Goal: Task Accomplishment & Management: Complete application form

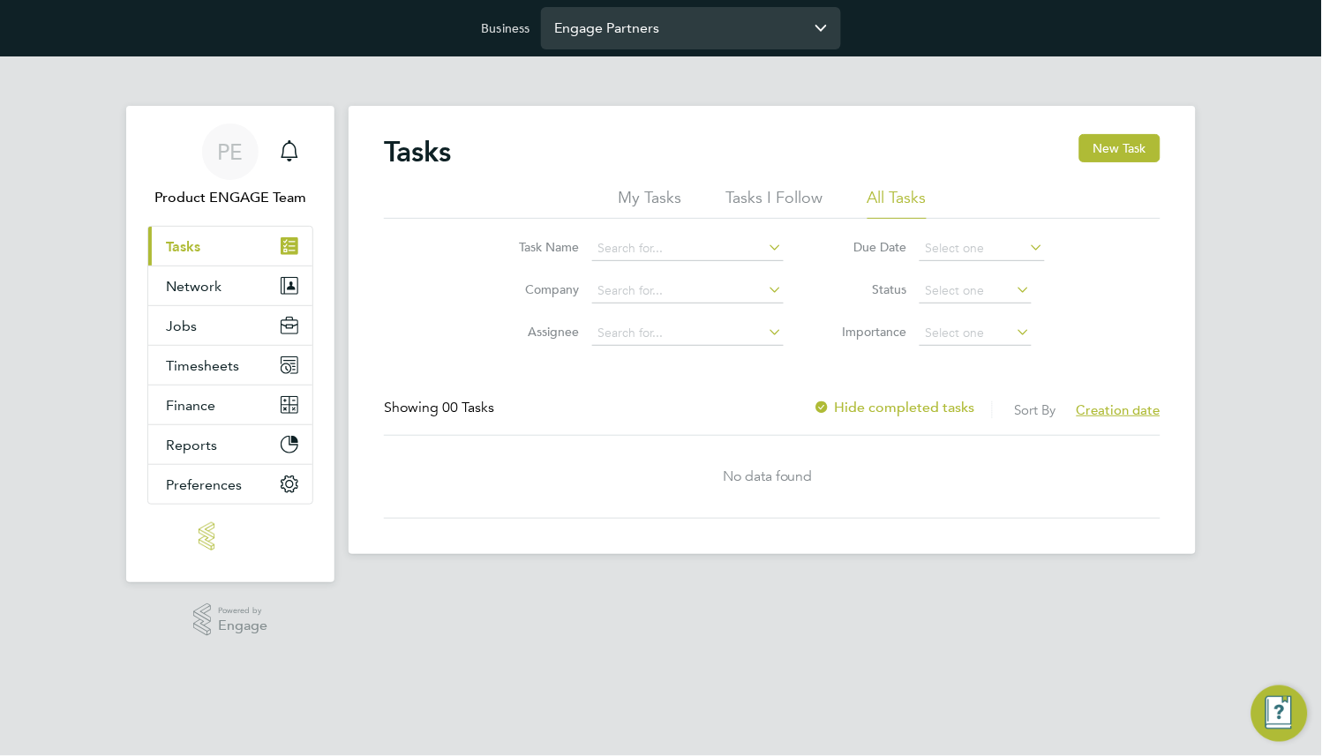
click at [642, 30] on input "Engage Partners" at bounding box center [691, 27] width 300 height 41
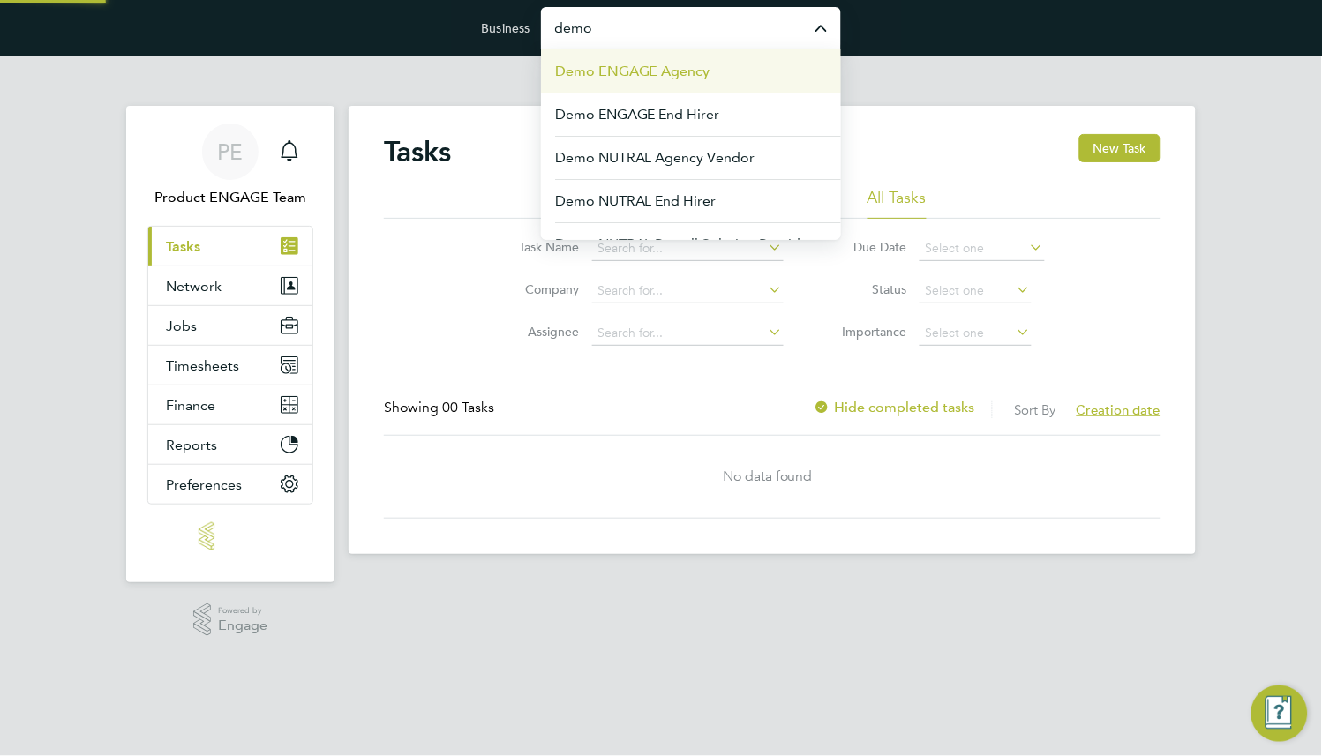
click at [662, 69] on span "Demo ENGAGE Agency" at bounding box center [632, 71] width 155 height 21
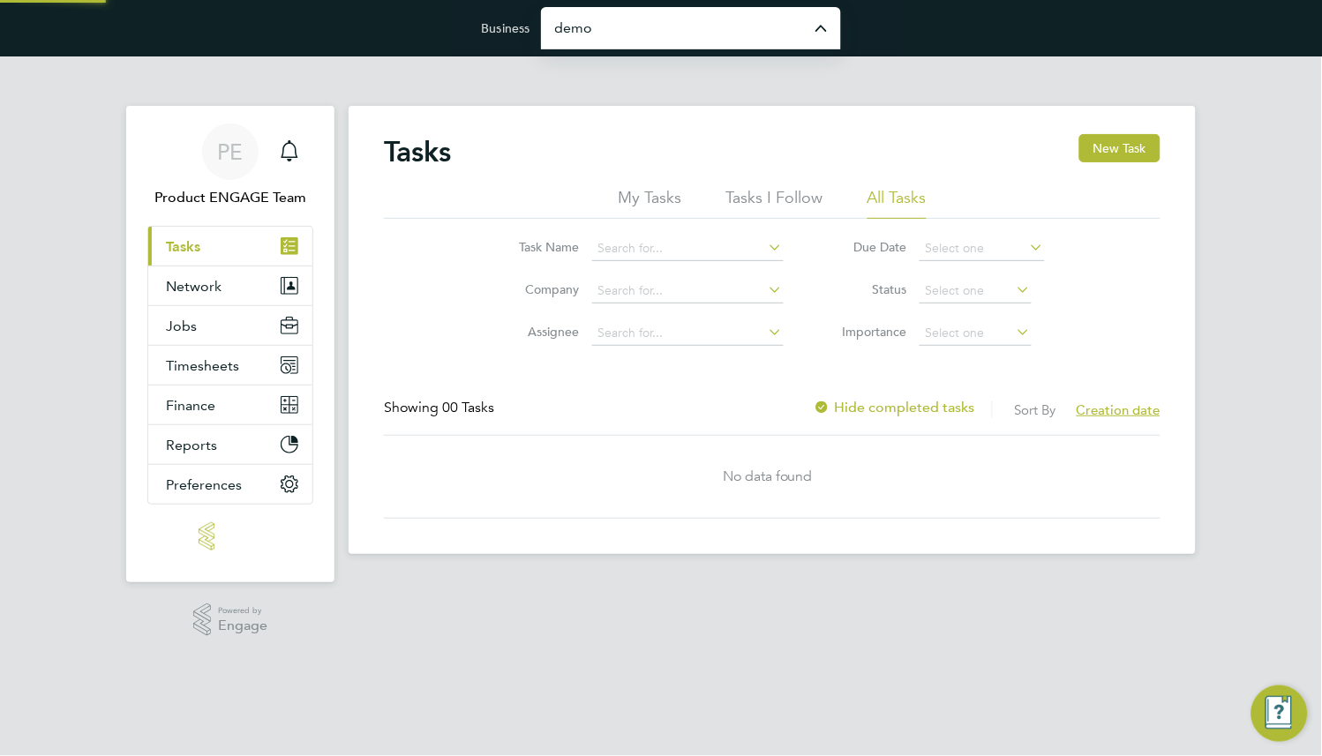
type input "Demo ENGAGE Agency"
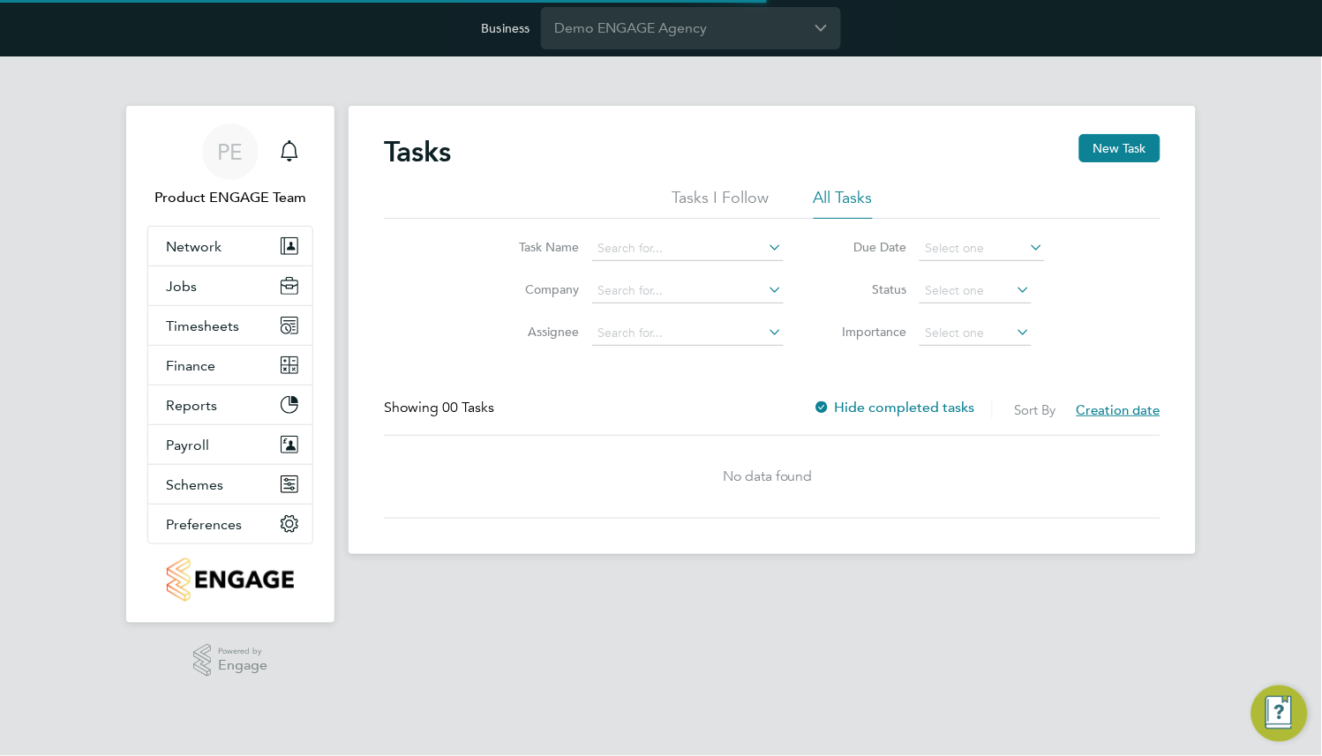
click at [215, 219] on app-nav-user-info "PE Product ENGAGE Team Notifications" at bounding box center [230, 166] width 166 height 120
click at [215, 232] on button "Network" at bounding box center [230, 246] width 164 height 39
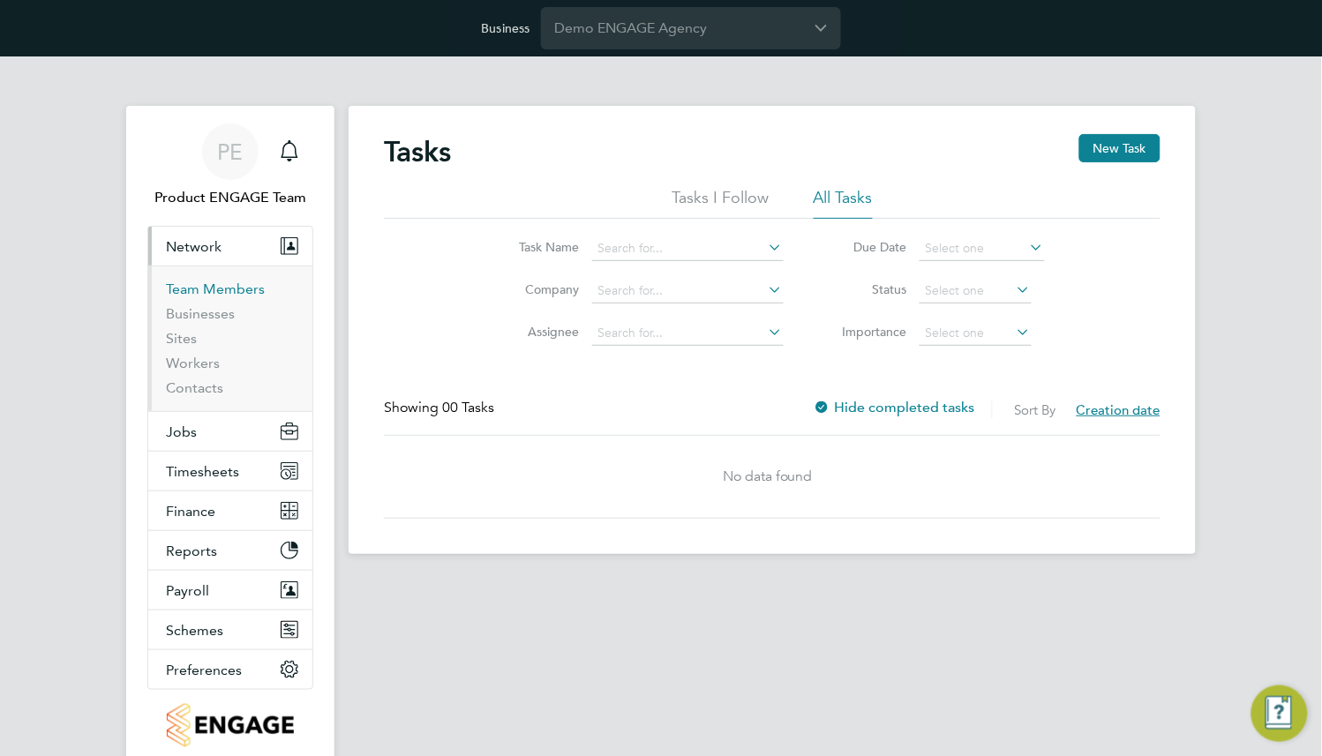
click at [230, 284] on link "Team Members" at bounding box center [215, 289] width 99 height 17
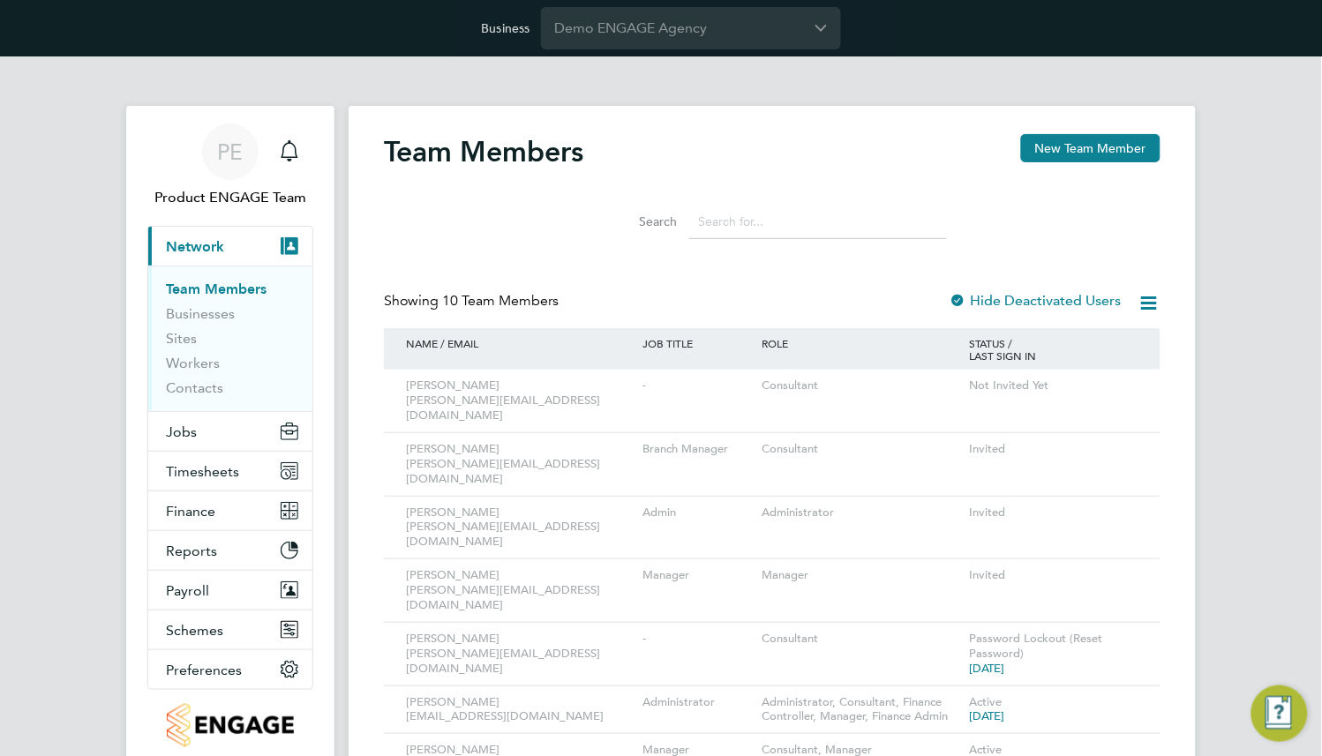
scroll to position [176, 0]
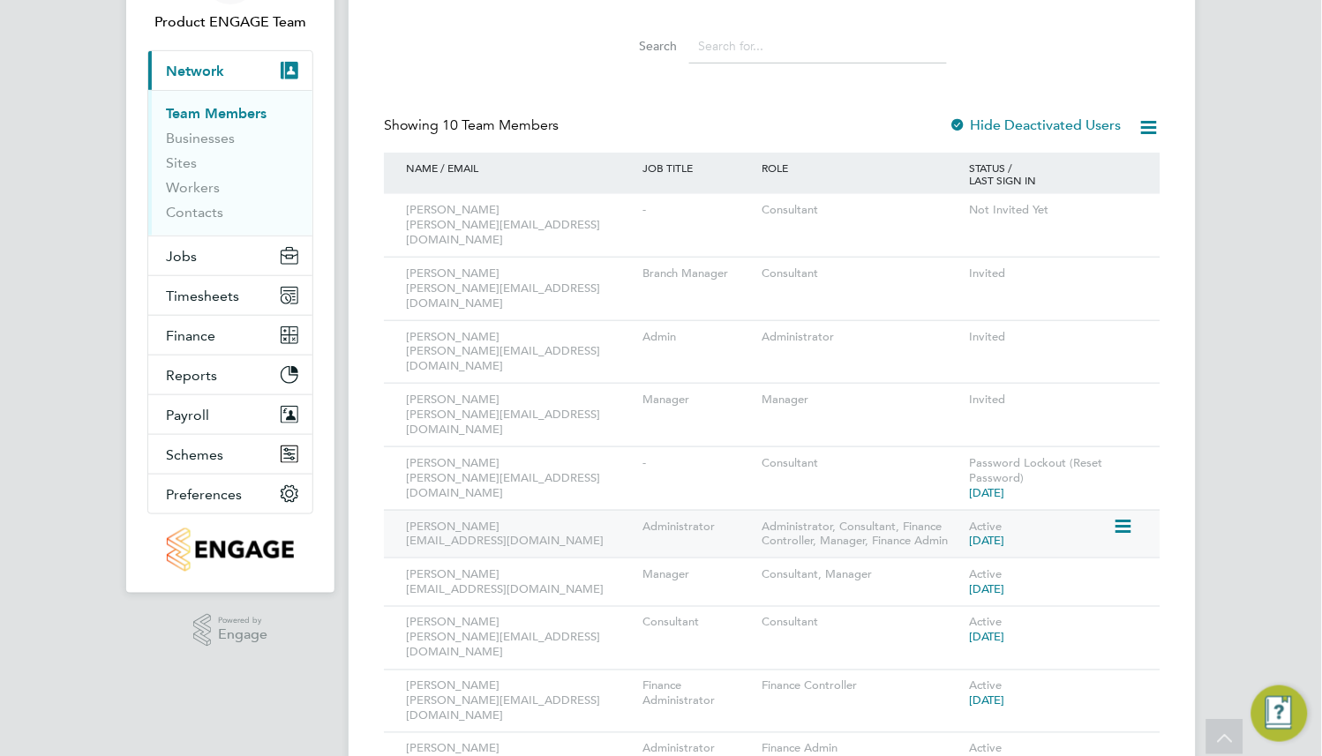
click at [1121, 516] on icon at bounding box center [1121, 526] width 18 height 21
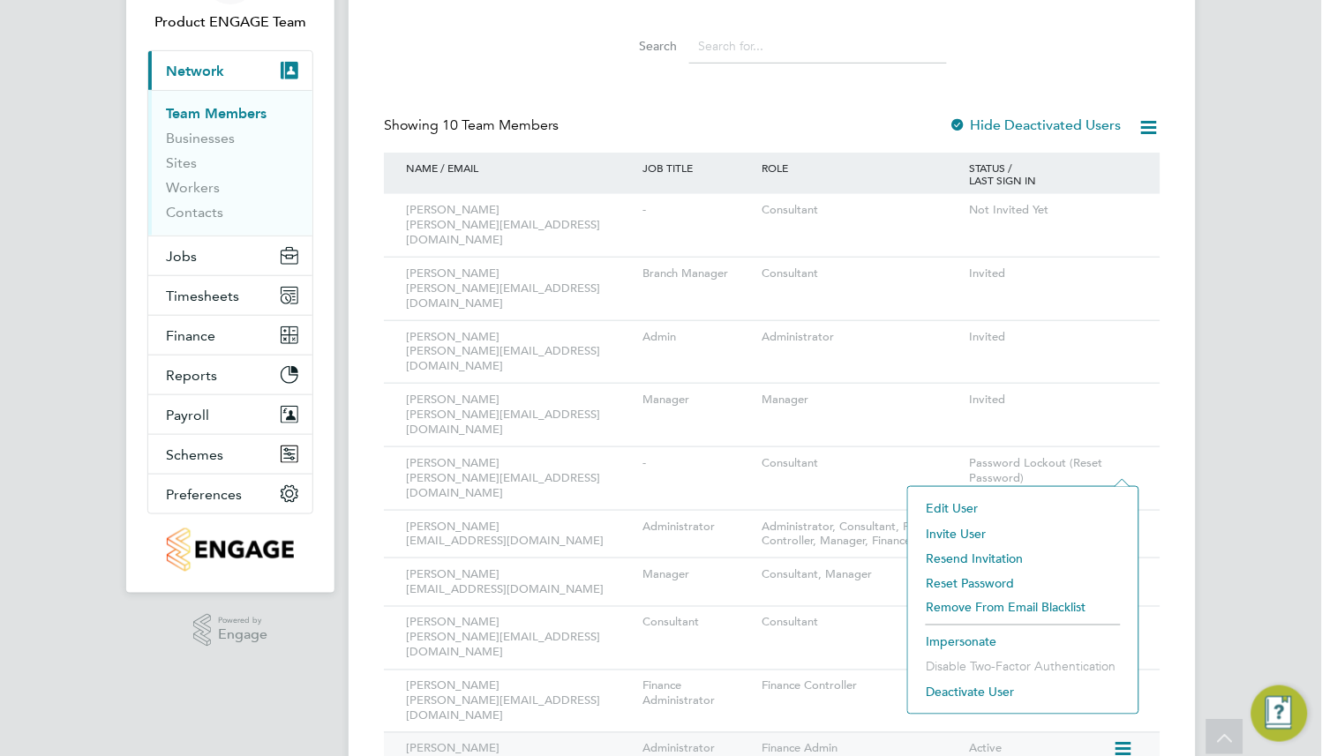
click at [962, 644] on li "Impersonate" at bounding box center [1023, 642] width 213 height 25
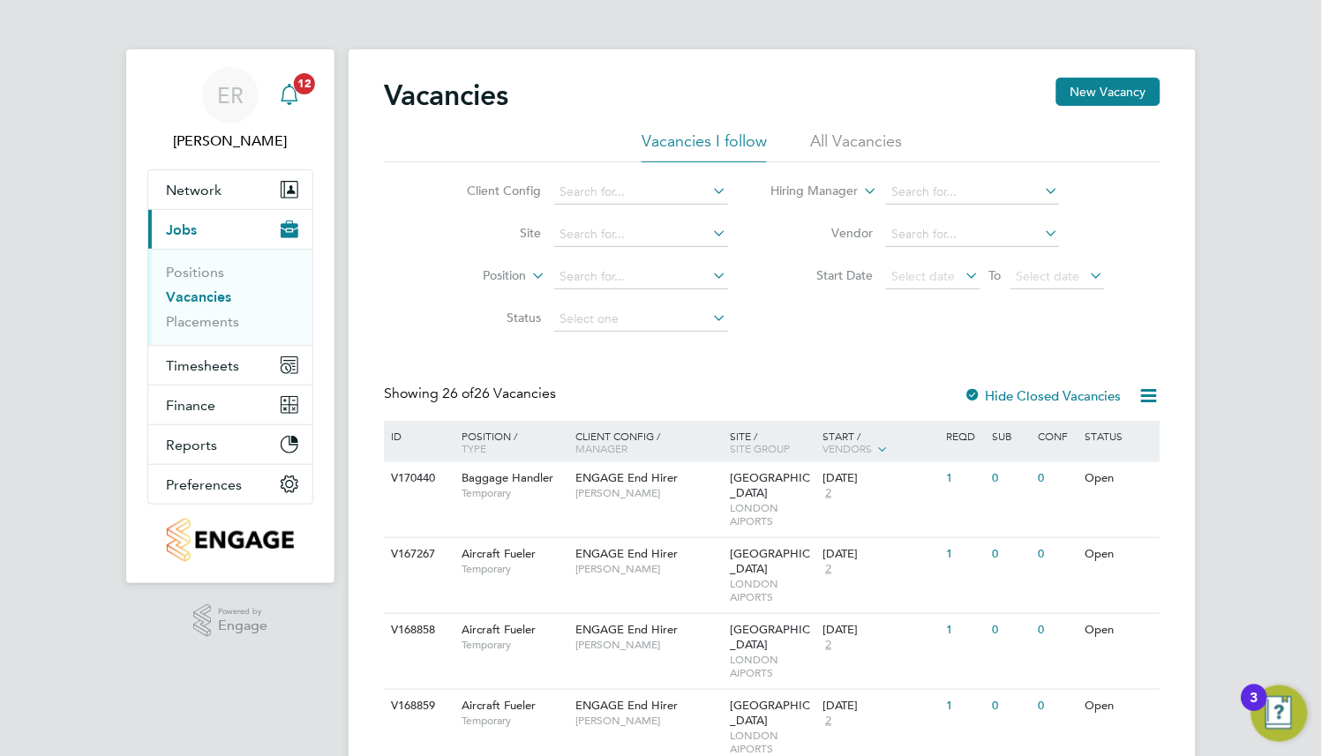
click at [285, 103] on icon "Main navigation" at bounding box center [289, 94] width 21 height 21
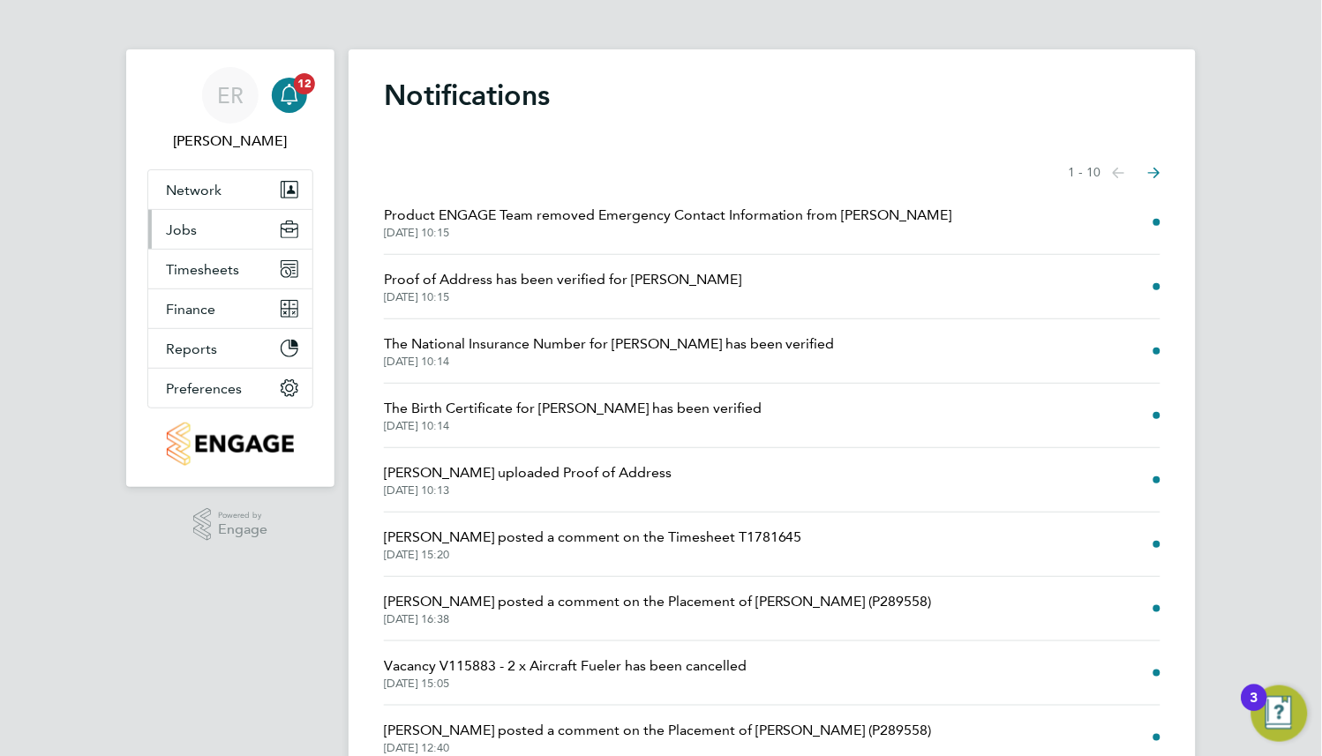
click at [207, 236] on button "Jobs" at bounding box center [230, 229] width 164 height 39
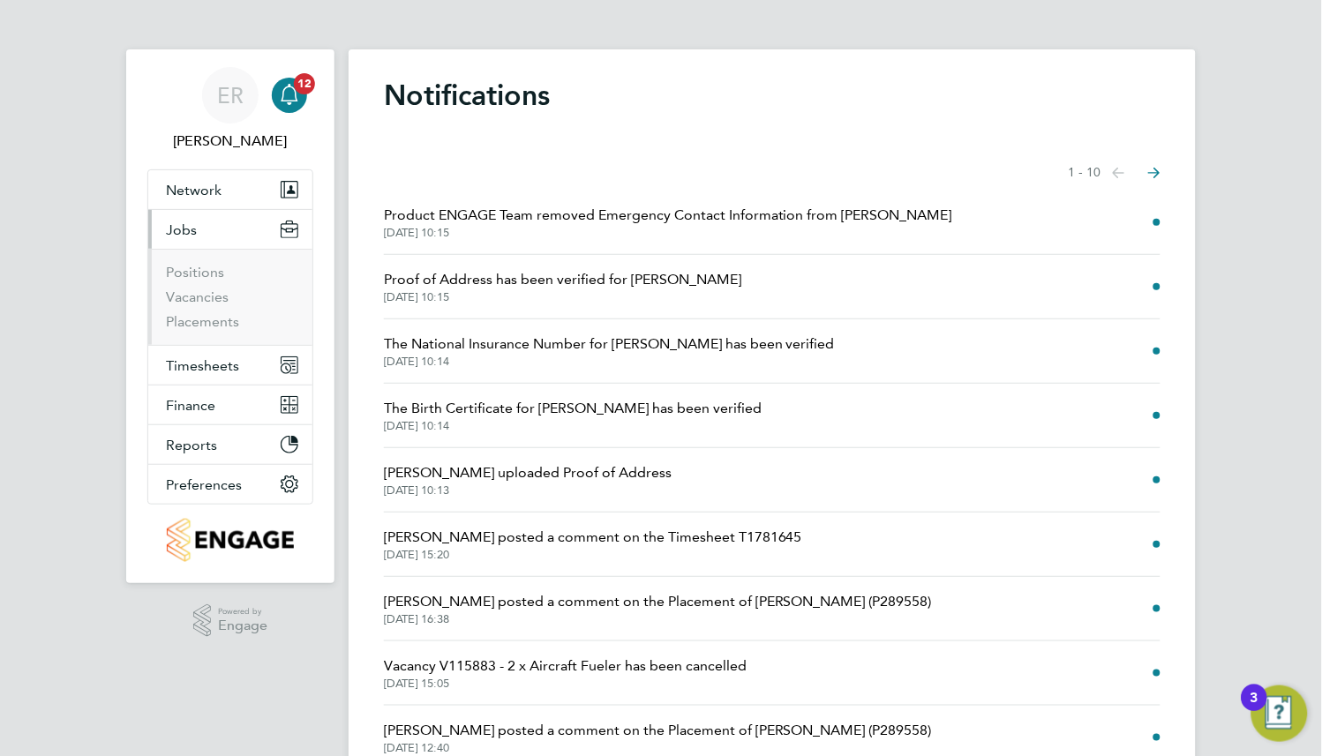
click at [228, 301] on li "Vacancies" at bounding box center [232, 300] width 132 height 25
click at [213, 301] on link "Vacancies" at bounding box center [197, 296] width 63 height 17
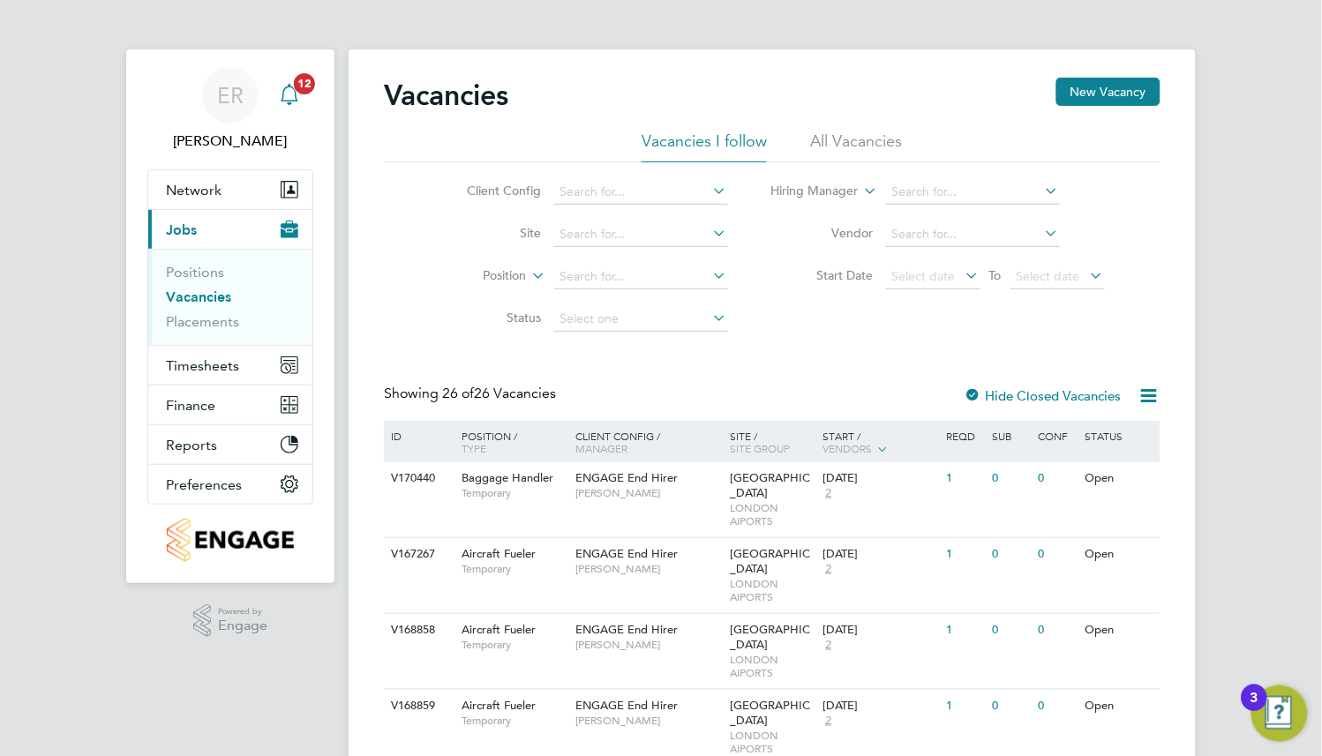
click at [300, 96] on div "Main navigation" at bounding box center [289, 95] width 35 height 35
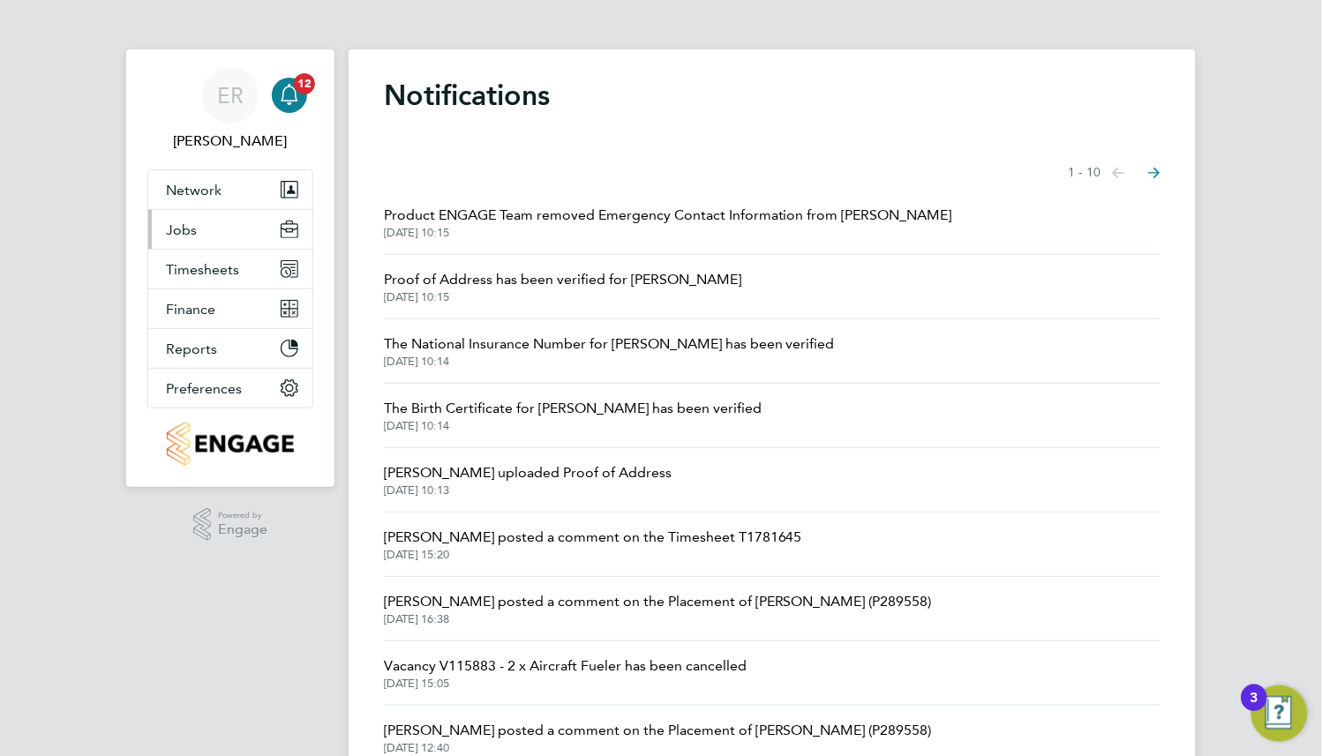
click at [245, 216] on button "Jobs" at bounding box center [230, 229] width 164 height 39
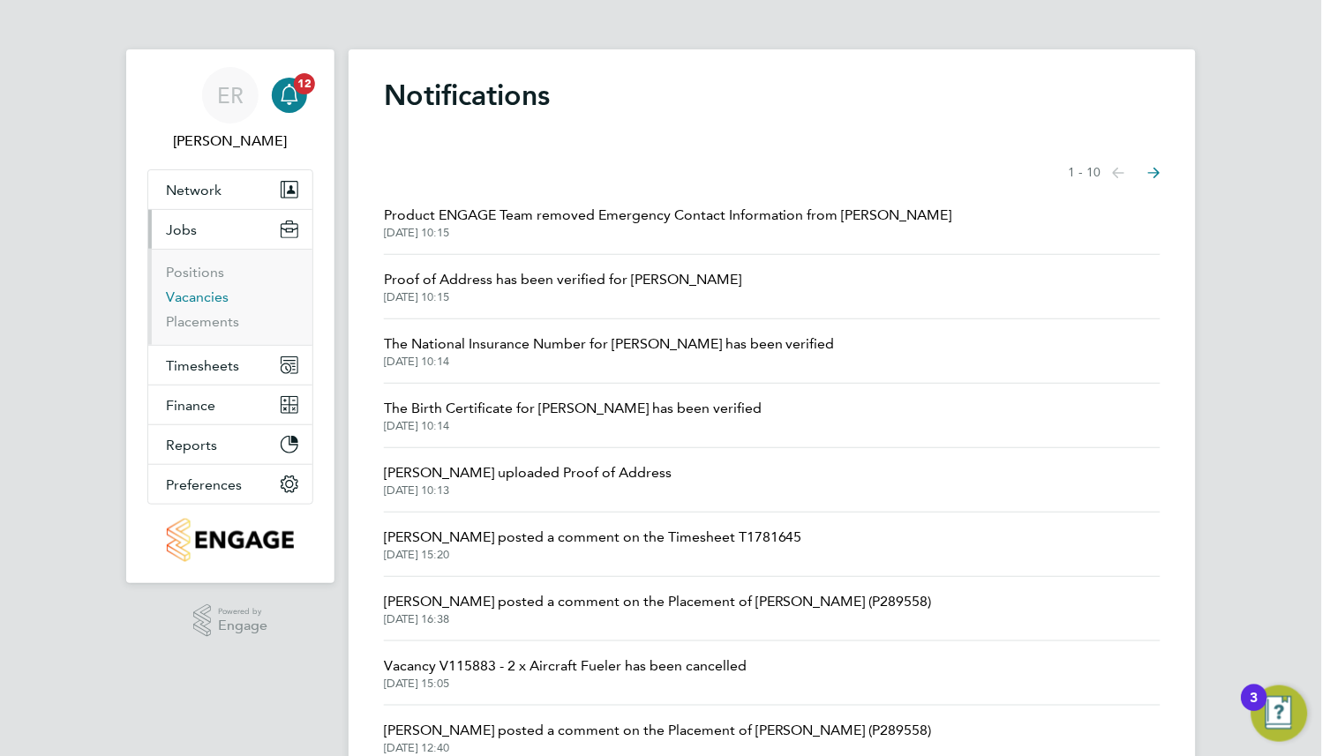
click at [215, 300] on link "Vacancies" at bounding box center [197, 296] width 63 height 17
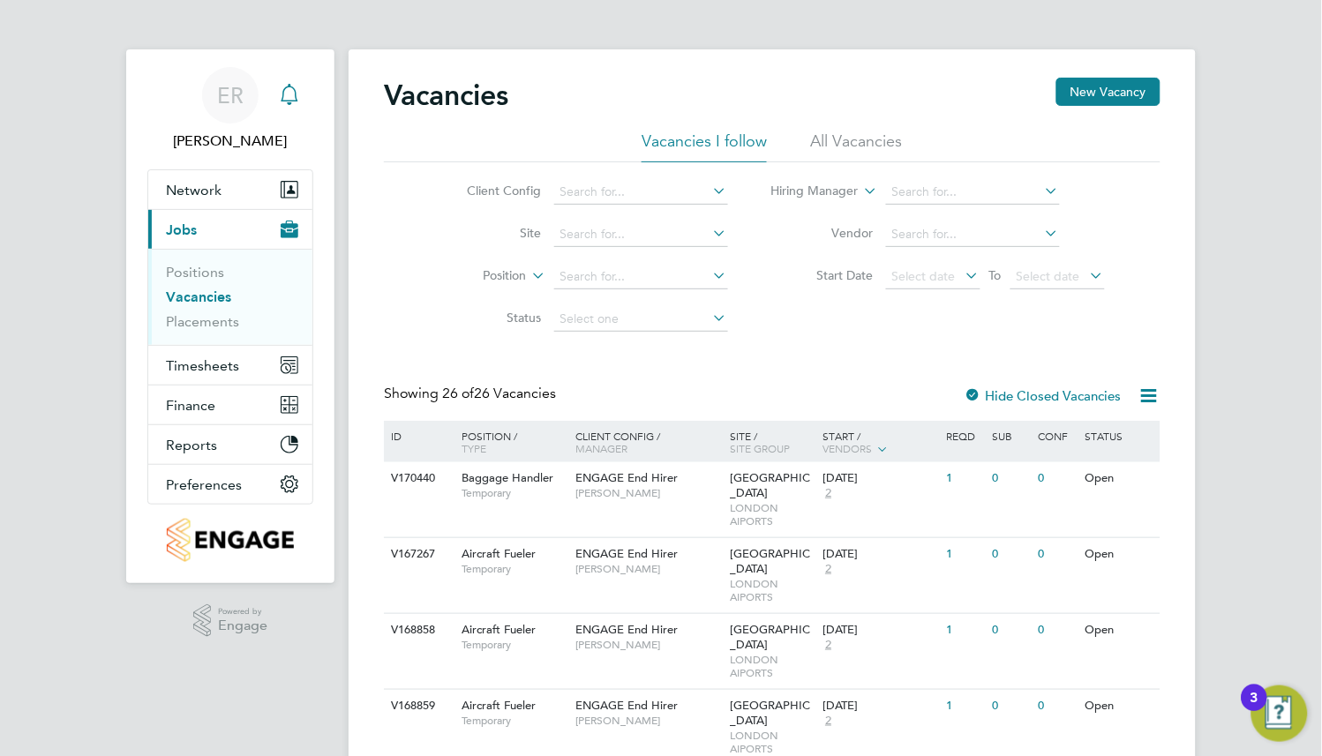
click at [285, 105] on div "Main navigation" at bounding box center [289, 95] width 35 height 35
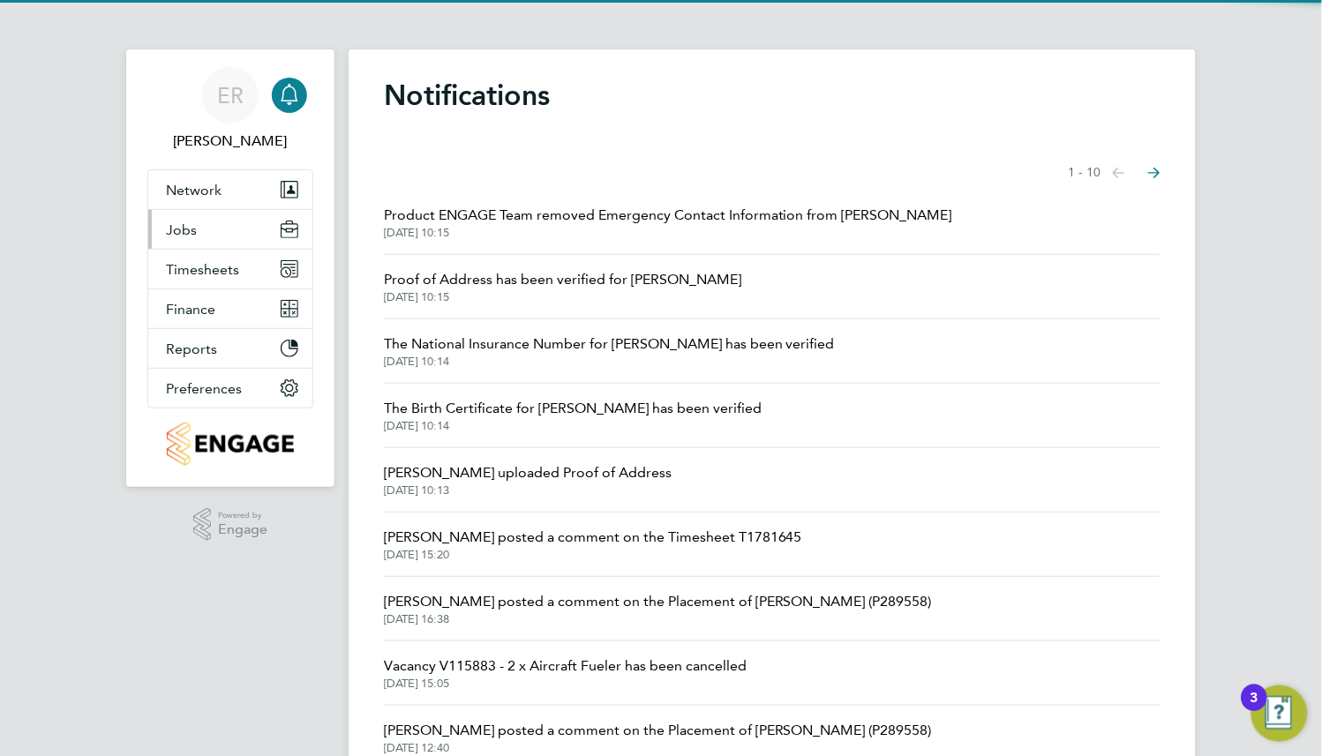
click at [234, 234] on button "Jobs" at bounding box center [230, 229] width 164 height 39
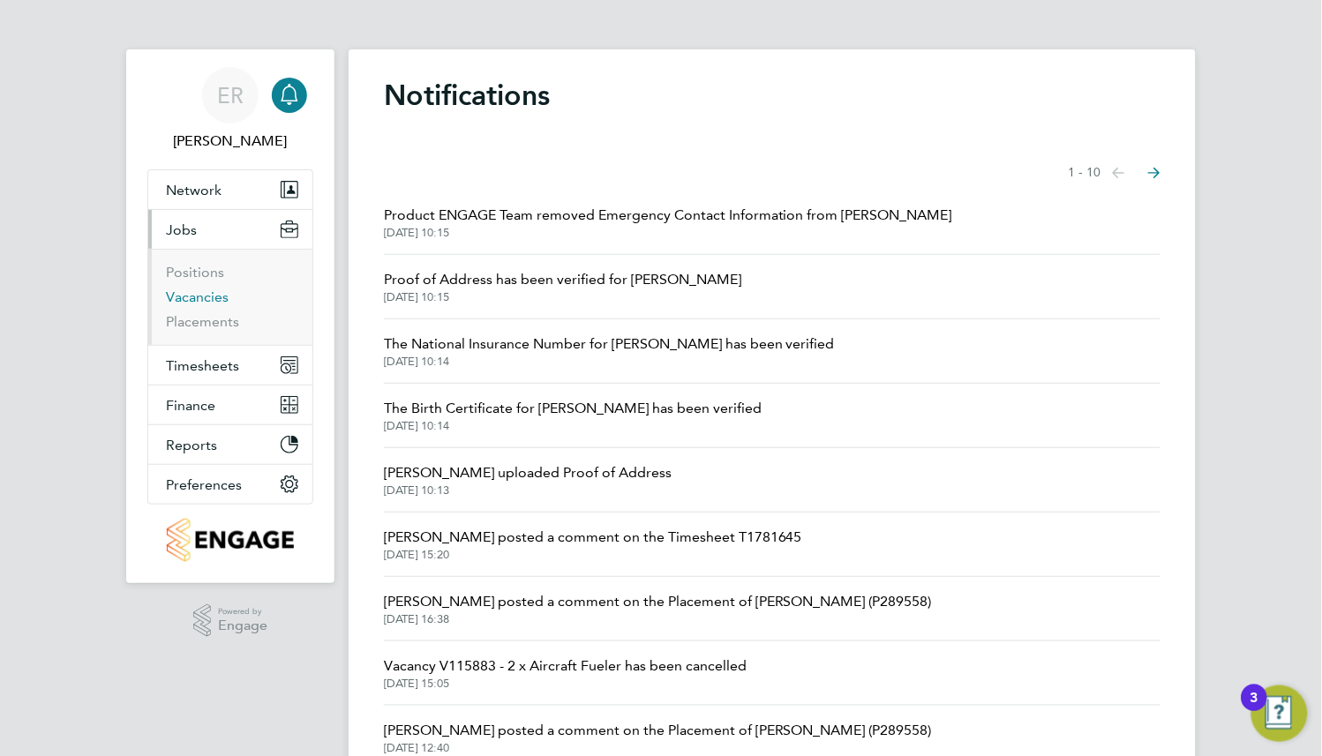
click at [210, 294] on link "Vacancies" at bounding box center [197, 296] width 63 height 17
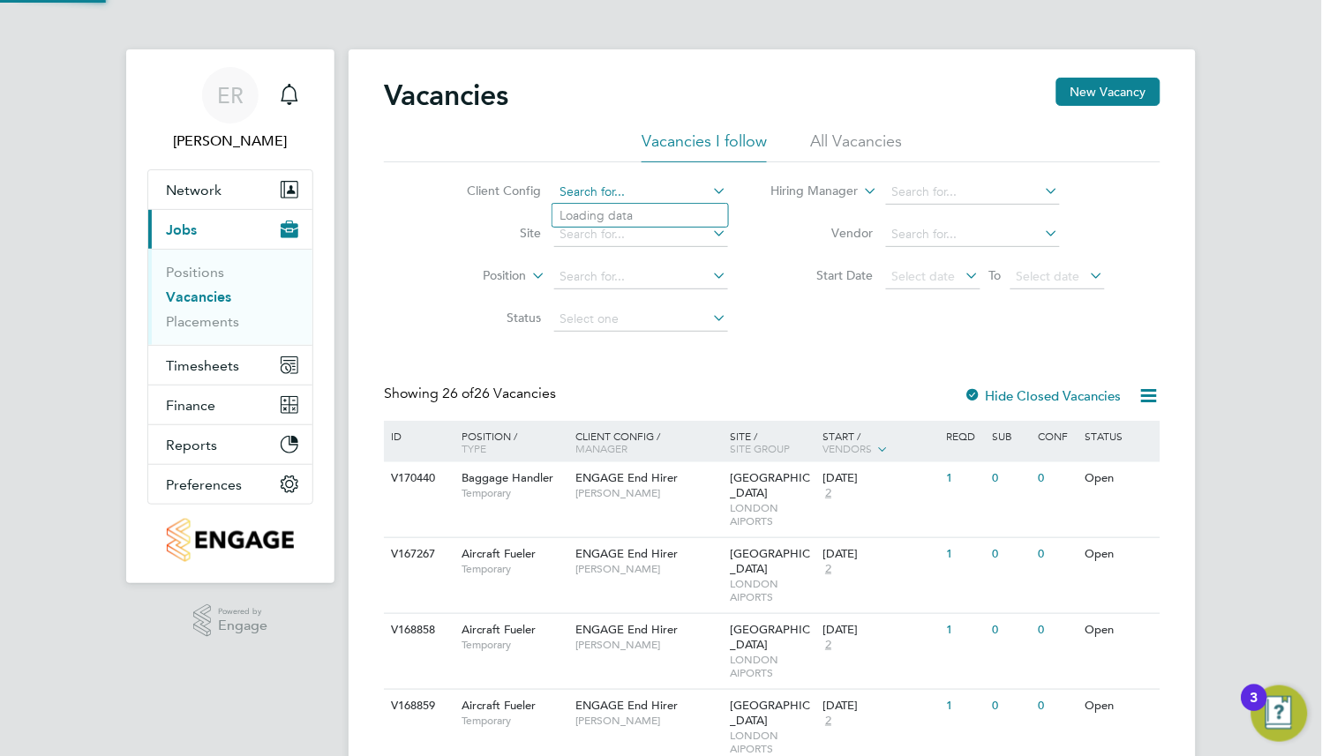
click at [623, 191] on input at bounding box center [641, 192] width 174 height 25
click at [722, 411] on li "ENGAGE End Hirer - Training" at bounding box center [696, 408] width 288 height 24
type input "ENGAGE End Hirer - Training"
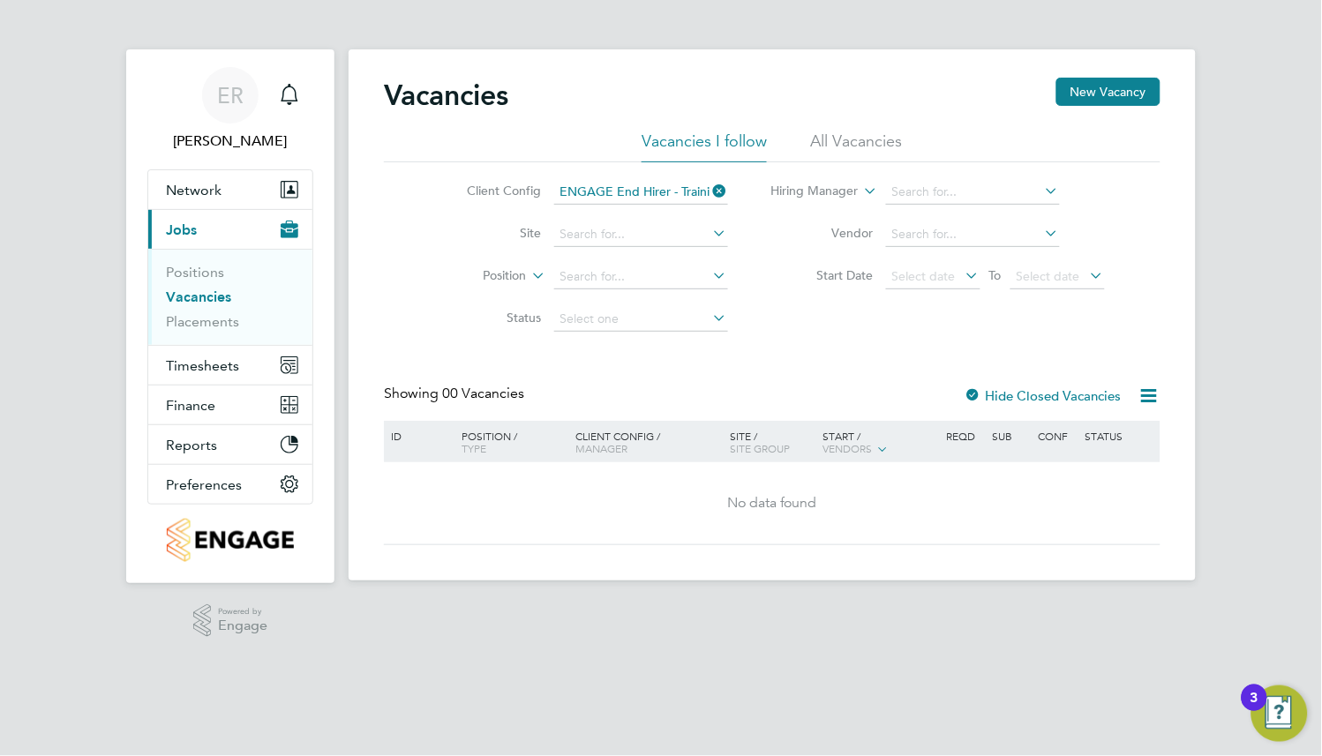
click at [891, 141] on li "All Vacancies" at bounding box center [857, 147] width 92 height 32
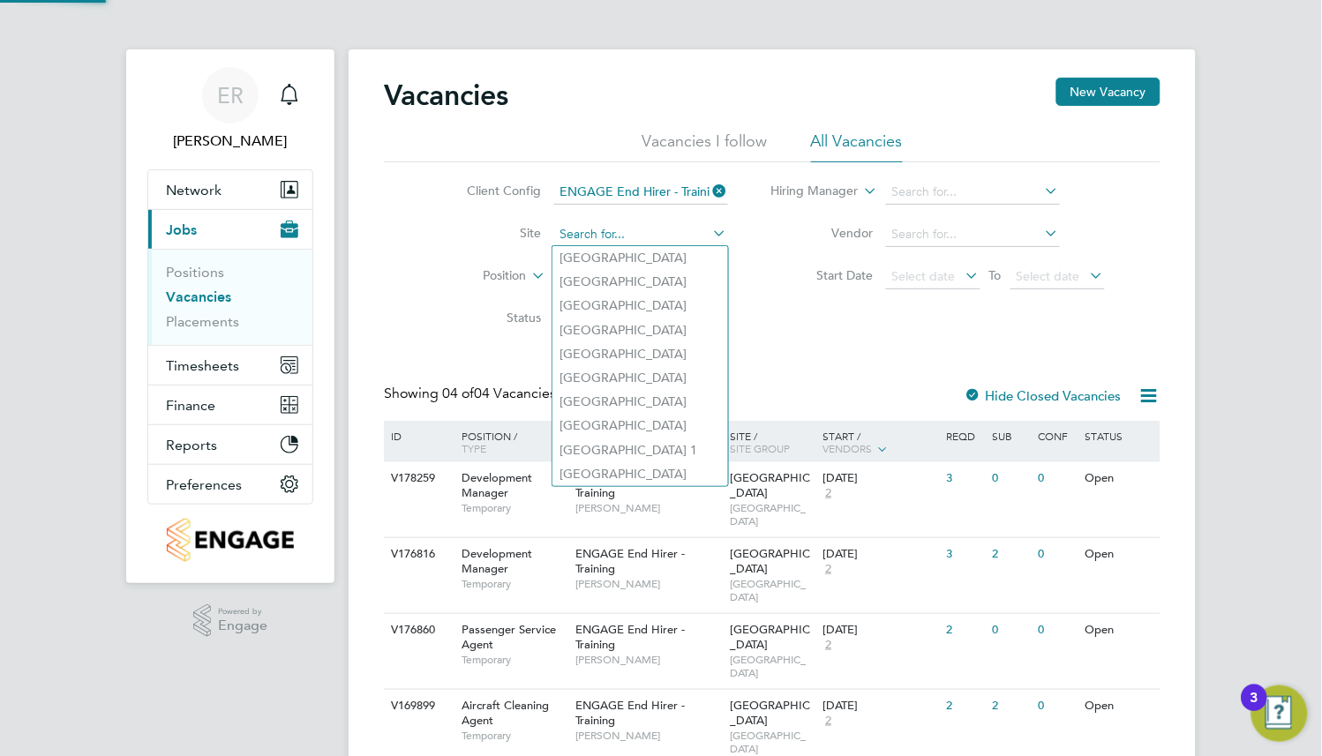
drag, startPoint x: 629, startPoint y: 235, endPoint x: 624, endPoint y: 243, distance: 10.3
click at [624, 243] on input at bounding box center [641, 234] width 174 height 25
click at [654, 402] on li "[GEOGRAPHIC_DATA]" at bounding box center [640, 402] width 176 height 24
type input "[GEOGRAPHIC_DATA]"
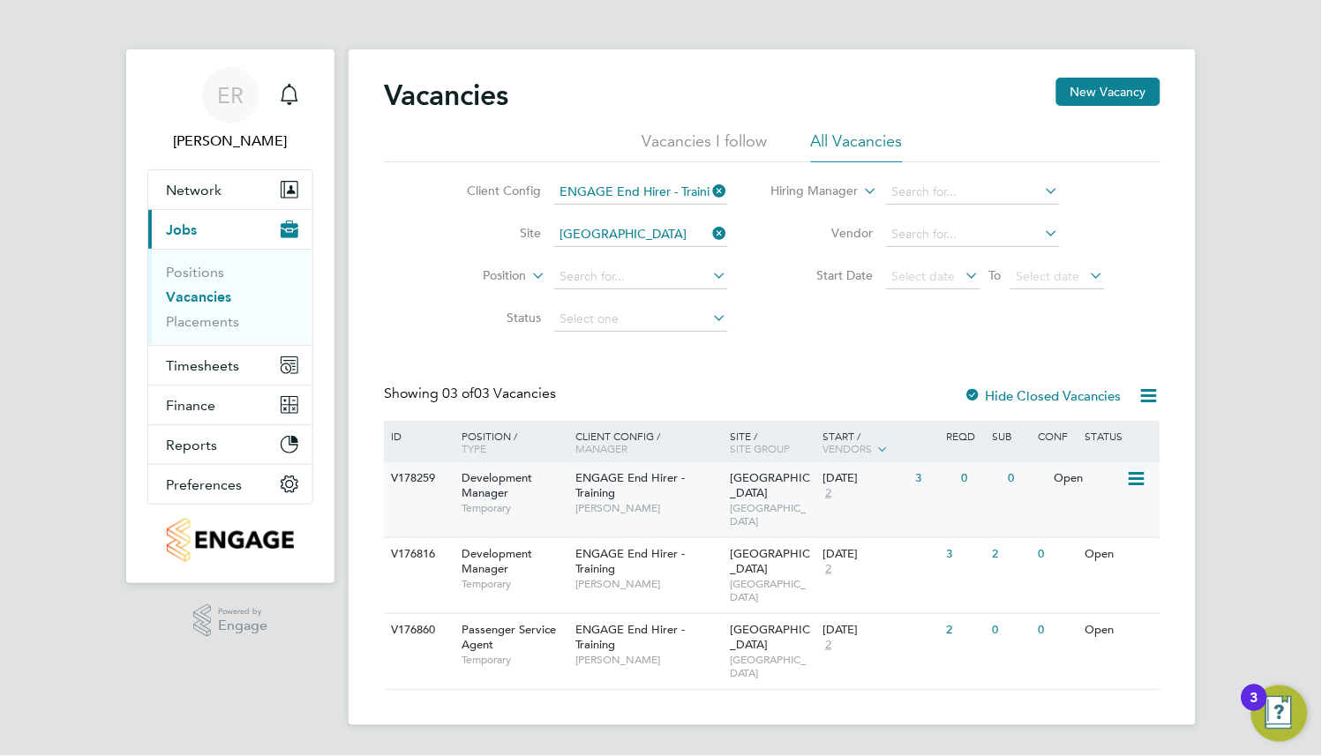
click at [703, 508] on span "[PERSON_NAME]" at bounding box center [649, 508] width 146 height 14
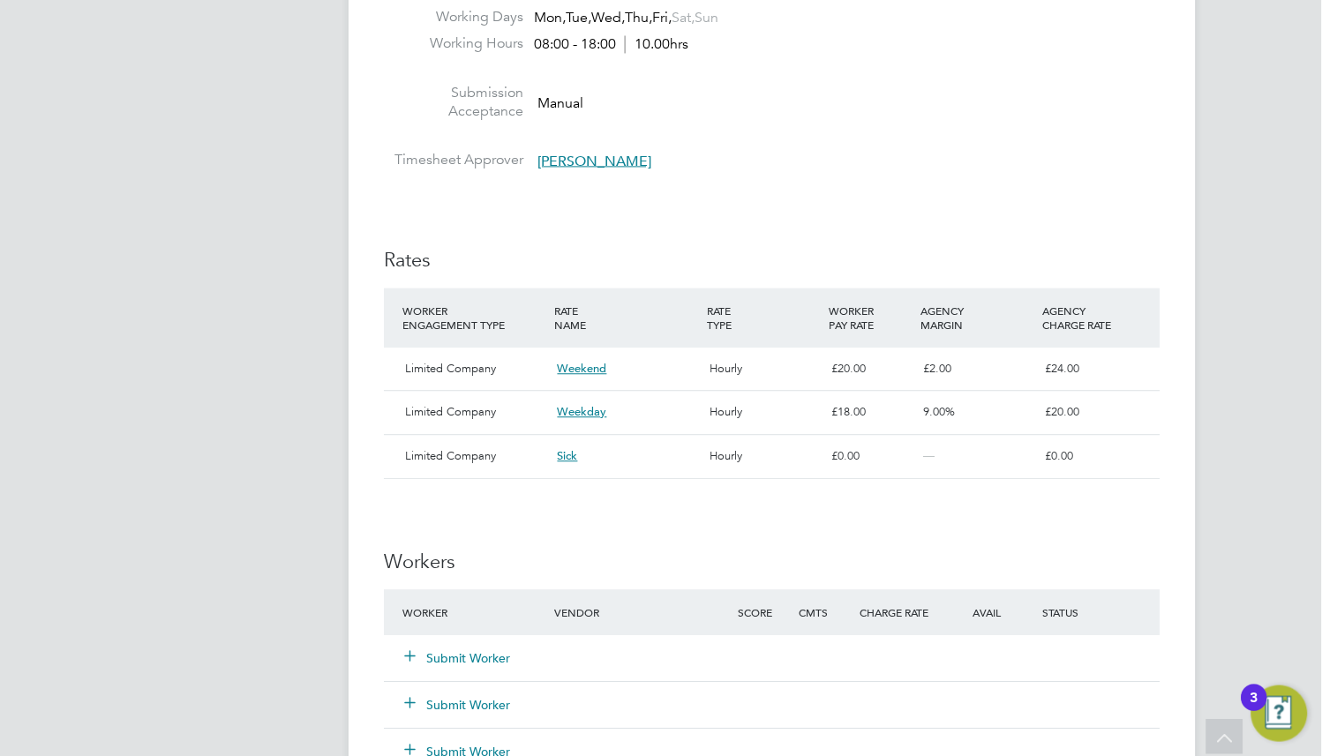
scroll to position [1059, 0]
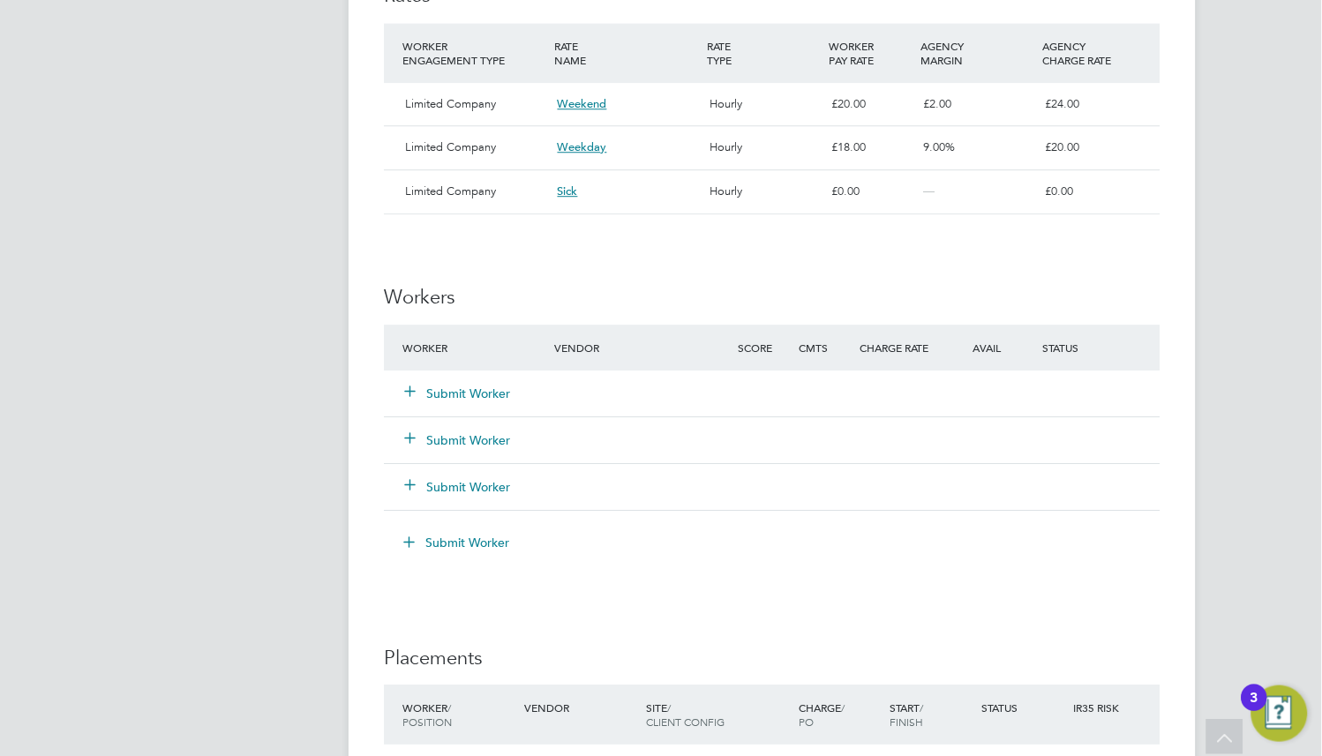
click at [462, 398] on button "Submit Worker" at bounding box center [458, 394] width 106 height 18
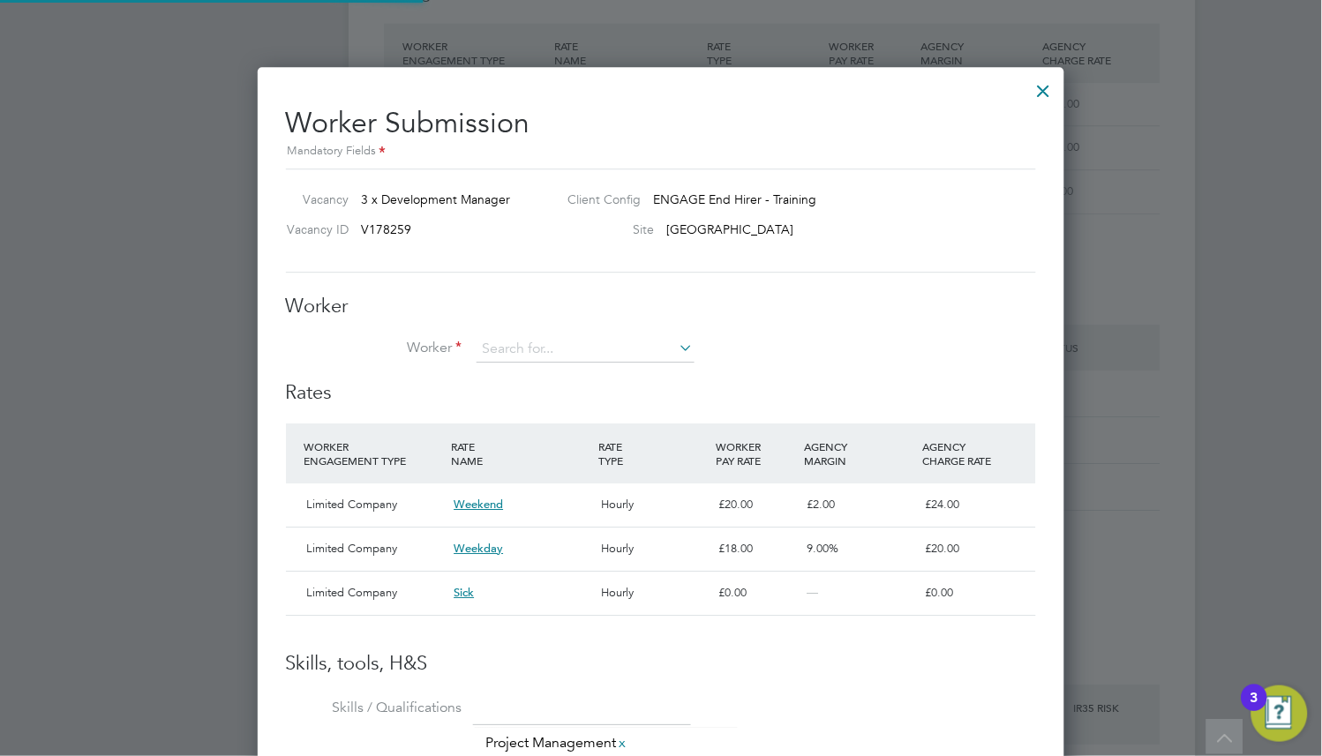
scroll to position [30, 148]
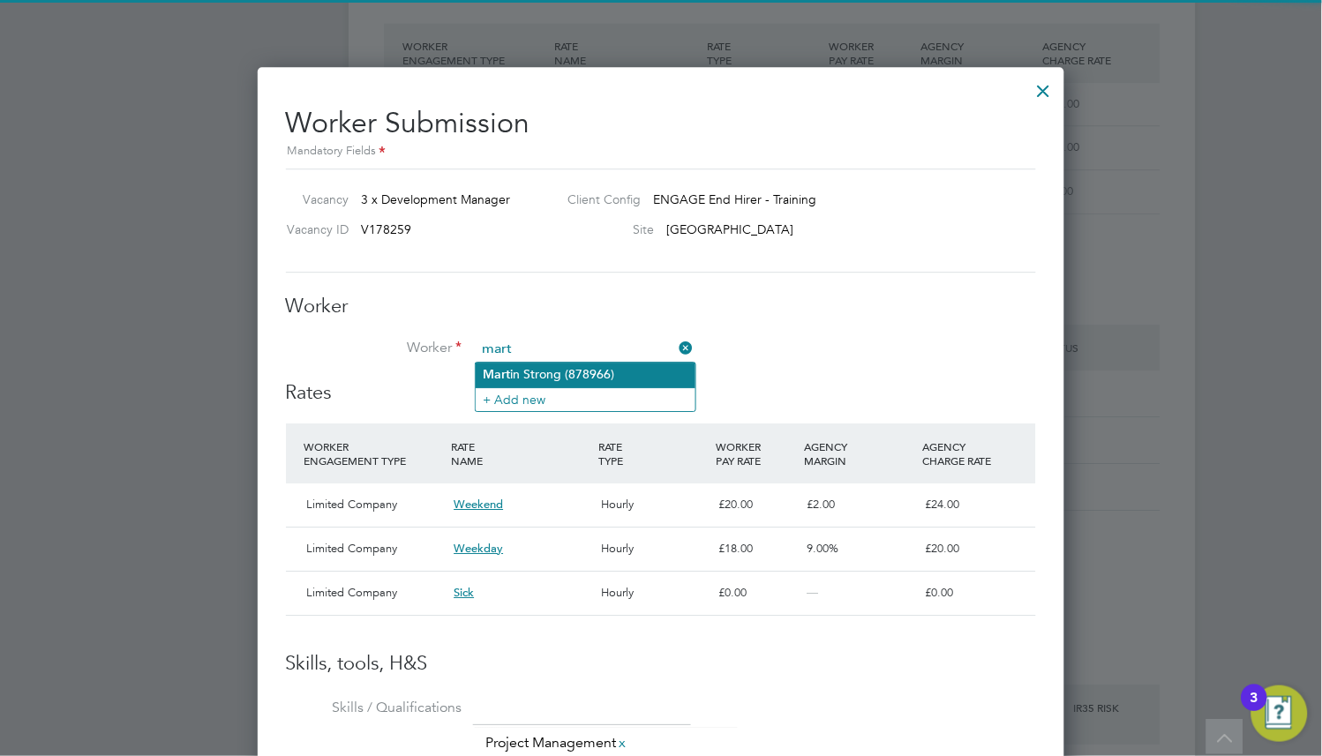
click at [585, 383] on li "Mart in Strong (878966)" at bounding box center [585, 375] width 220 height 24
type input "Martin Strong (878966)"
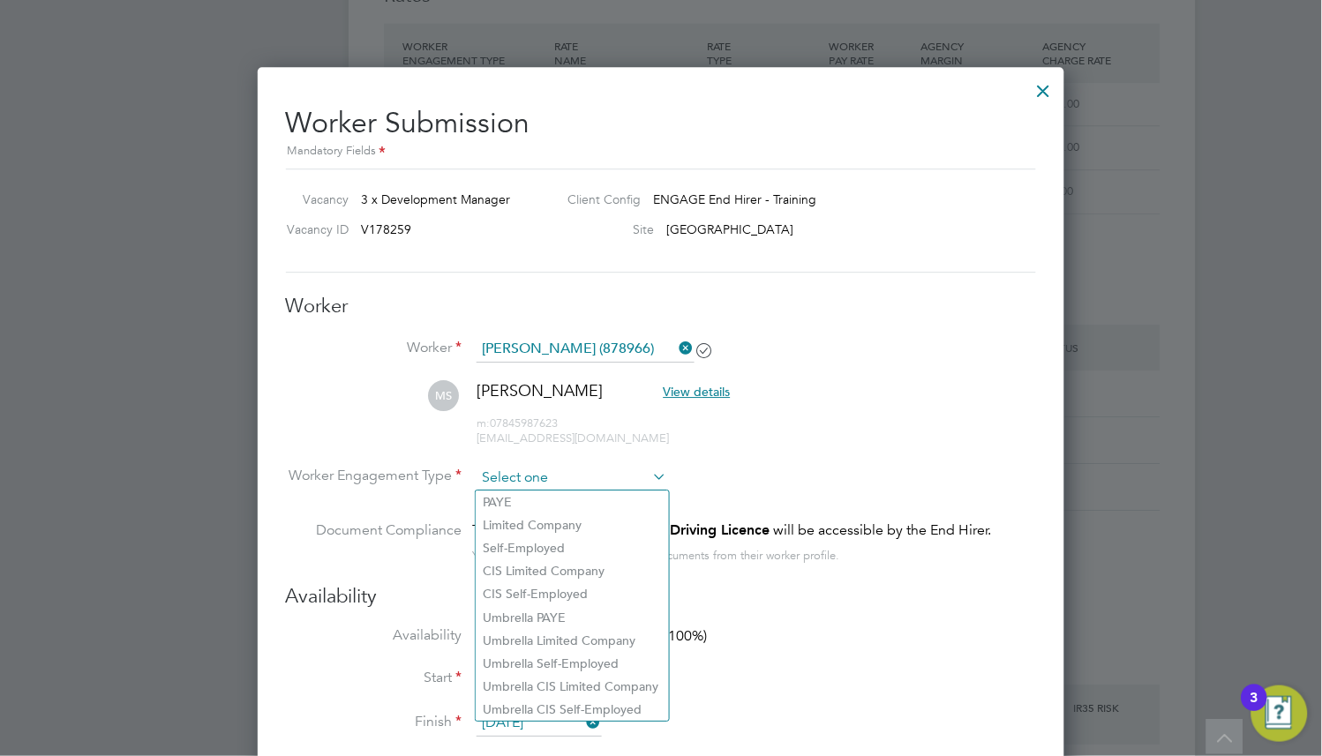
click at [574, 482] on input at bounding box center [571, 478] width 191 height 26
click at [582, 521] on li "Limited Company" at bounding box center [571, 524] width 193 height 23
type input "Limited Company"
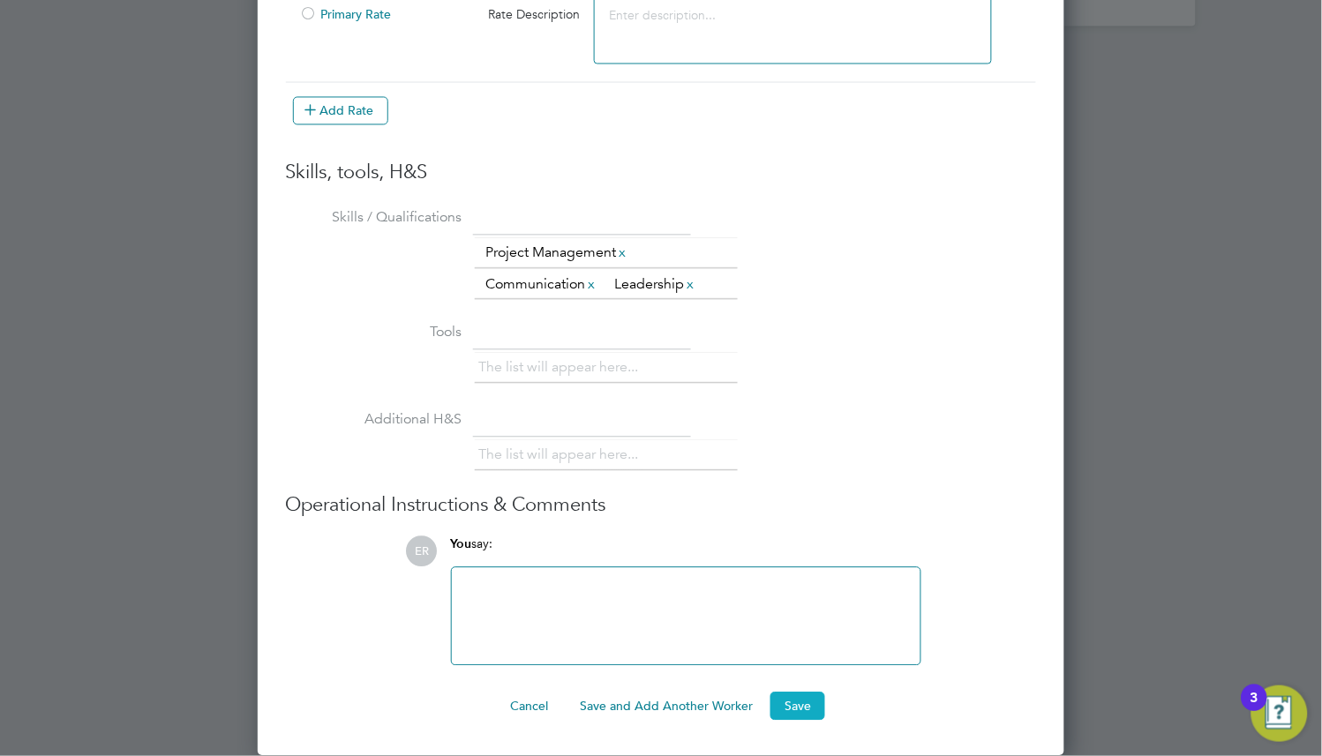
click at [804, 710] on button "Save" at bounding box center [797, 707] width 55 height 28
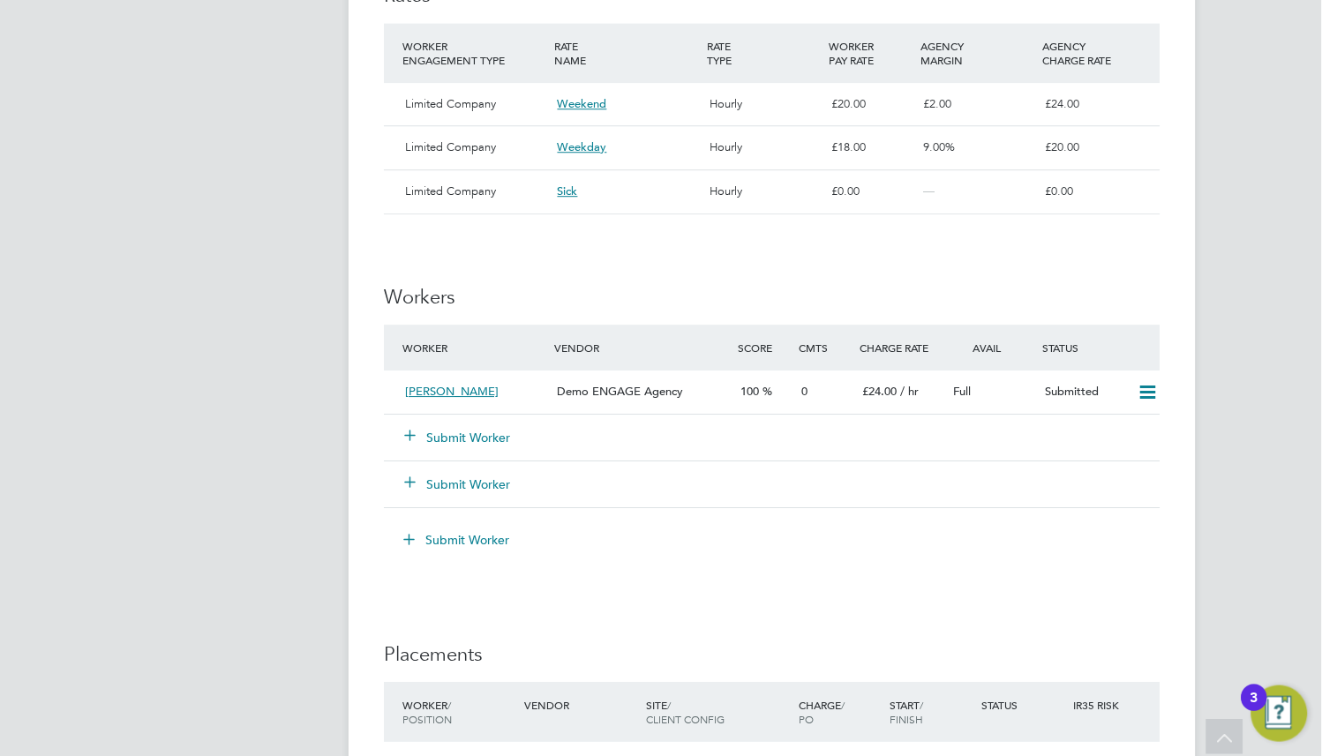
click at [891, 300] on h3 "Workers" at bounding box center [772, 298] width 776 height 26
click at [468, 434] on button "Submit Worker" at bounding box center [458, 438] width 106 height 18
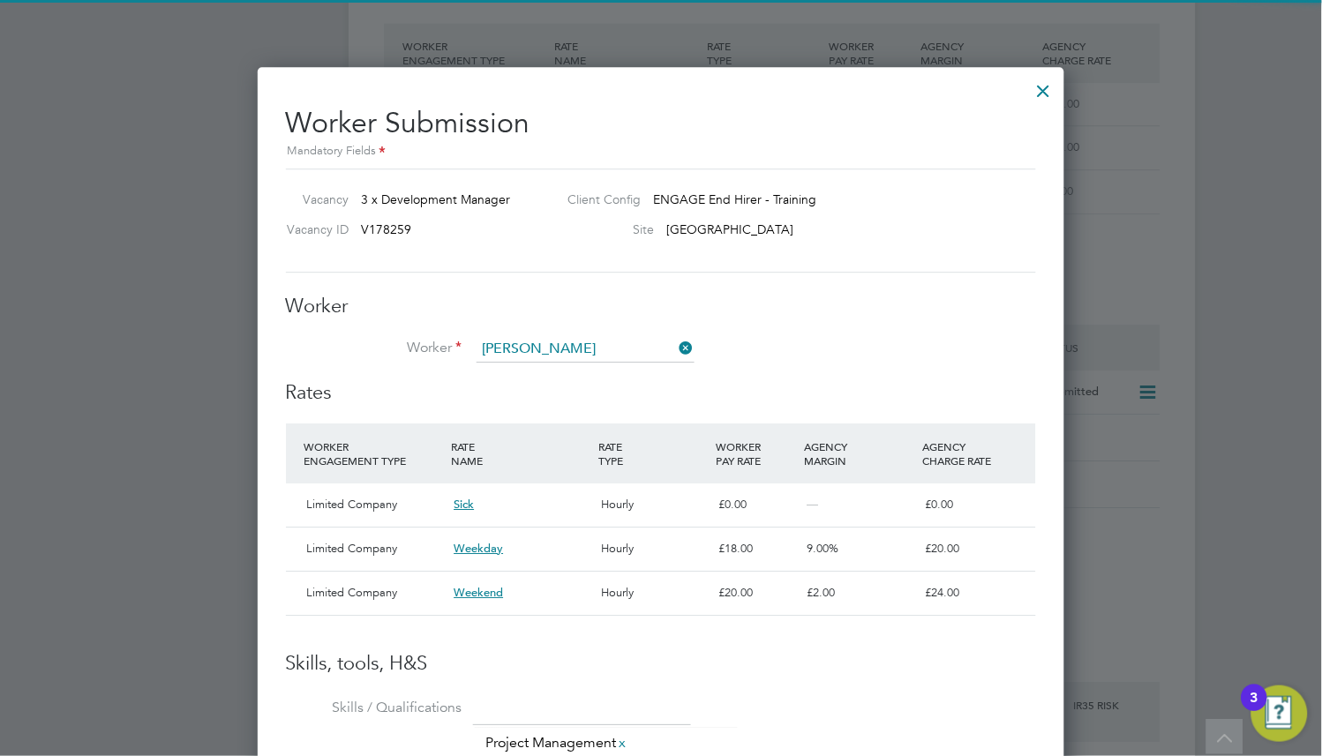
click at [596, 369] on li "Andy Cook (W95481)" at bounding box center [585, 375] width 220 height 24
type input "Andy Cook (W95481)"
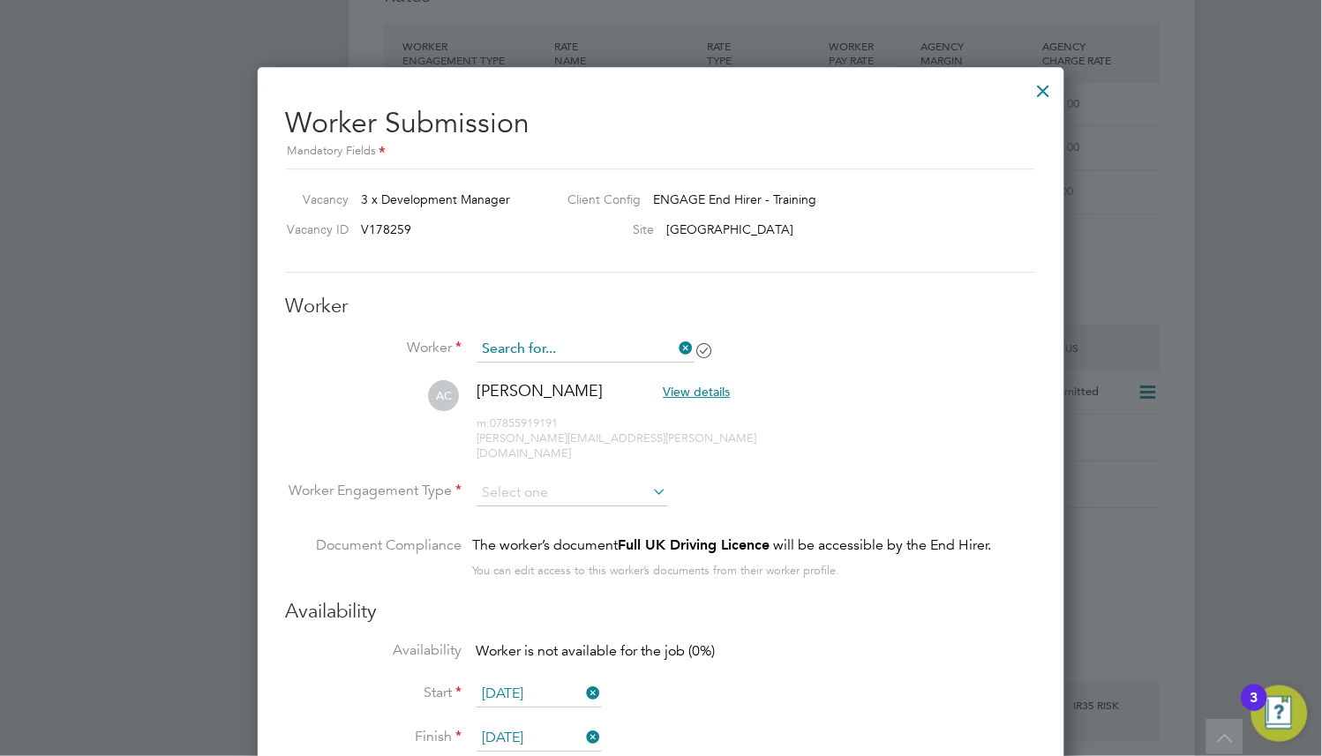
scroll to position [1212, 807]
click at [607, 337] on input at bounding box center [585, 349] width 218 height 26
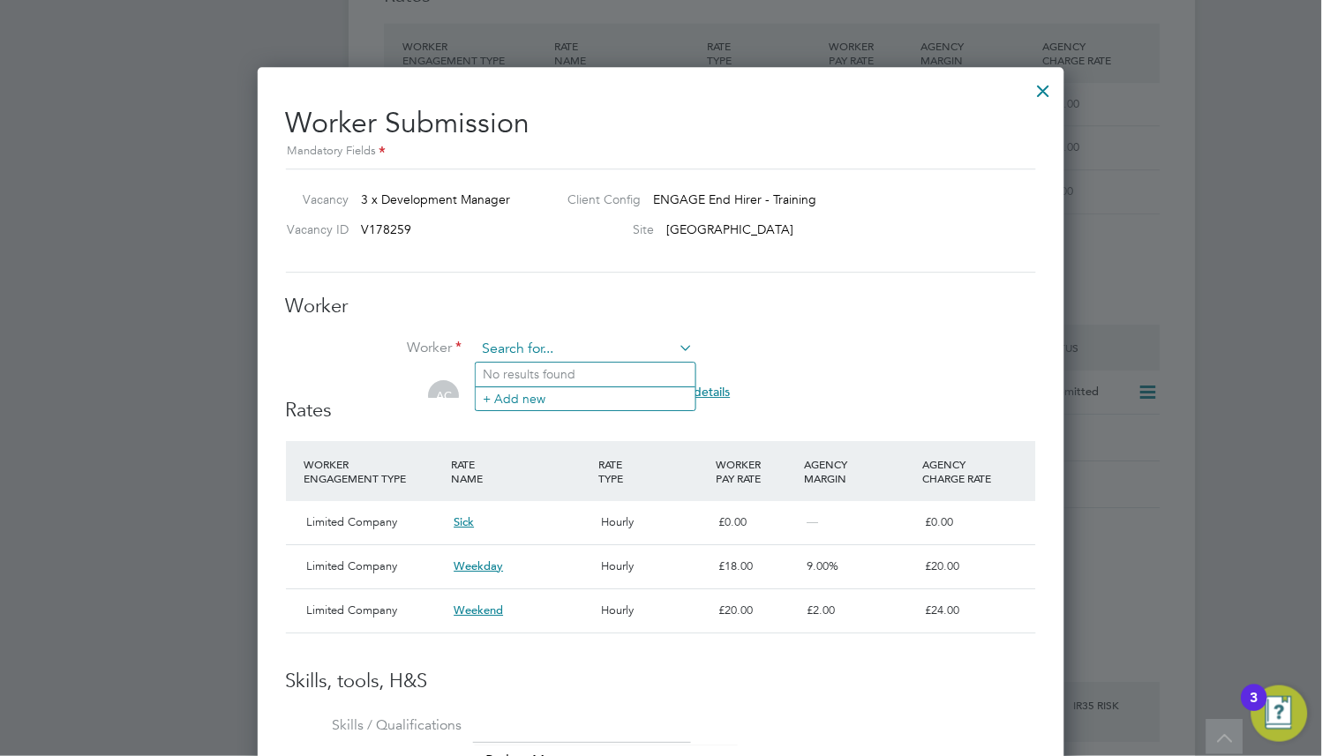
scroll to position [1179, 807]
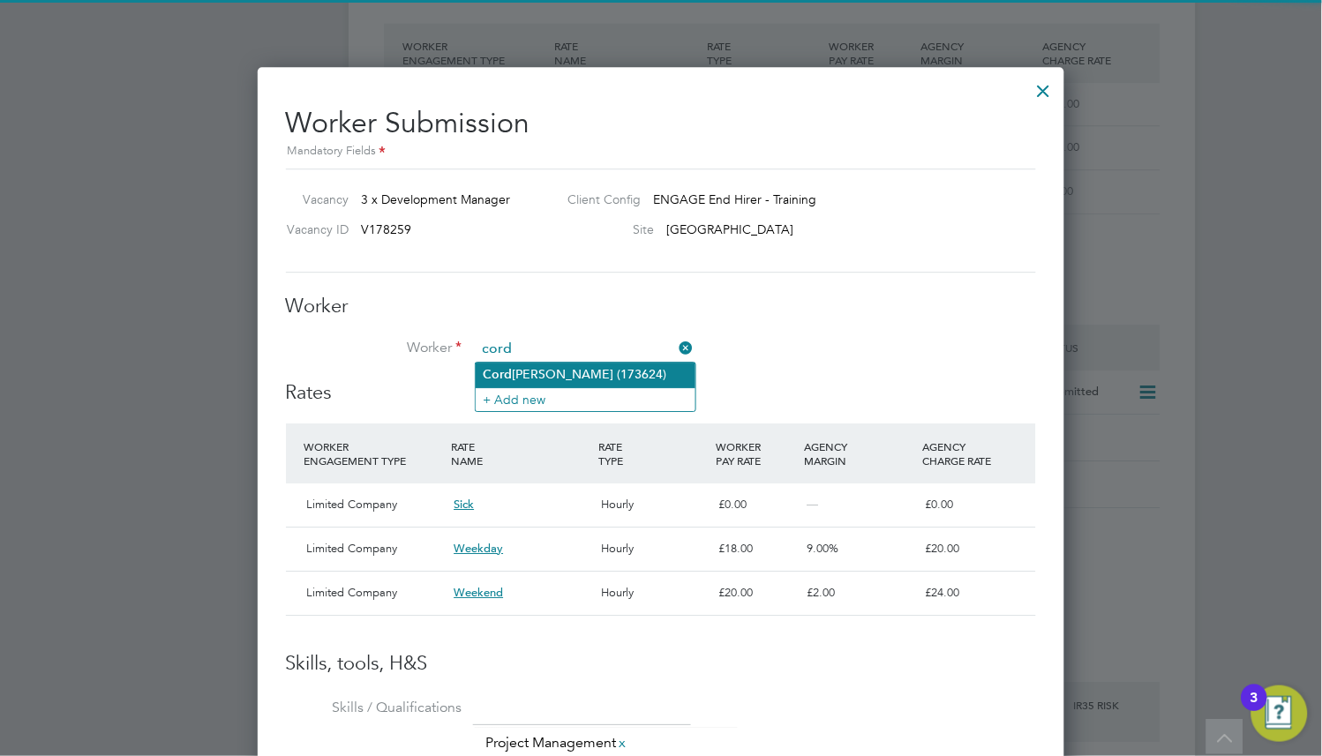
click at [610, 366] on li "Cord elia Henry (173624)" at bounding box center [585, 375] width 220 height 24
type input "Cordelia Henry (173624)"
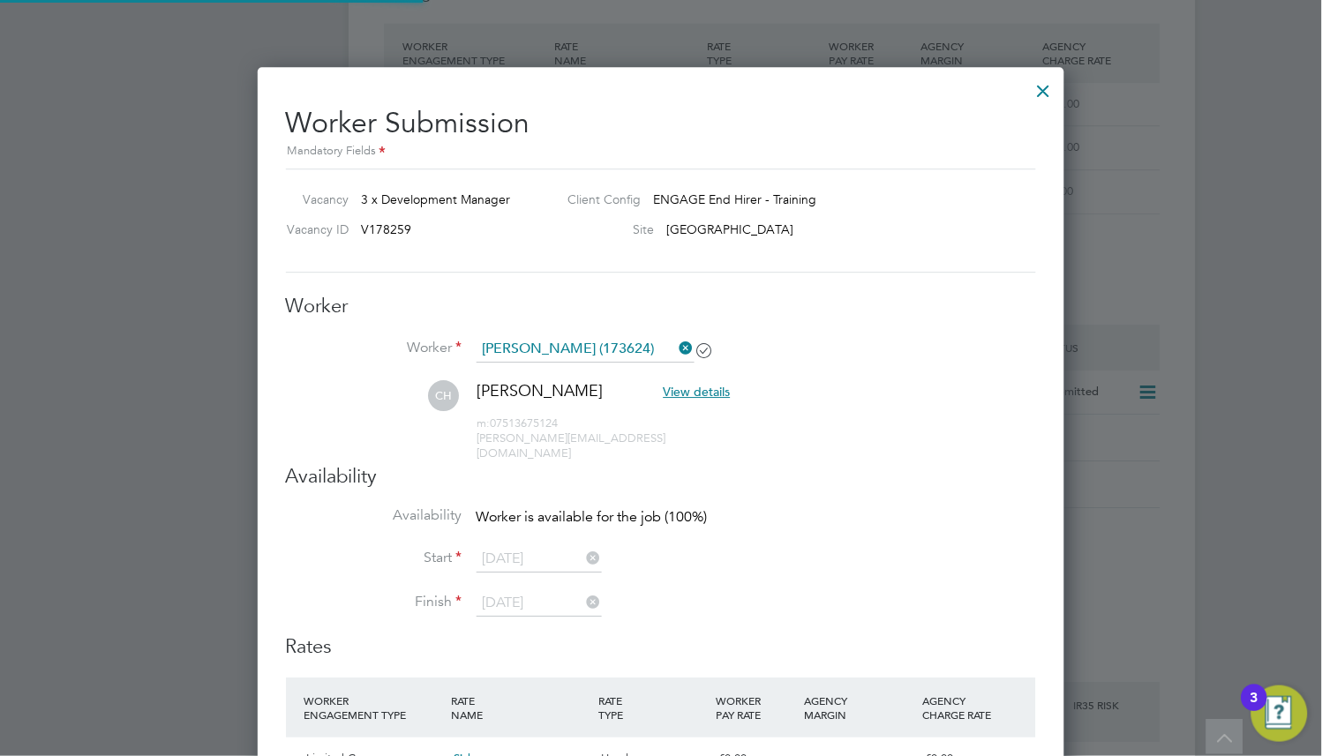
scroll to position [8, 9]
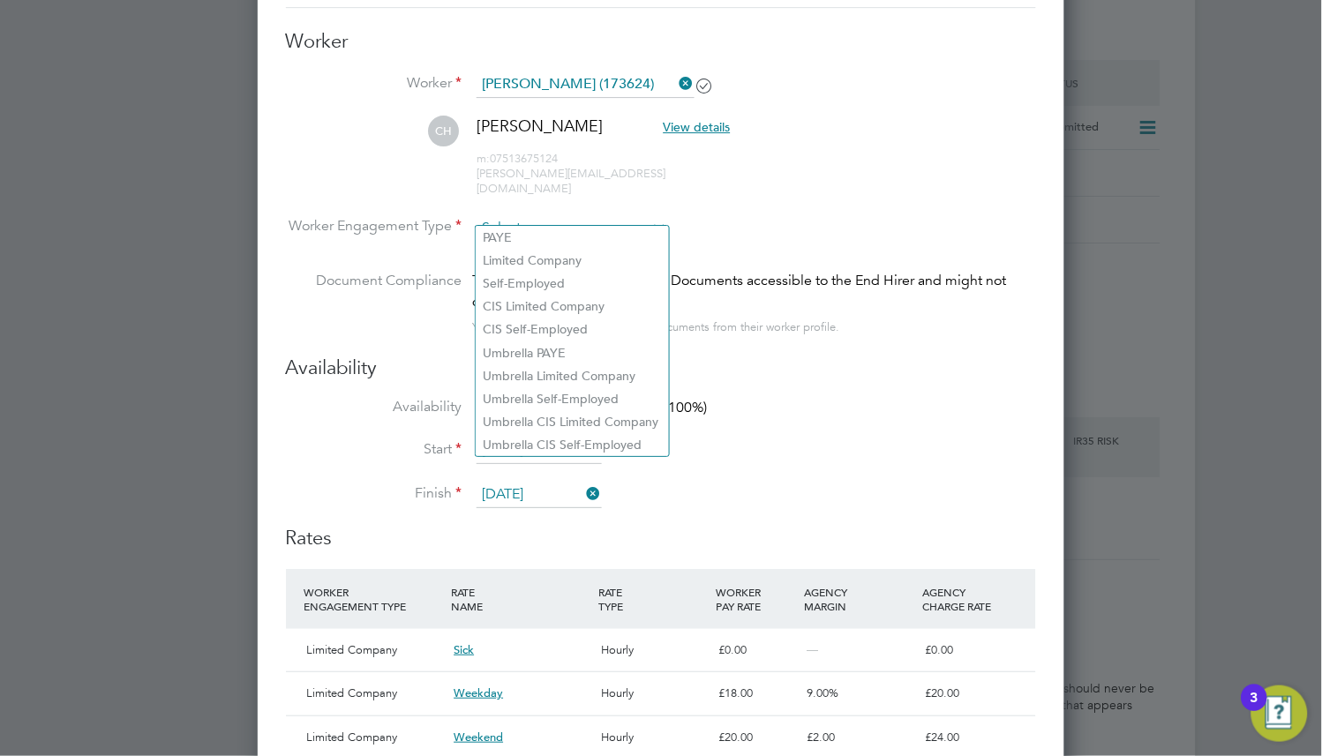
click at [550, 215] on input at bounding box center [571, 228] width 191 height 26
click at [558, 263] on li "Limited Company" at bounding box center [571, 260] width 193 height 23
type input "Limited Company"
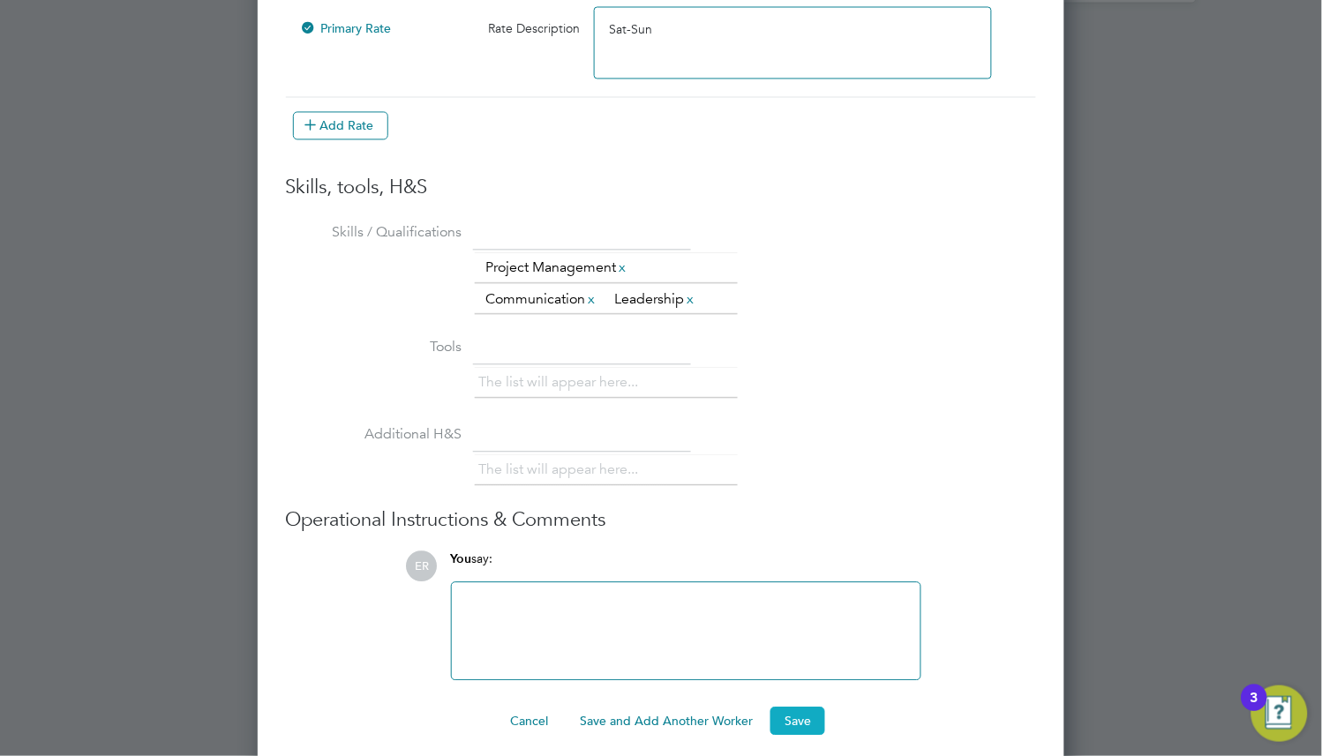
click at [782, 708] on button "Save" at bounding box center [797, 722] width 55 height 28
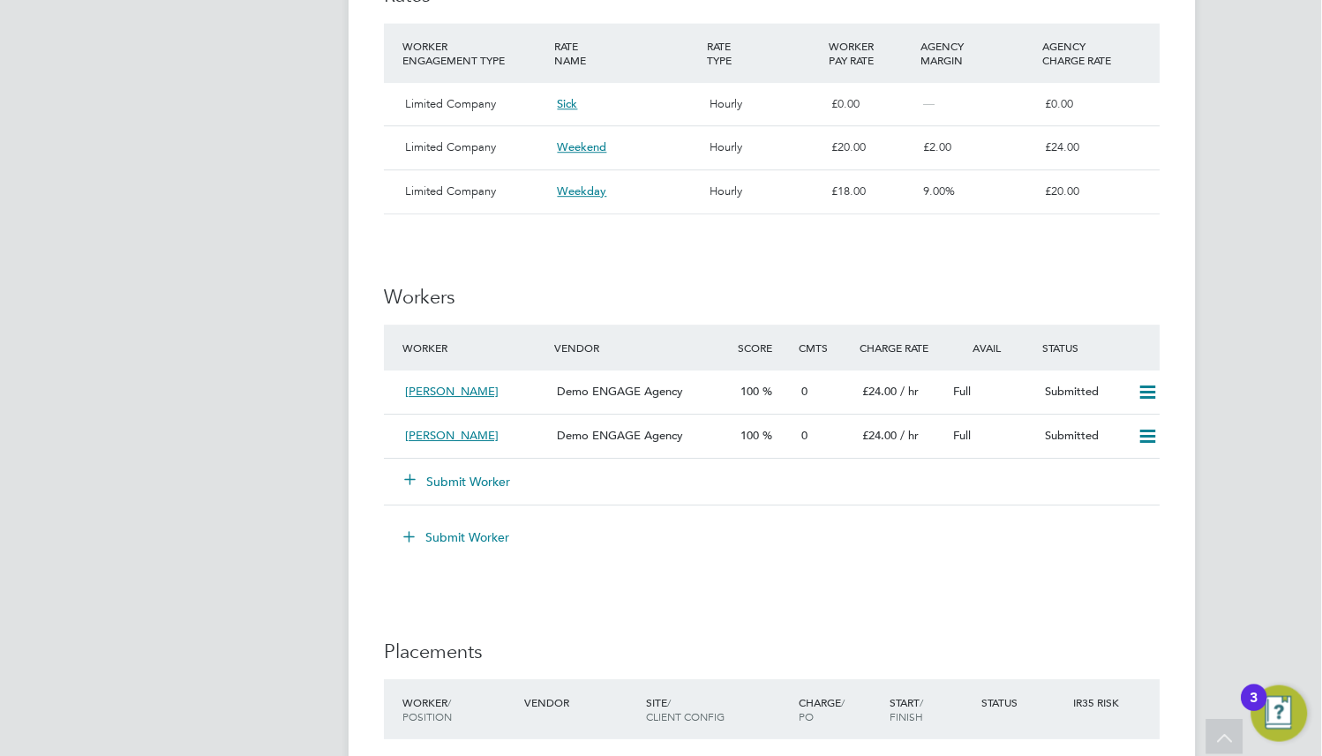
click at [862, 281] on div "IR35 Determination IR35 Status No IR35 Status Assigned Details Reason Extra wor…" at bounding box center [772, 270] width 776 height 1908
click at [460, 436] on span "[PERSON_NAME]" at bounding box center [452, 435] width 94 height 15
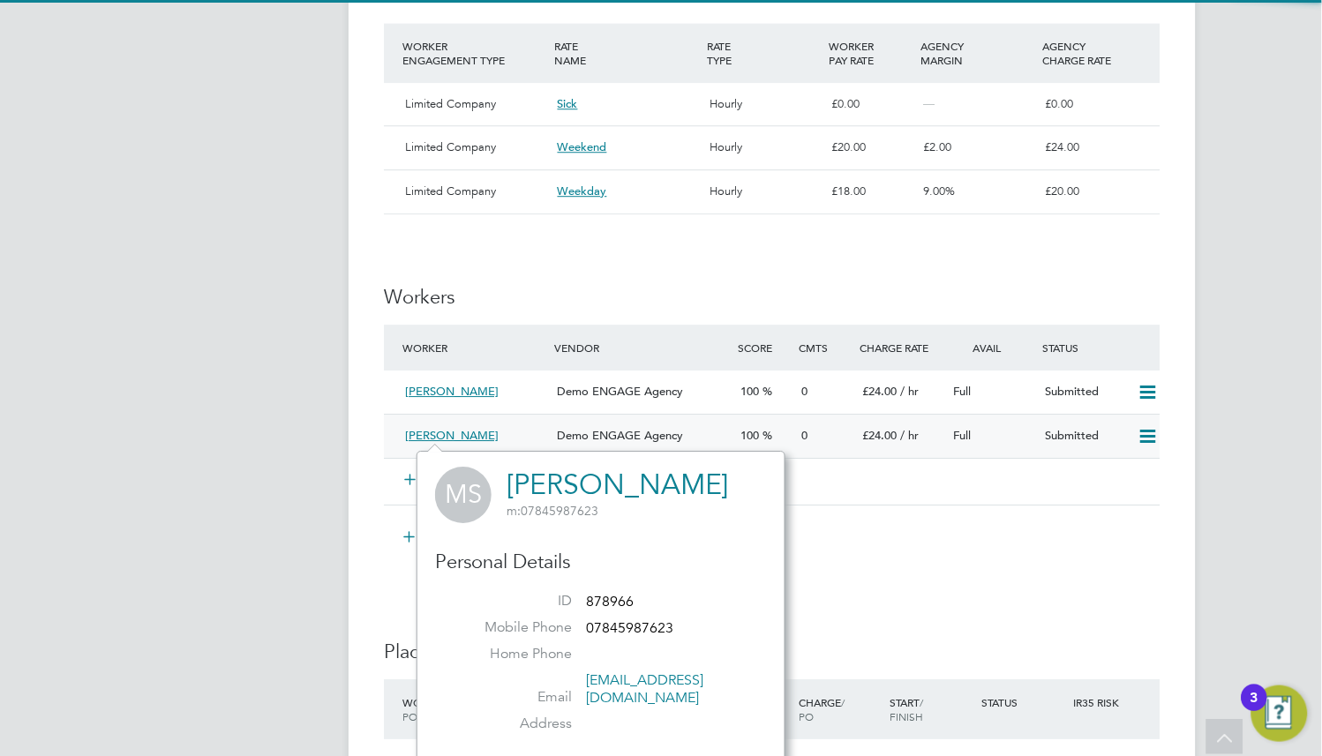
click at [605, 435] on span "Demo ENGAGE Agency" at bounding box center [621, 435] width 126 height 15
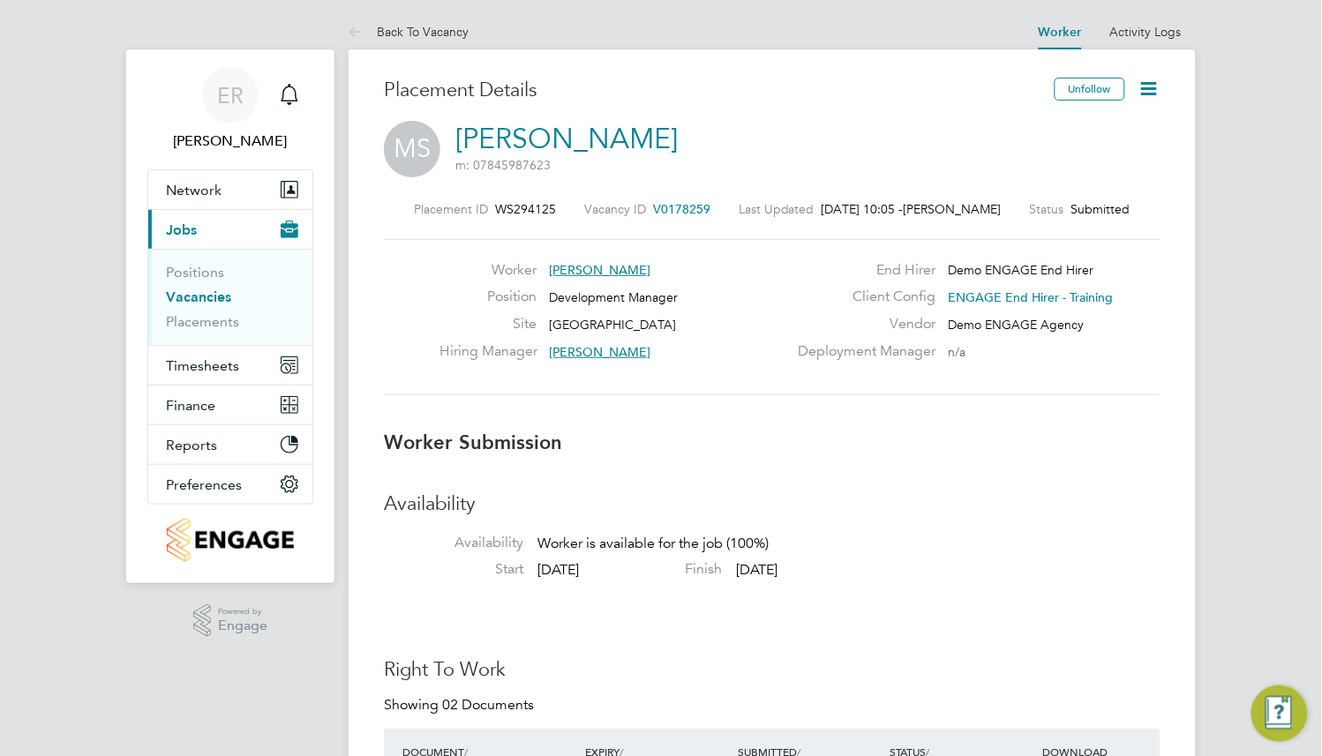
scroll to position [8, 8]
click at [529, 122] on link "[PERSON_NAME]" at bounding box center [566, 139] width 222 height 34
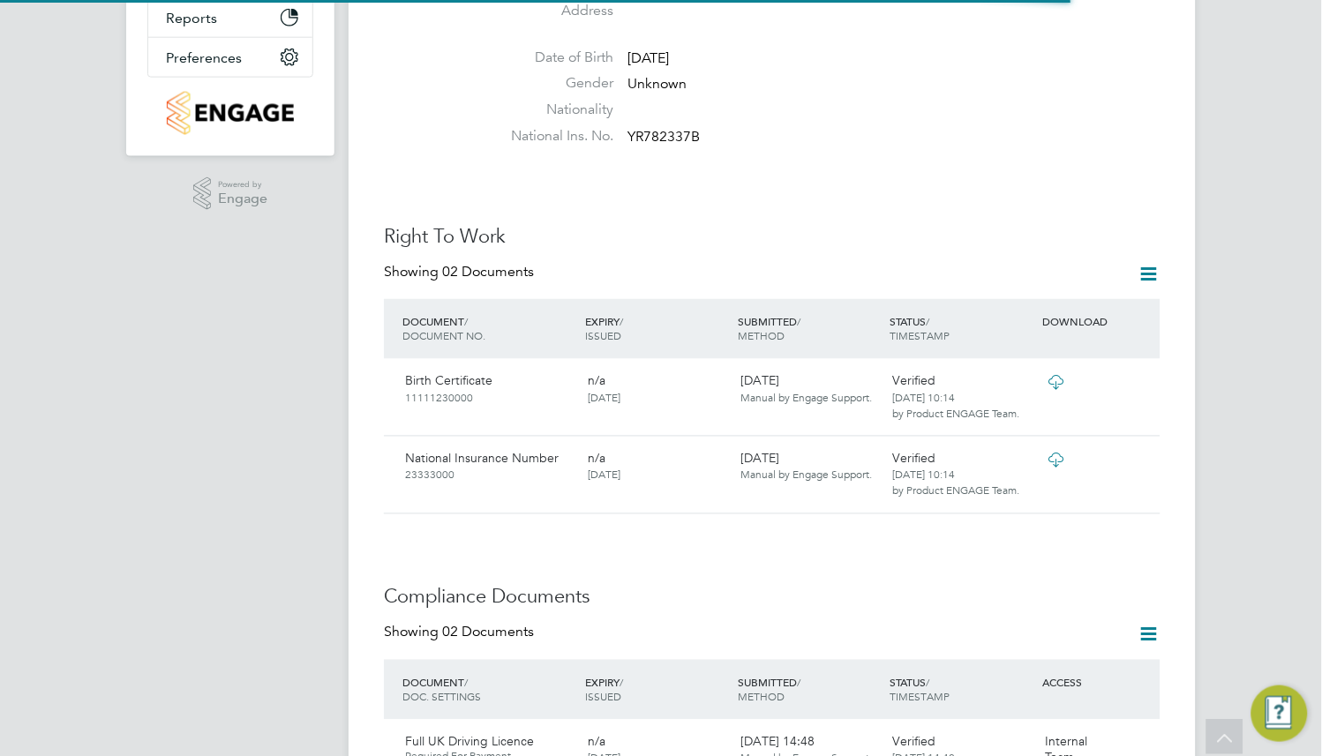
scroll to position [529, 0]
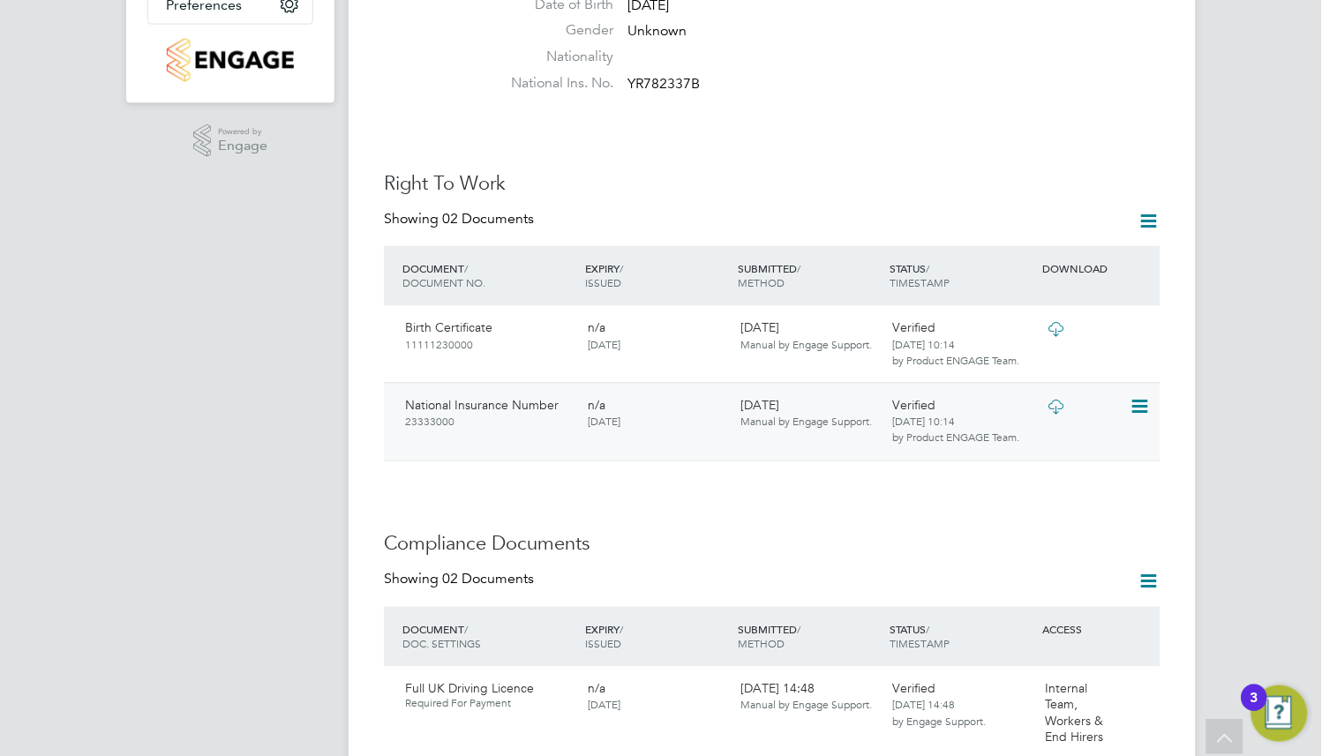
click at [1142, 397] on icon at bounding box center [1138, 407] width 18 height 21
click at [1232, 410] on div "ER Ebony Rocha Notifications Applications: Current page: Network Team Members B…" at bounding box center [661, 562] width 1322 height 2183
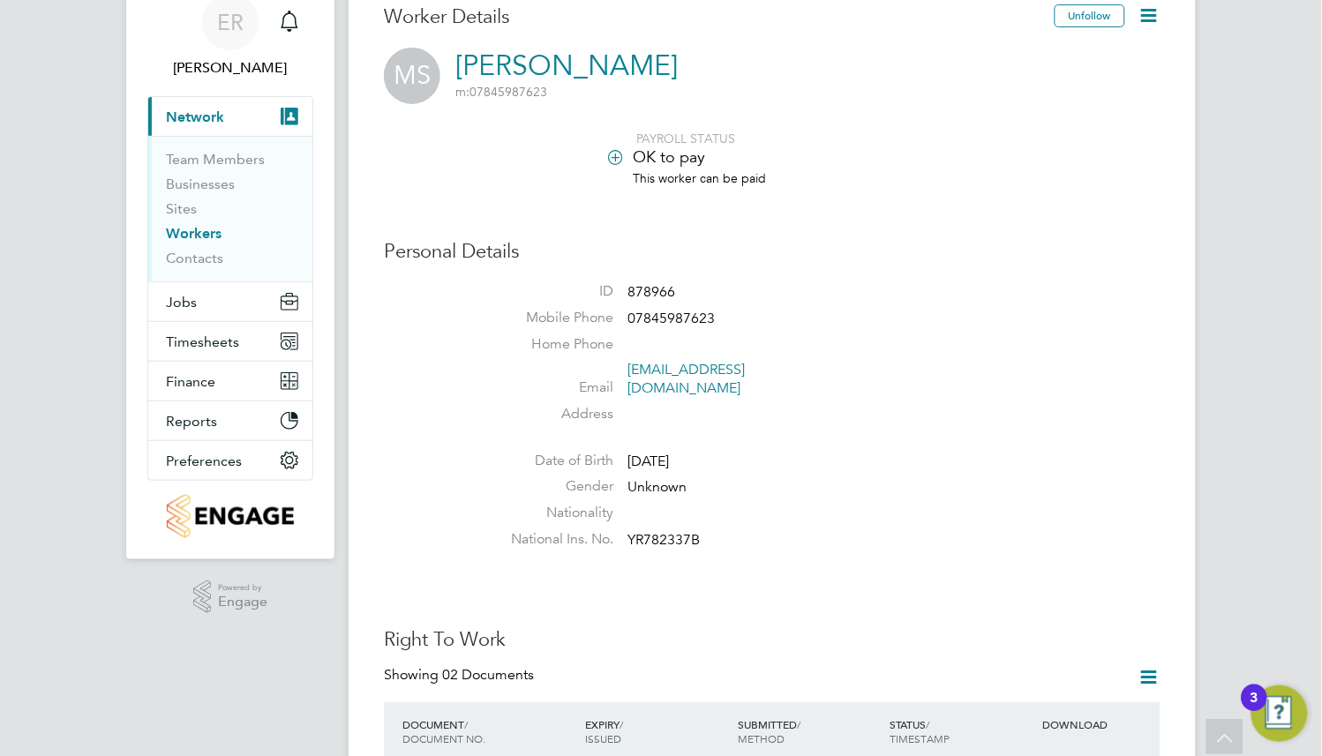
scroll to position [0, 0]
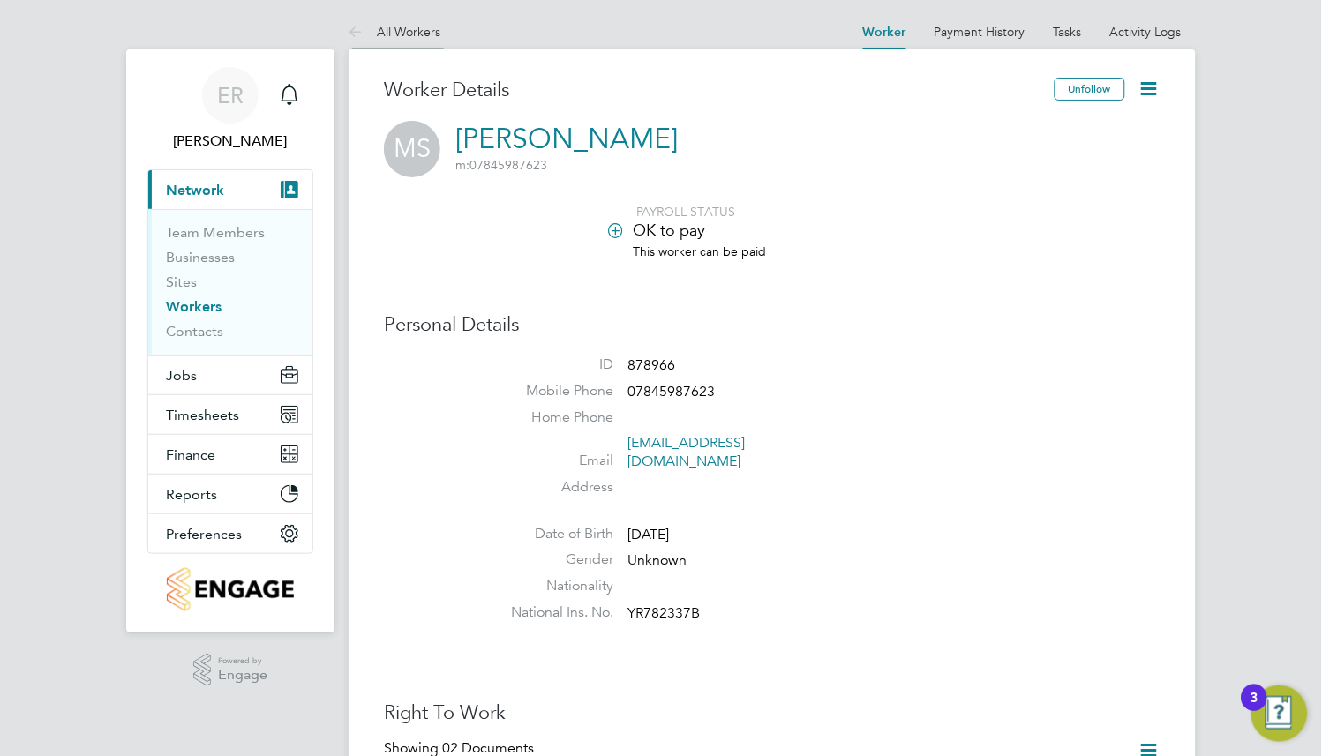
click at [391, 29] on link "All Workers" at bounding box center [394, 32] width 92 height 16
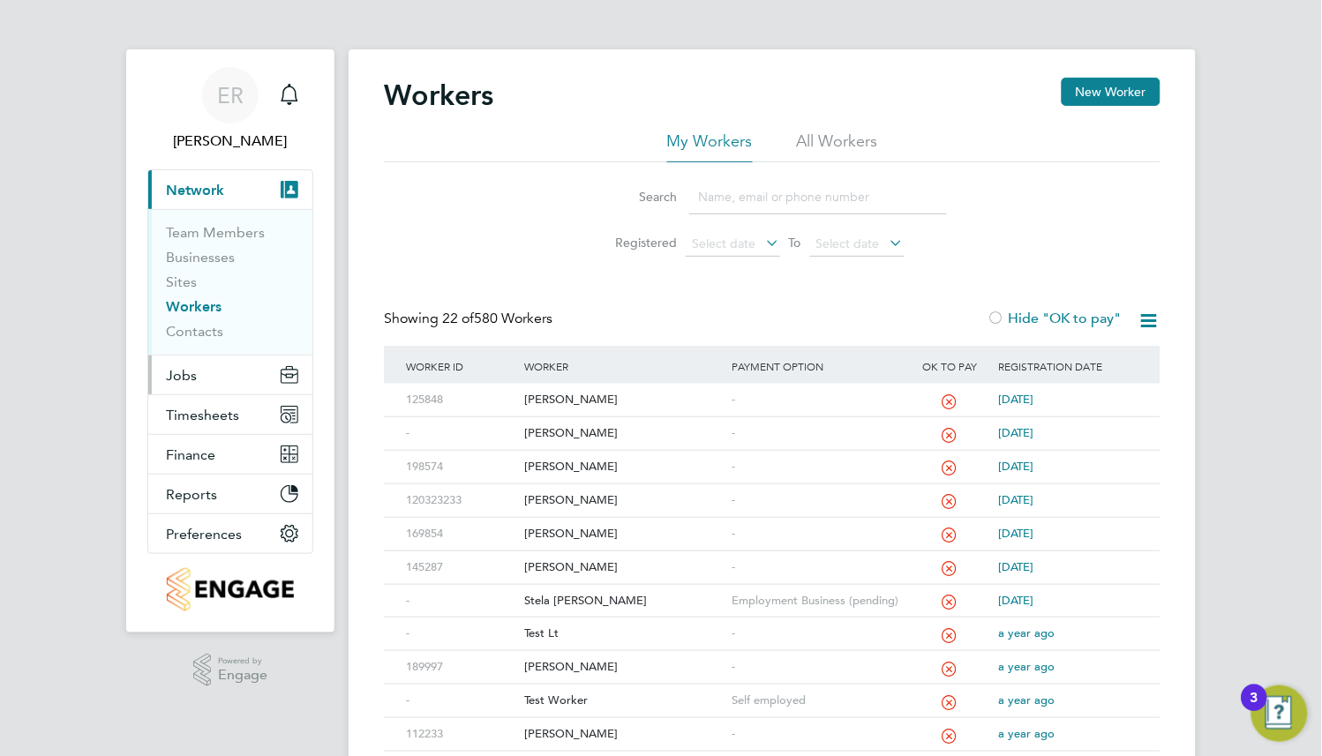
click at [207, 369] on button "Jobs" at bounding box center [230, 375] width 164 height 39
click at [458, 268] on div "Workers New Worker My Workers All Workers Search Registered Select date To Sele…" at bounding box center [772, 616] width 776 height 1076
click at [814, 141] on li "All Workers" at bounding box center [837, 147] width 81 height 32
click at [754, 144] on ul "My Workers All Workers" at bounding box center [772, 147] width 776 height 32
click at [719, 144] on li "My Workers" at bounding box center [710, 147] width 86 height 32
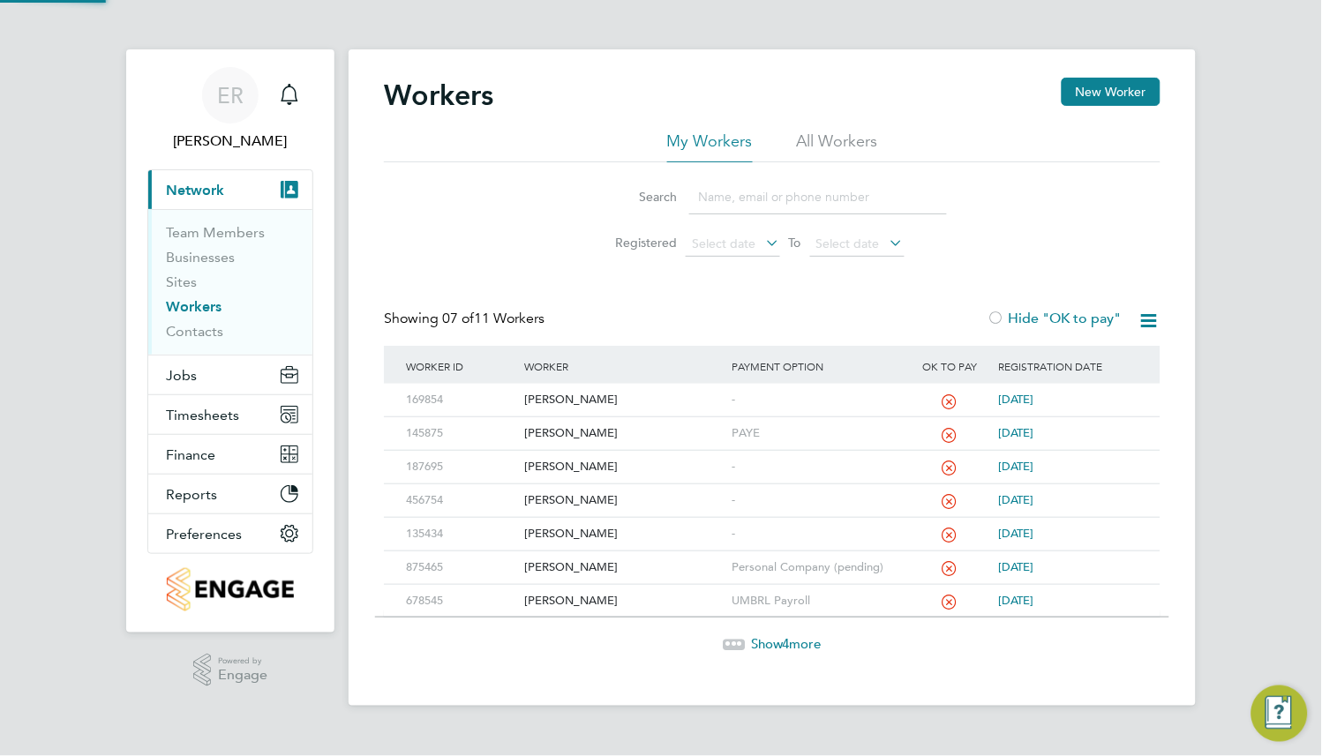
click at [729, 191] on input at bounding box center [818, 197] width 258 height 34
click at [781, 644] on span "Show 4 more" at bounding box center [786, 643] width 71 height 17
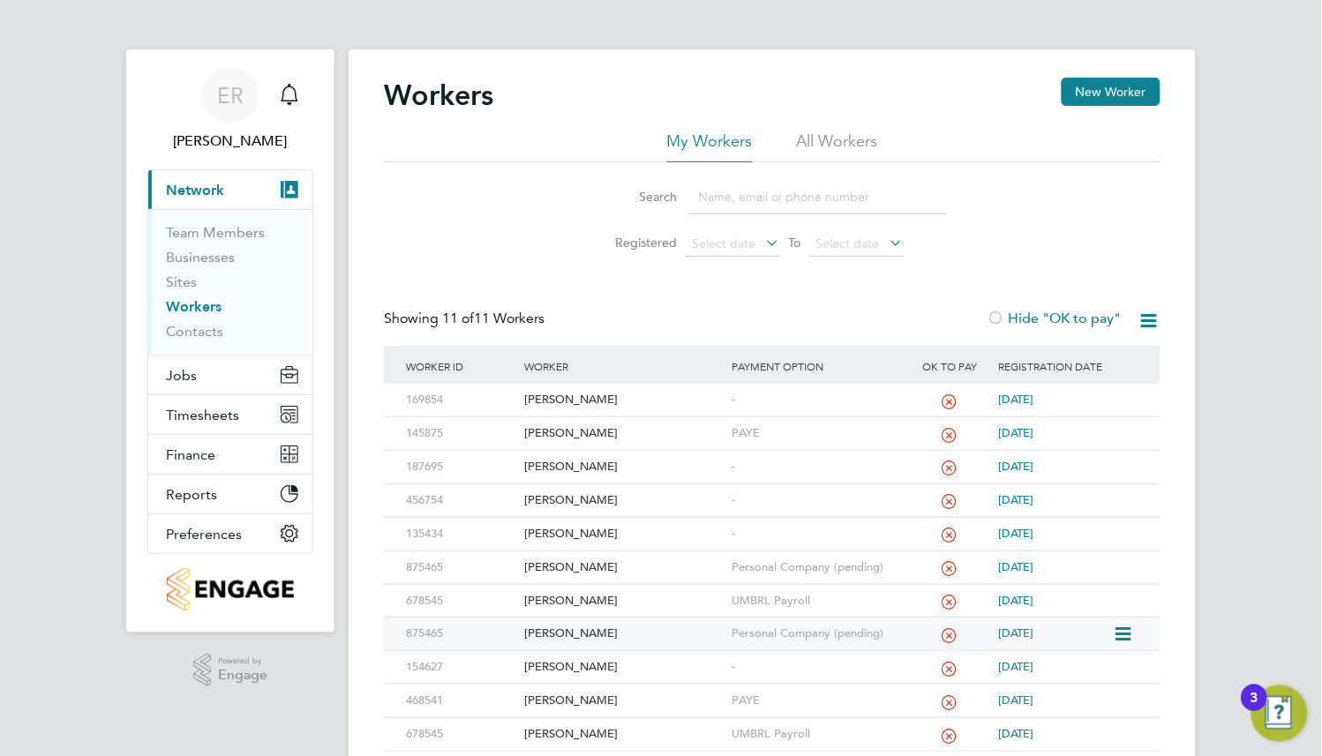
scroll to position [60, 0]
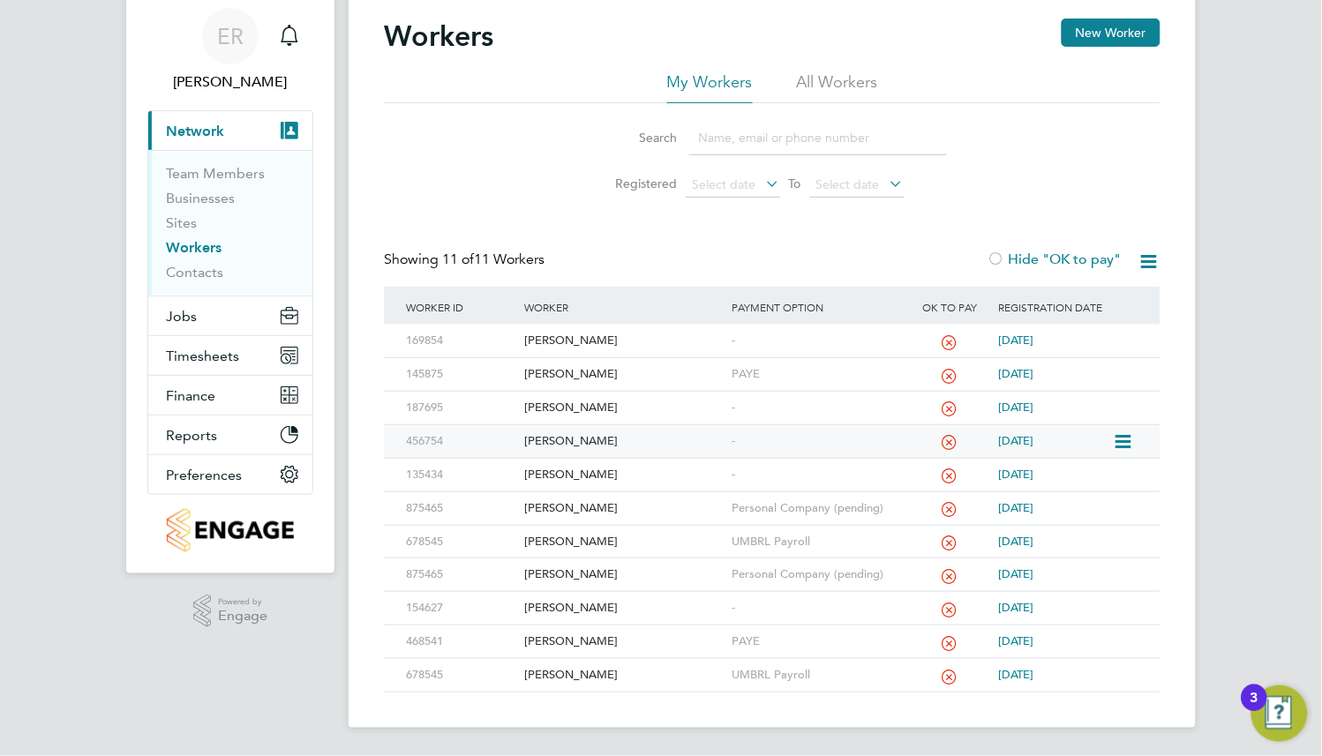
click at [546, 438] on div "[PERSON_NAME]" at bounding box center [623, 441] width 207 height 33
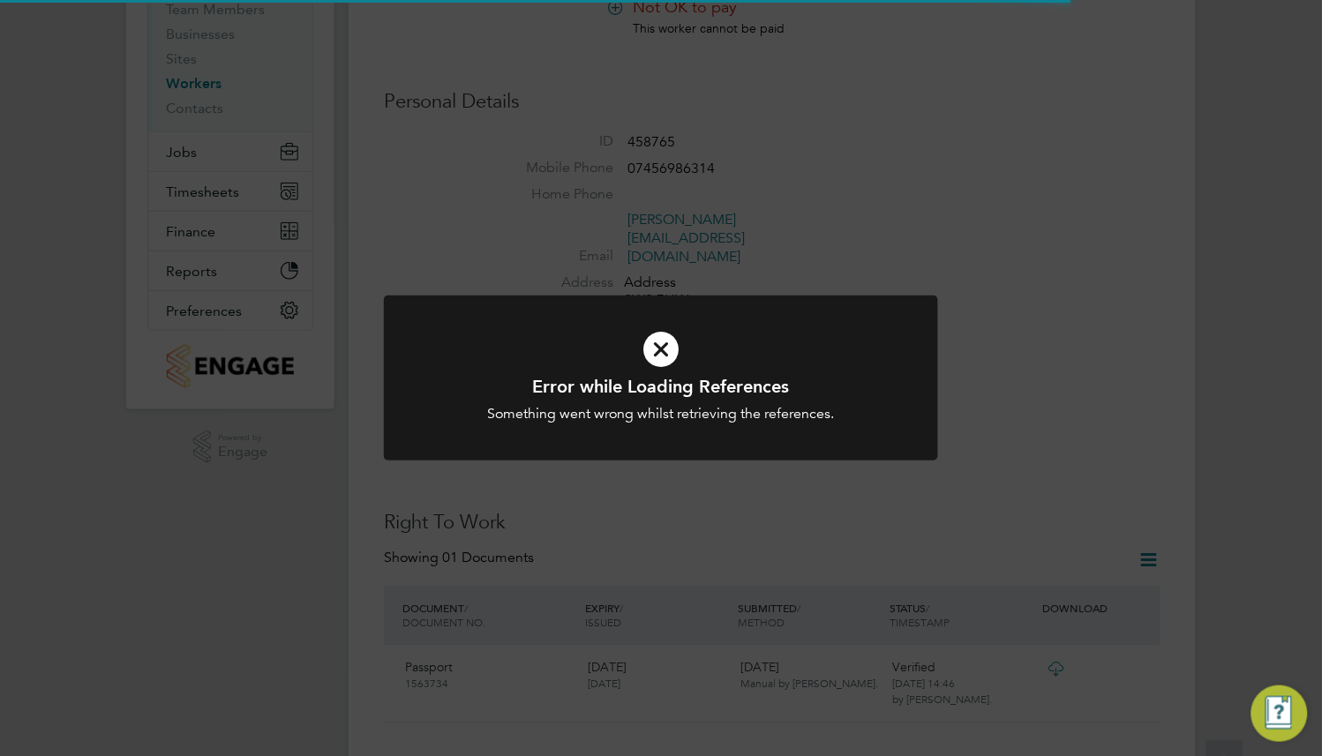
scroll to position [265, 0]
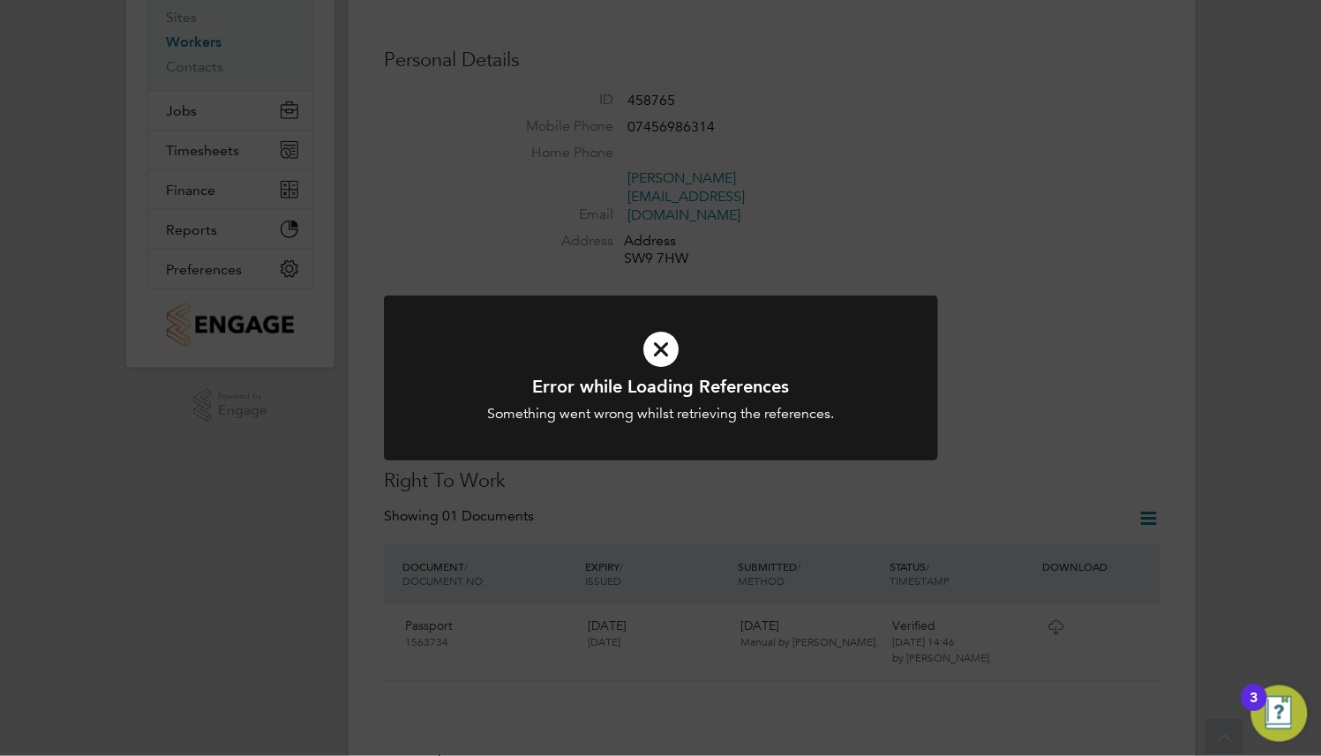
click at [809, 417] on div "Something went wrong whilst retrieving the references." at bounding box center [660, 414] width 459 height 19
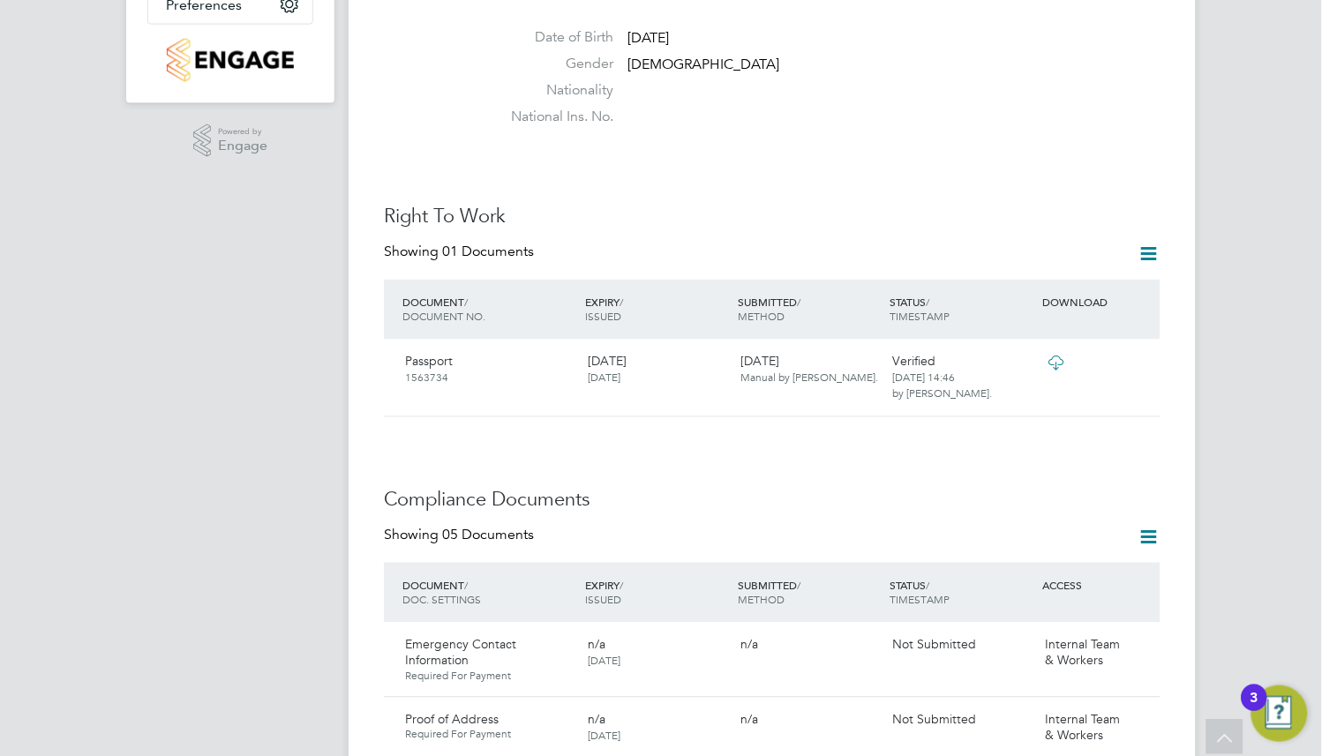
scroll to position [794, 0]
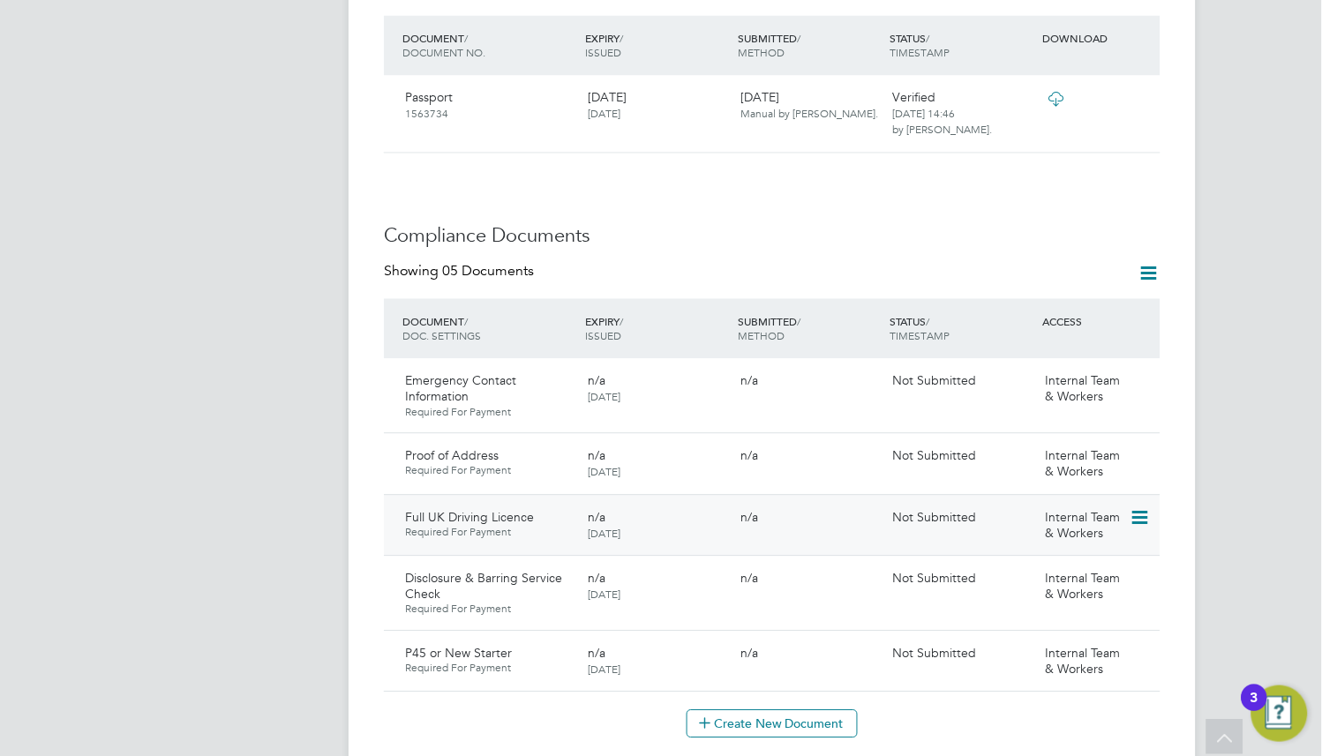
click at [1135, 507] on icon at bounding box center [1138, 517] width 18 height 21
click at [1066, 545] on li "Submit Document" at bounding box center [1081, 548] width 131 height 25
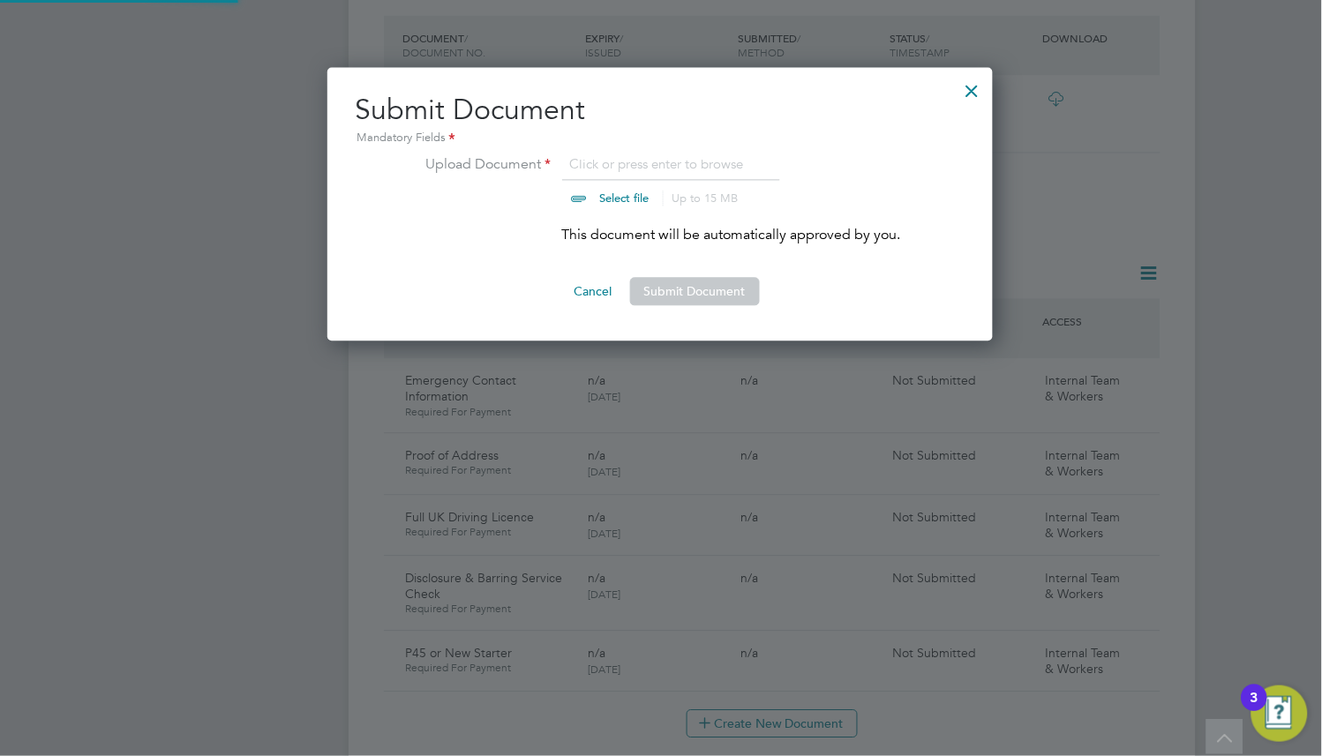
scroll to position [273, 667]
click at [625, 195] on input "file" at bounding box center [641, 179] width 277 height 53
type input "C:\fakepath\driving_license.jpg"
click at [730, 295] on button "Submit Document" at bounding box center [695, 291] width 130 height 28
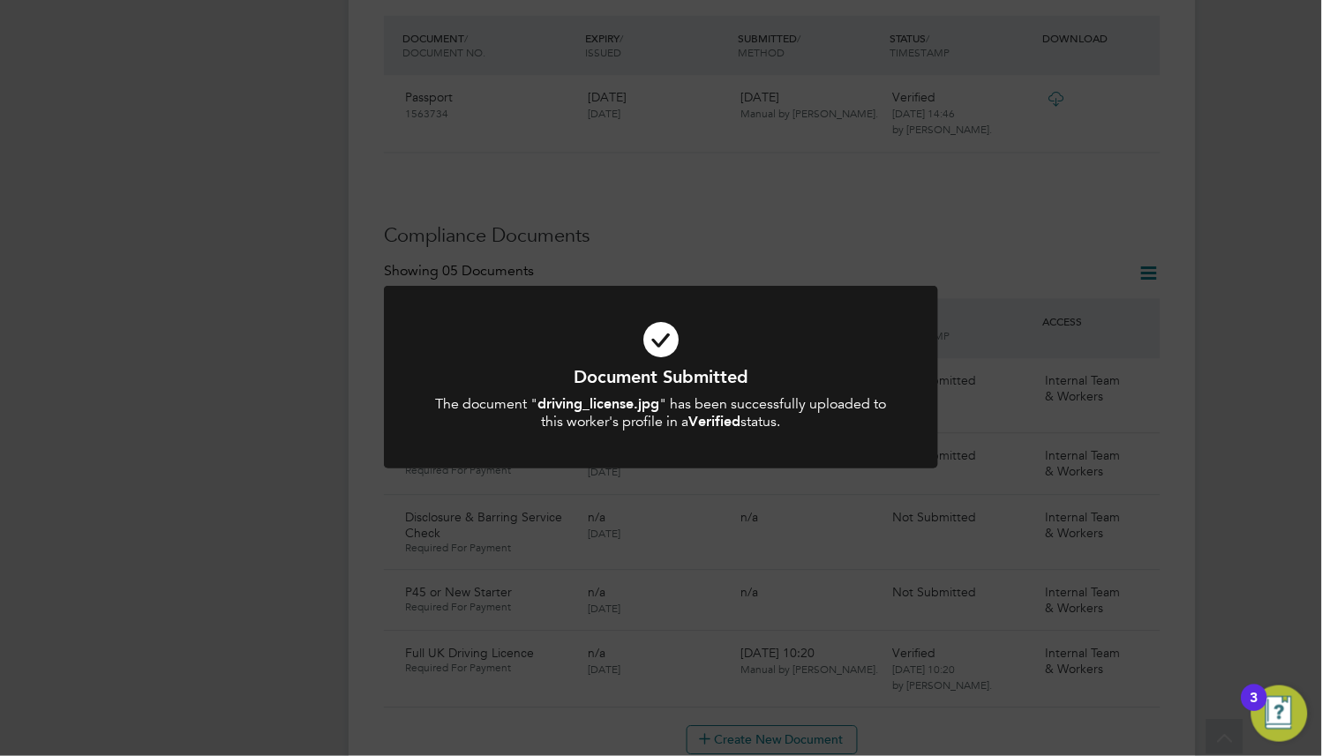
click at [794, 391] on div "Document Submitted The document " driving_license.jpg " has been successfully u…" at bounding box center [660, 398] width 459 height 67
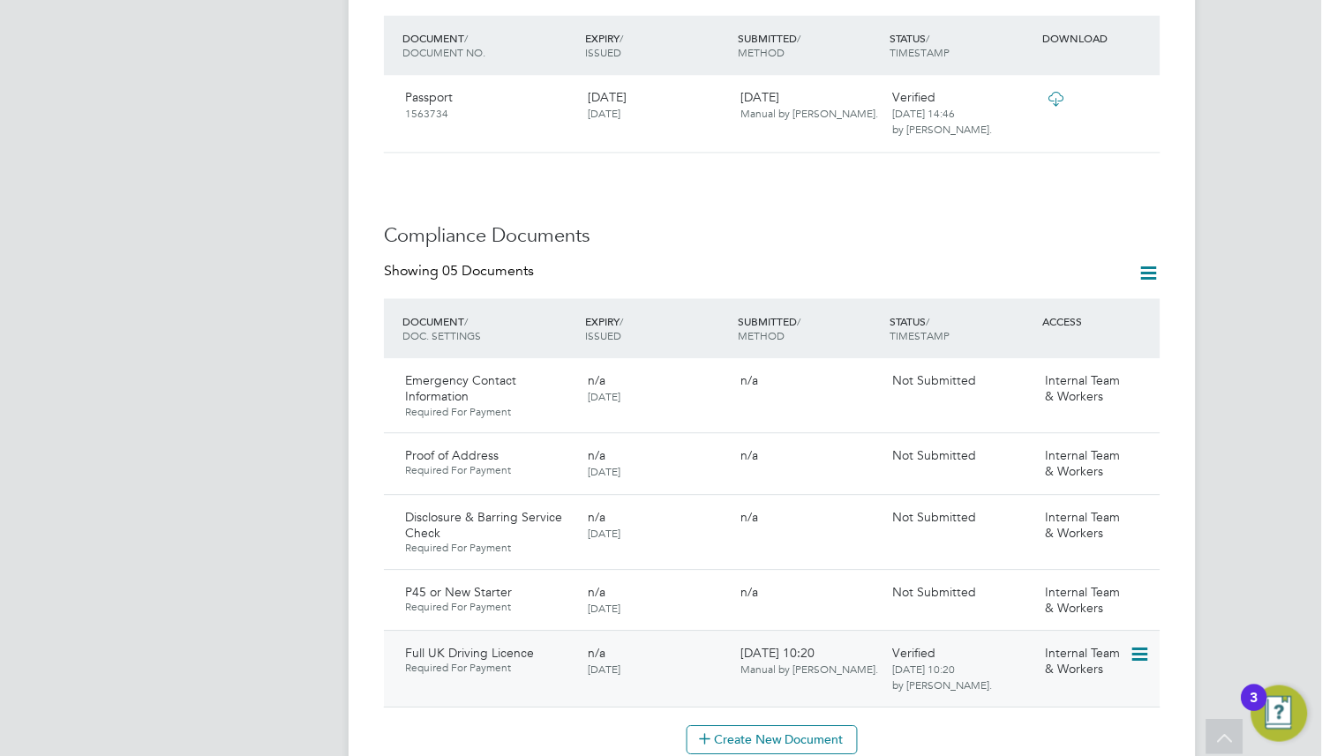
click at [1135, 644] on icon at bounding box center [1138, 654] width 18 height 21
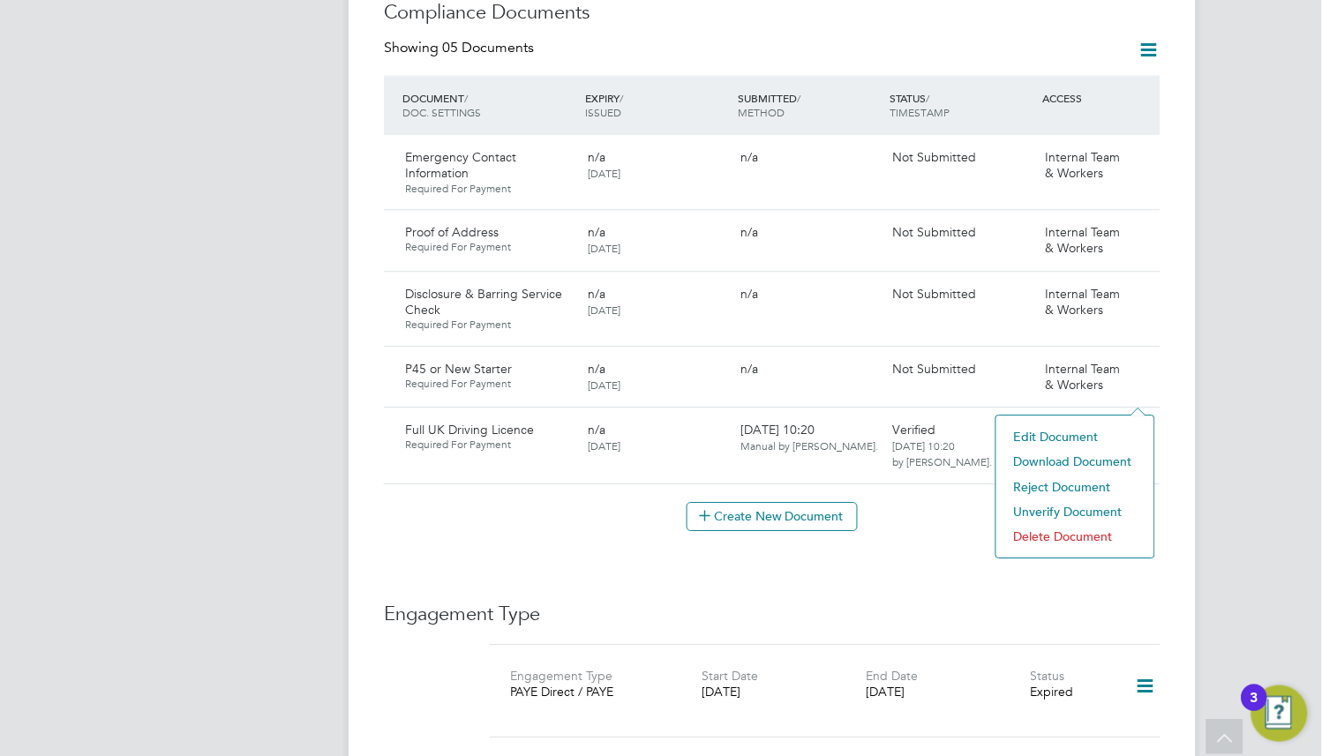
scroll to position [1059, 0]
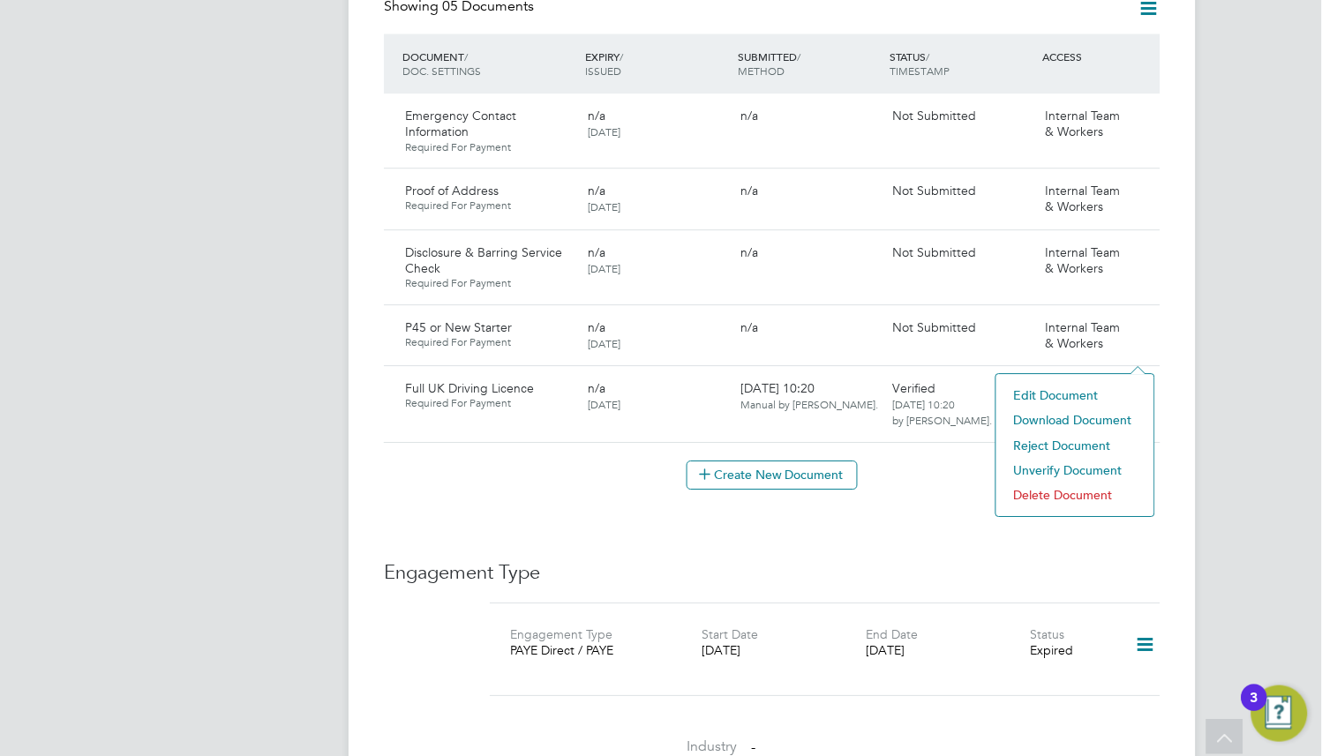
click at [1053, 393] on li "Edit Document" at bounding box center [1075, 395] width 140 height 25
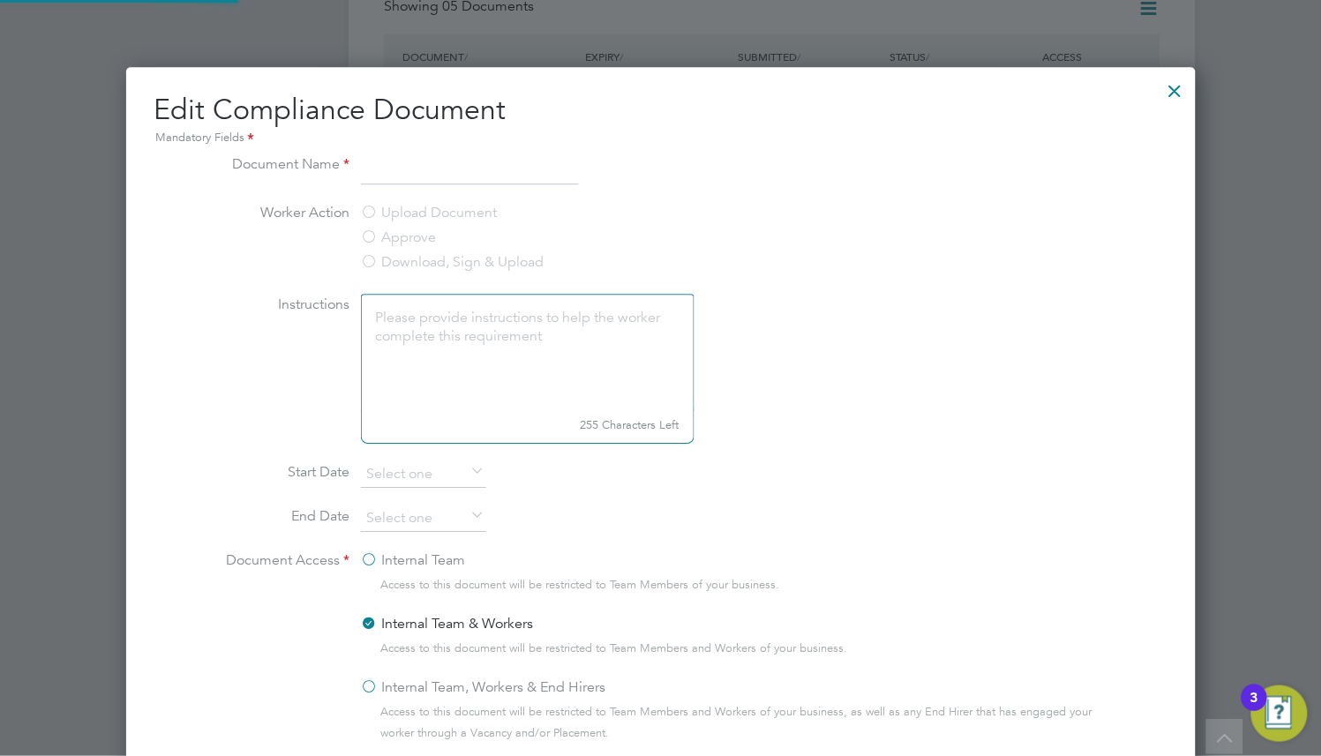
type input "Full UK Driving Licence"
type textarea "Please upload a clear copy of the document."
type input "[DATE]"
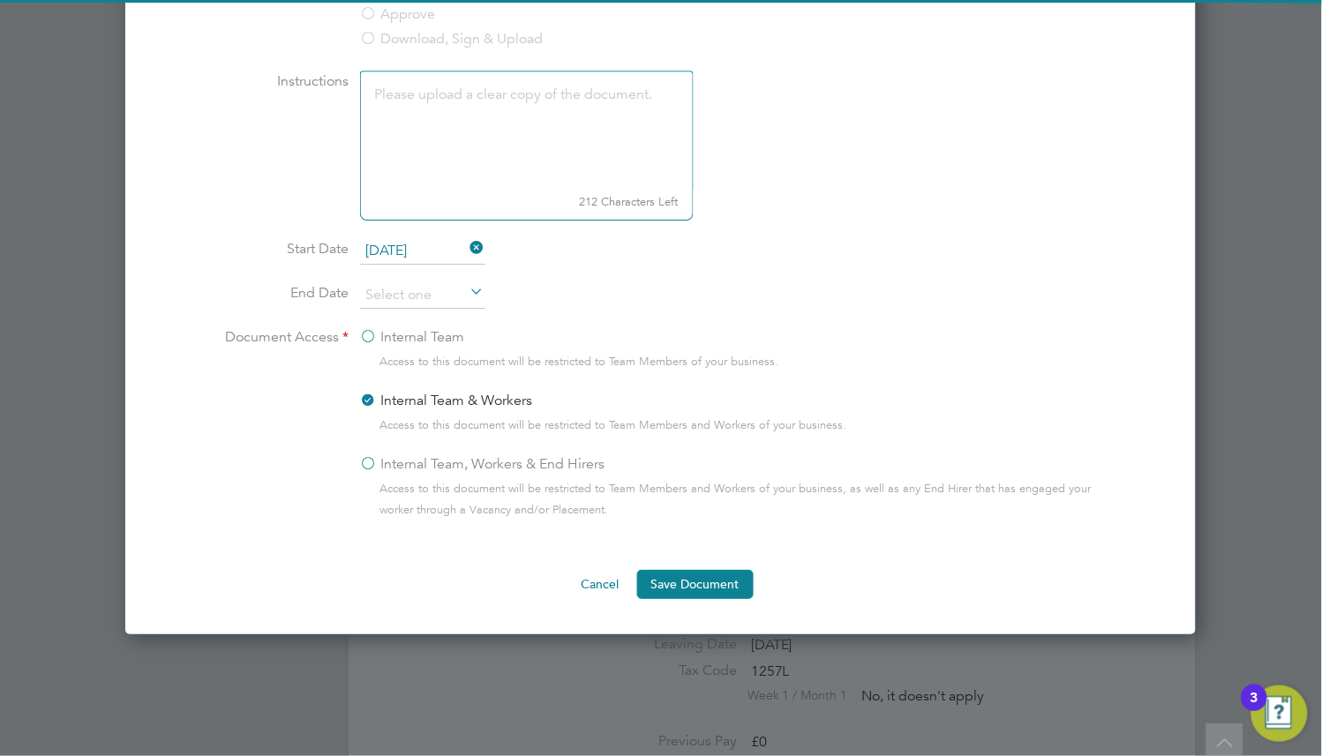
scroll to position [1323, 0]
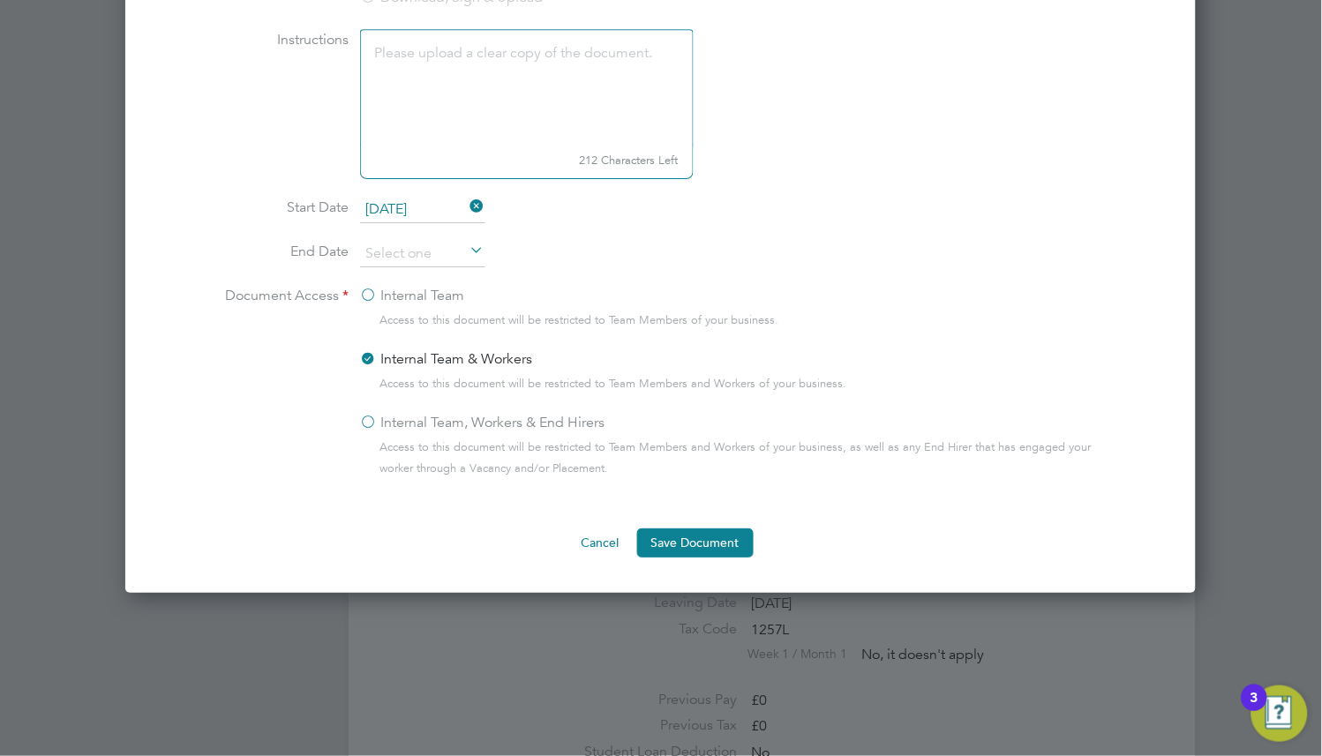
click at [573, 429] on label "Internal Team, Workers & End Hirers" at bounding box center [482, 422] width 245 height 21
click at [0, 0] on input "Internal Team, Workers & End Hirers" at bounding box center [0, 0] width 0 height 0
click at [651, 515] on ng-form "Document Name Full UK Driving Licence Worker Action Upload Document Approve Dow…" at bounding box center [660, 223] width 1014 height 669
click at [665, 547] on button "Save Document" at bounding box center [695, 542] width 116 height 28
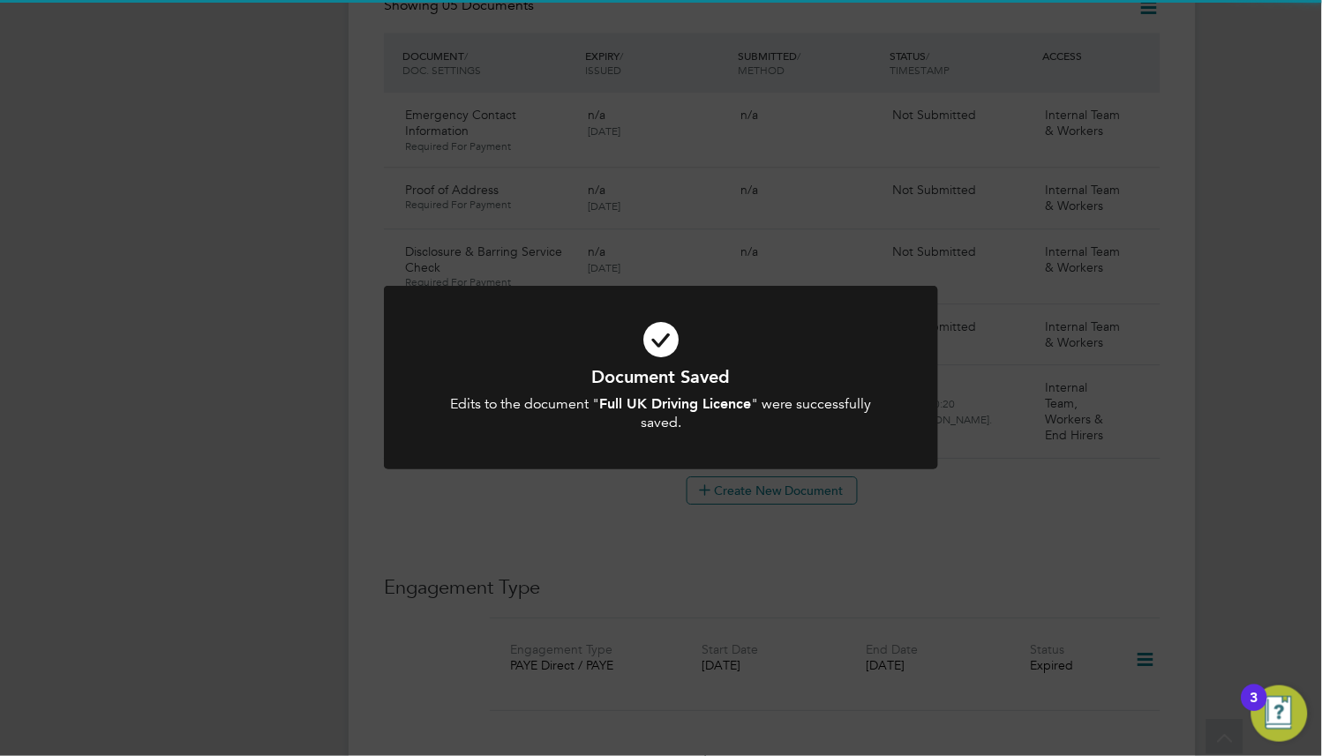
scroll to position [1059, 0]
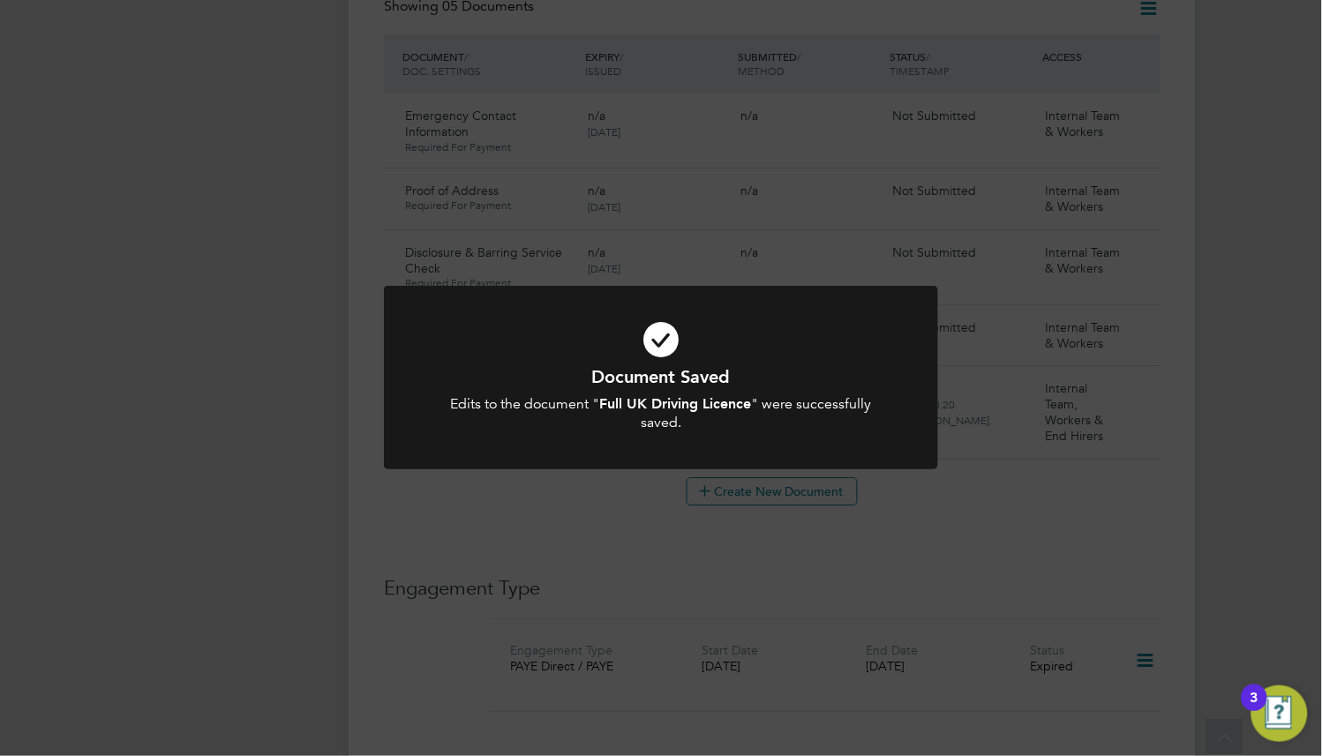
click at [924, 550] on div "Document Saved Edits to the document " Full UK Driving Licence " were successfu…" at bounding box center [661, 378] width 1322 height 756
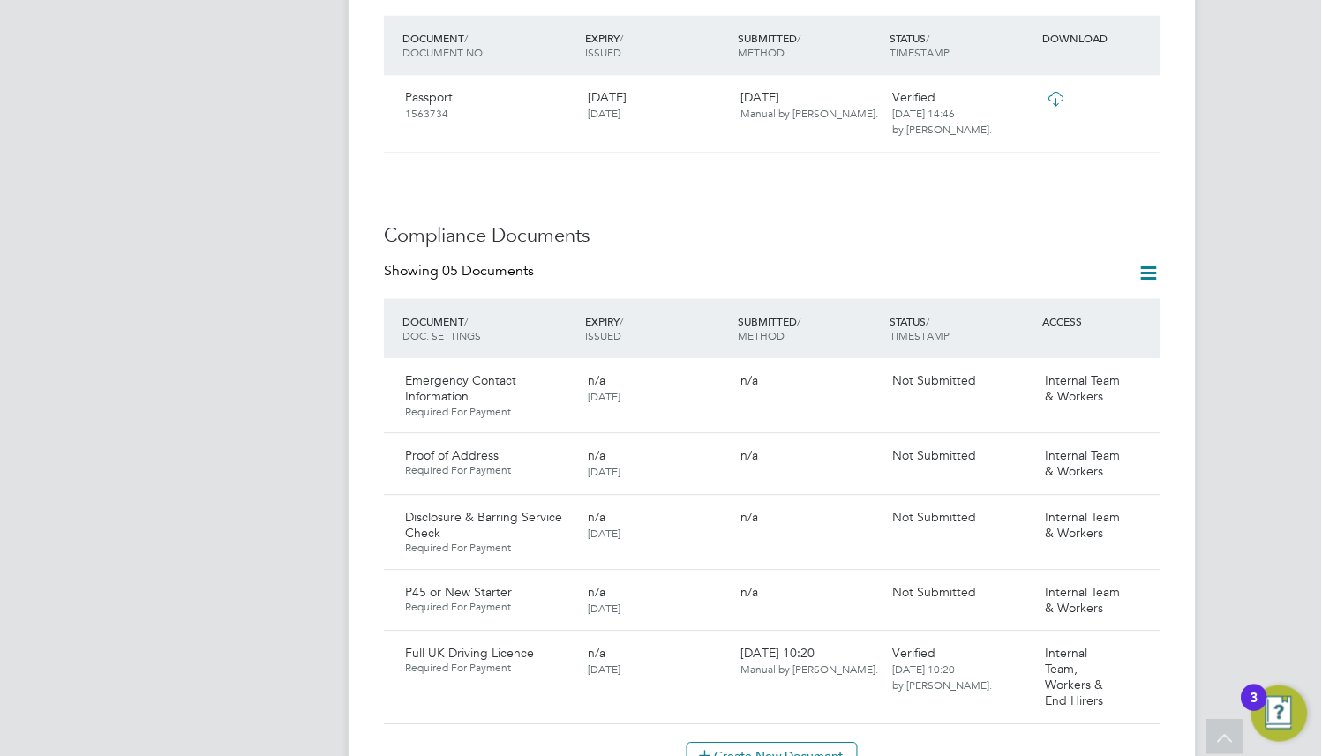
scroll to position [0, 0]
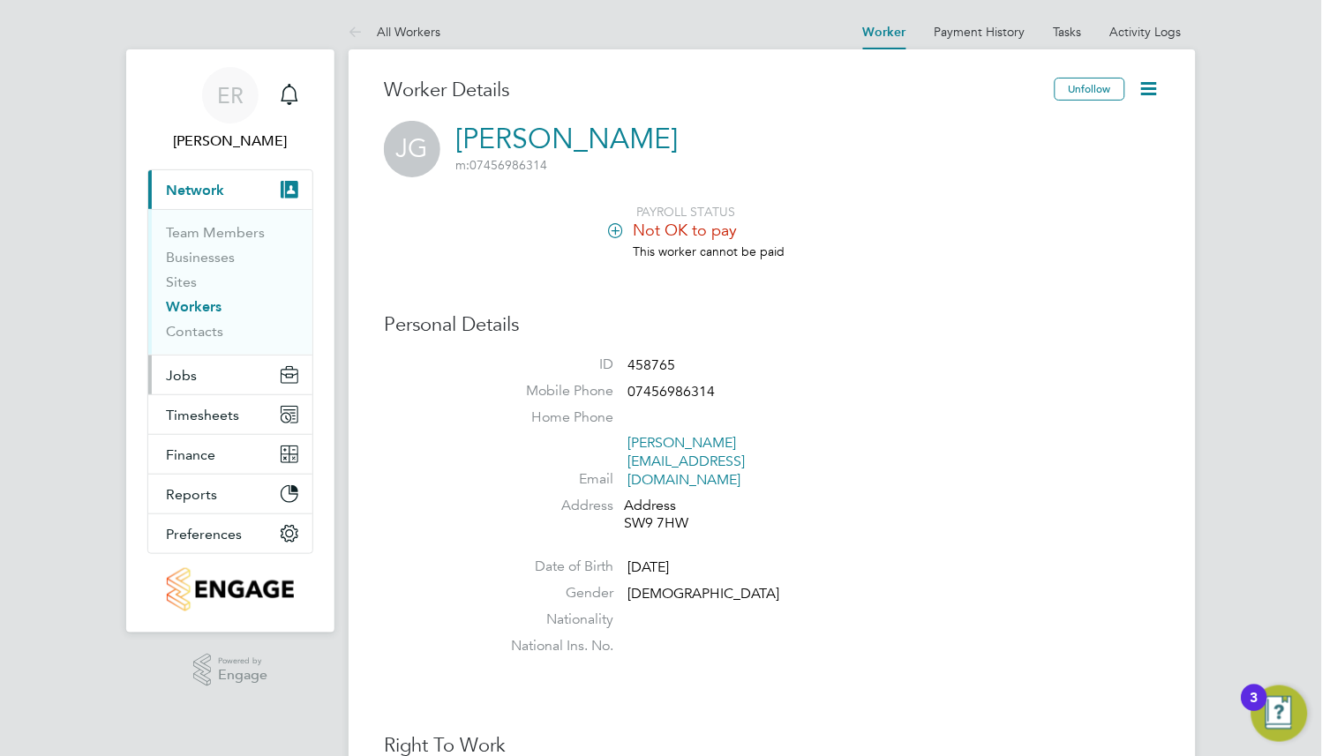
click at [208, 364] on button "Jobs" at bounding box center [230, 375] width 164 height 39
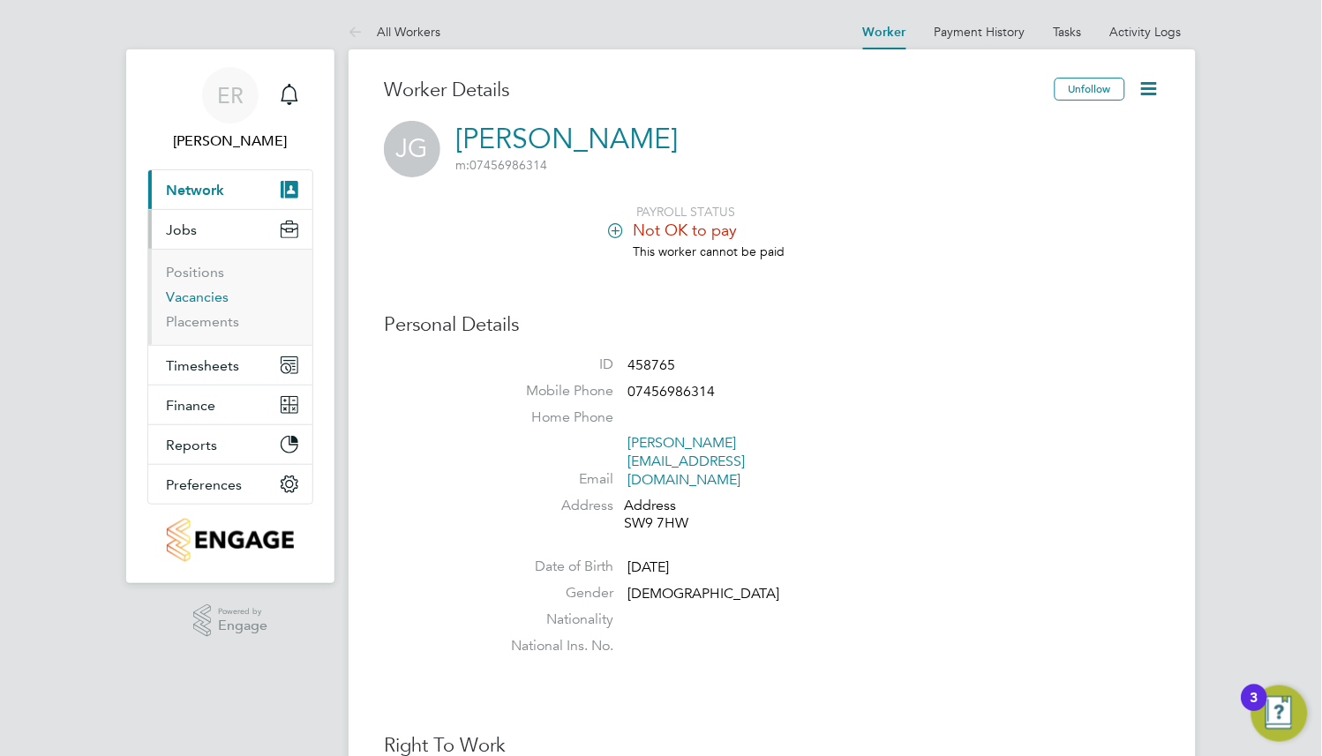
click at [216, 298] on link "Vacancies" at bounding box center [197, 296] width 63 height 17
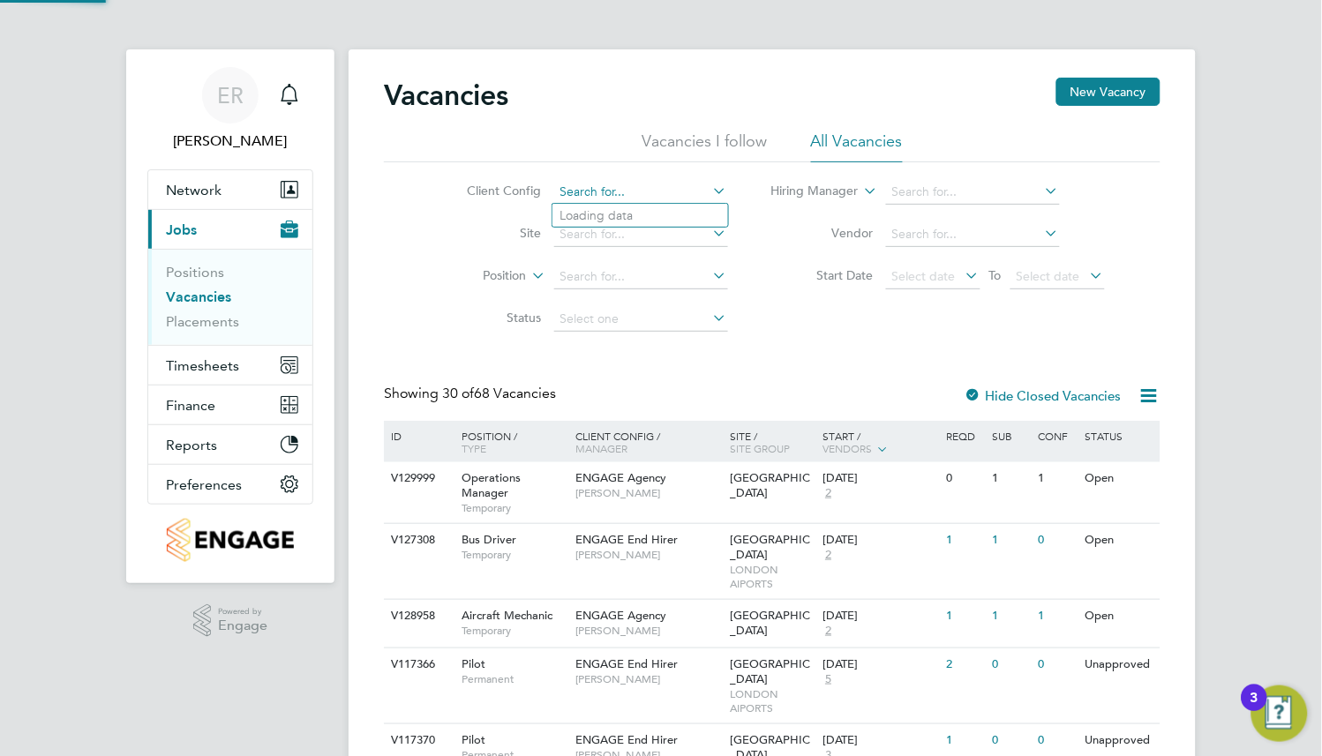
click at [613, 181] on input at bounding box center [641, 192] width 174 height 25
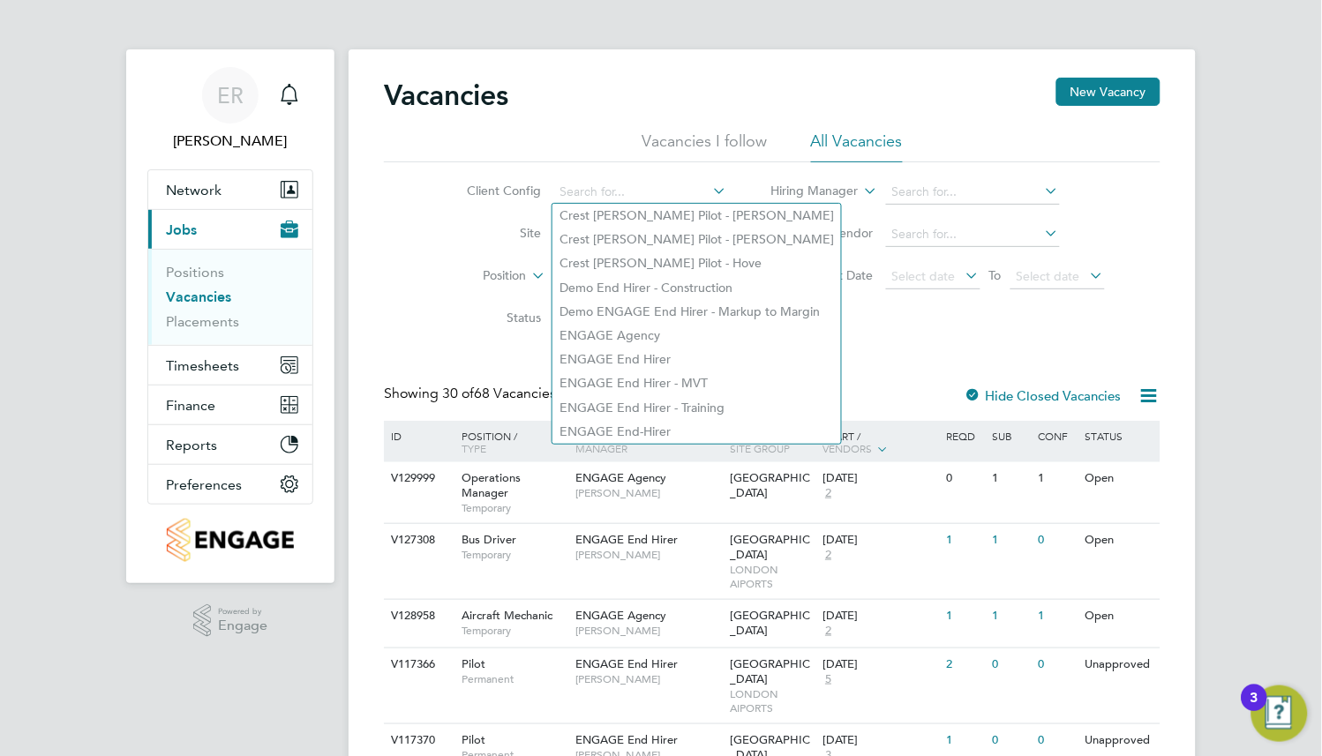
click at [306, 270] on ul "Positions Vacancies Placements" at bounding box center [230, 297] width 164 height 96
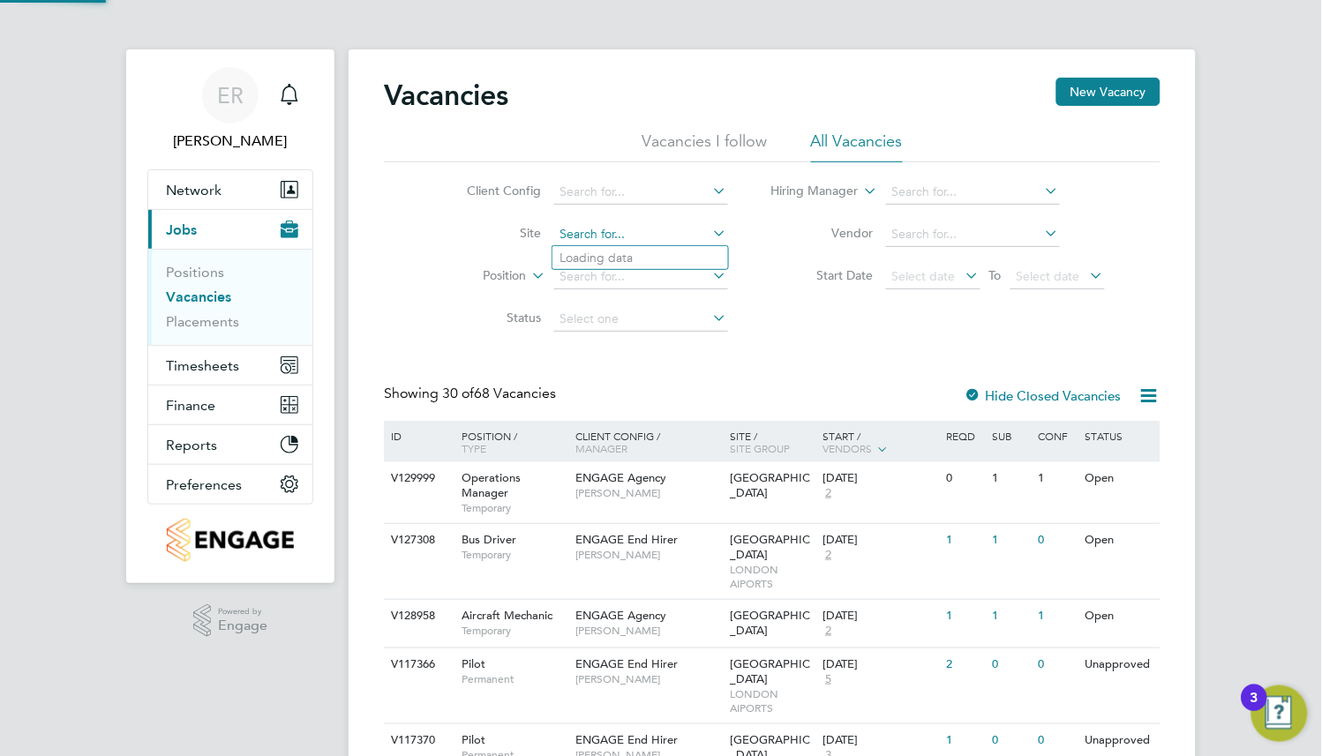
click at [563, 238] on input at bounding box center [641, 234] width 174 height 25
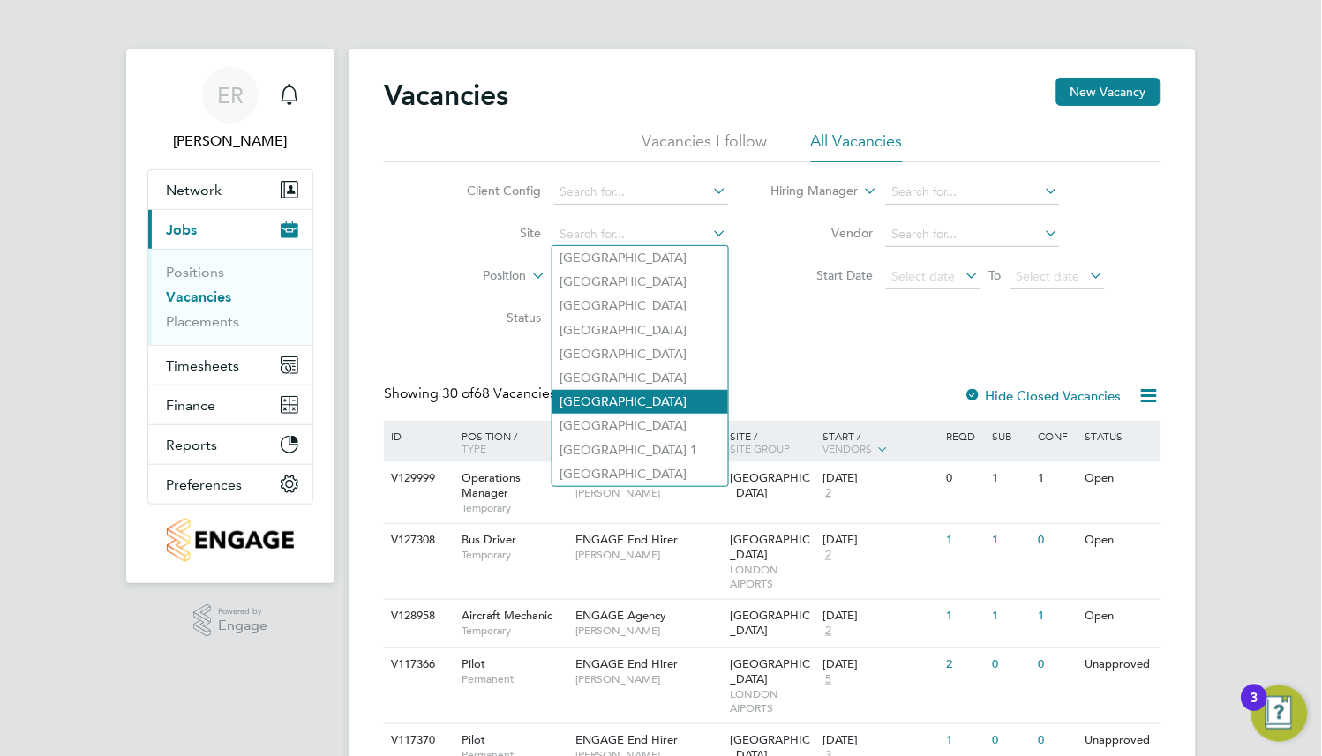
click at [652, 402] on li "[GEOGRAPHIC_DATA]" at bounding box center [640, 402] width 176 height 24
type input "[GEOGRAPHIC_DATA]"
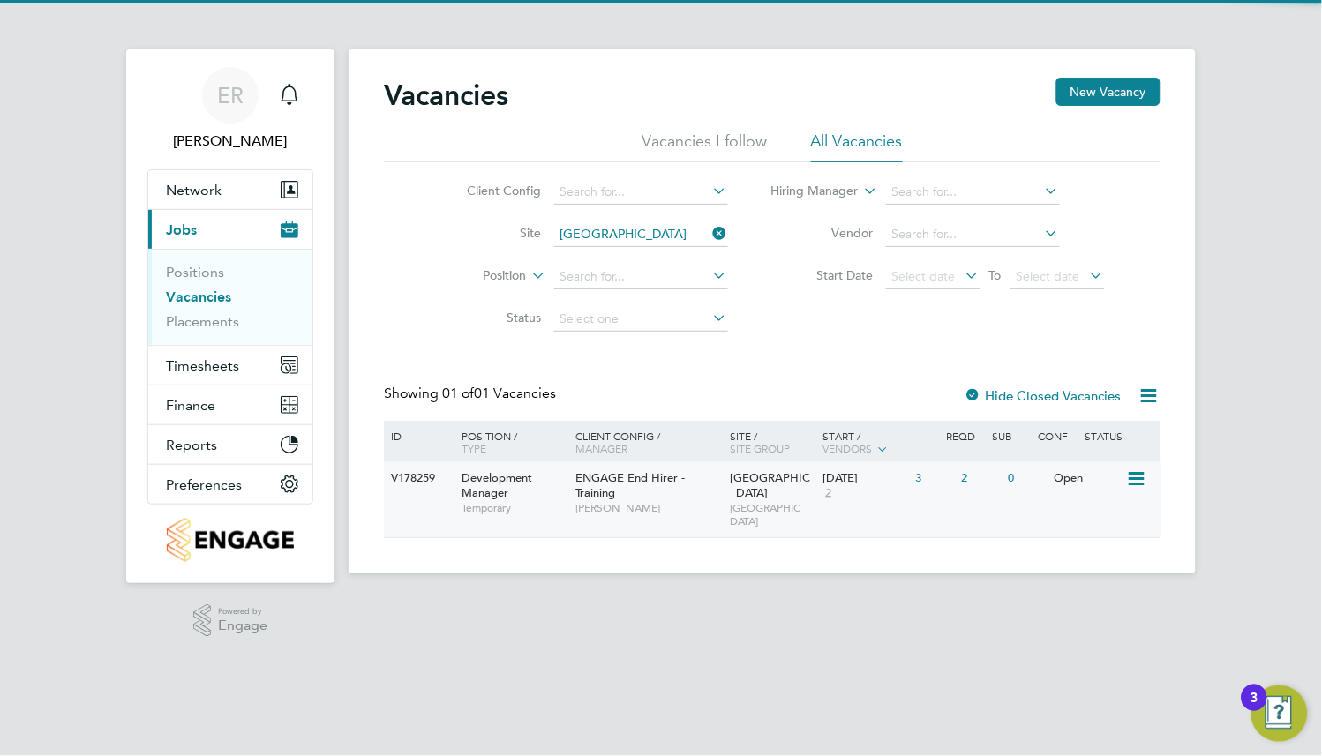
click at [675, 475] on span "ENGAGE End Hirer - Training" at bounding box center [630, 485] width 109 height 30
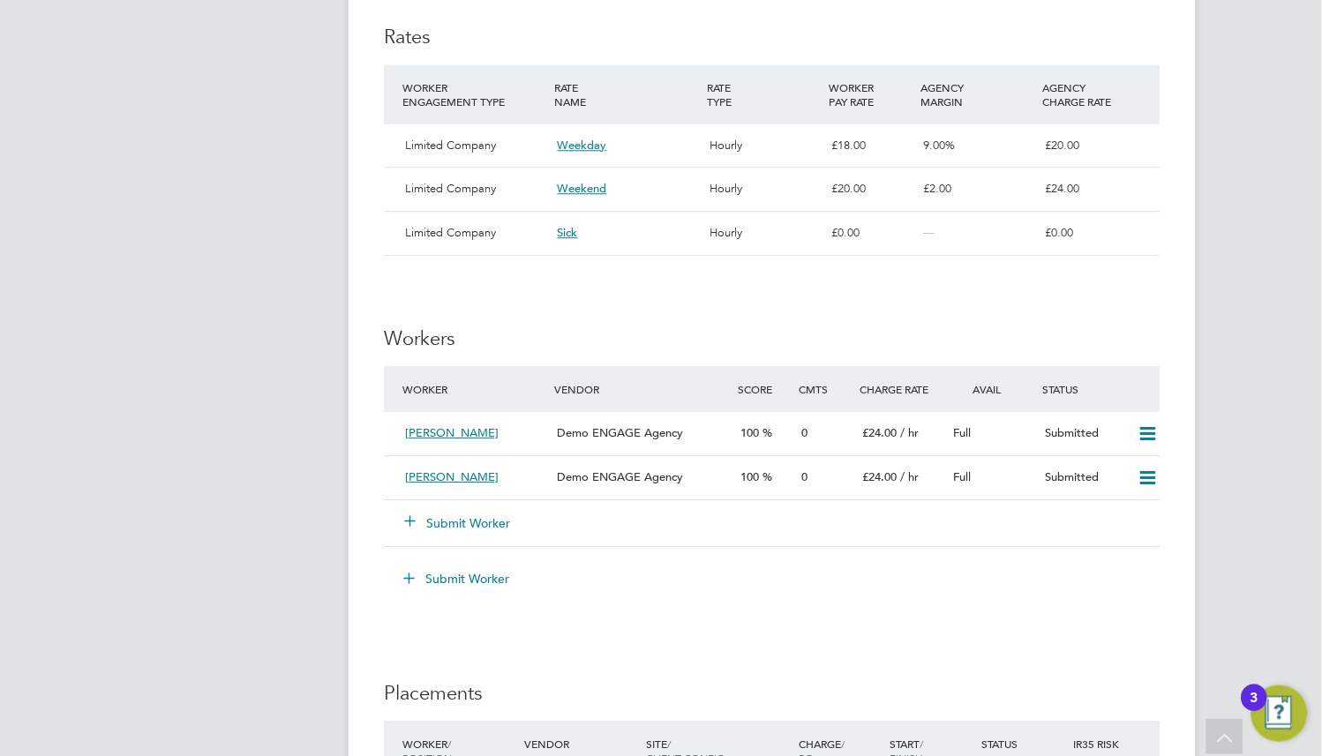
scroll to position [1059, 0]
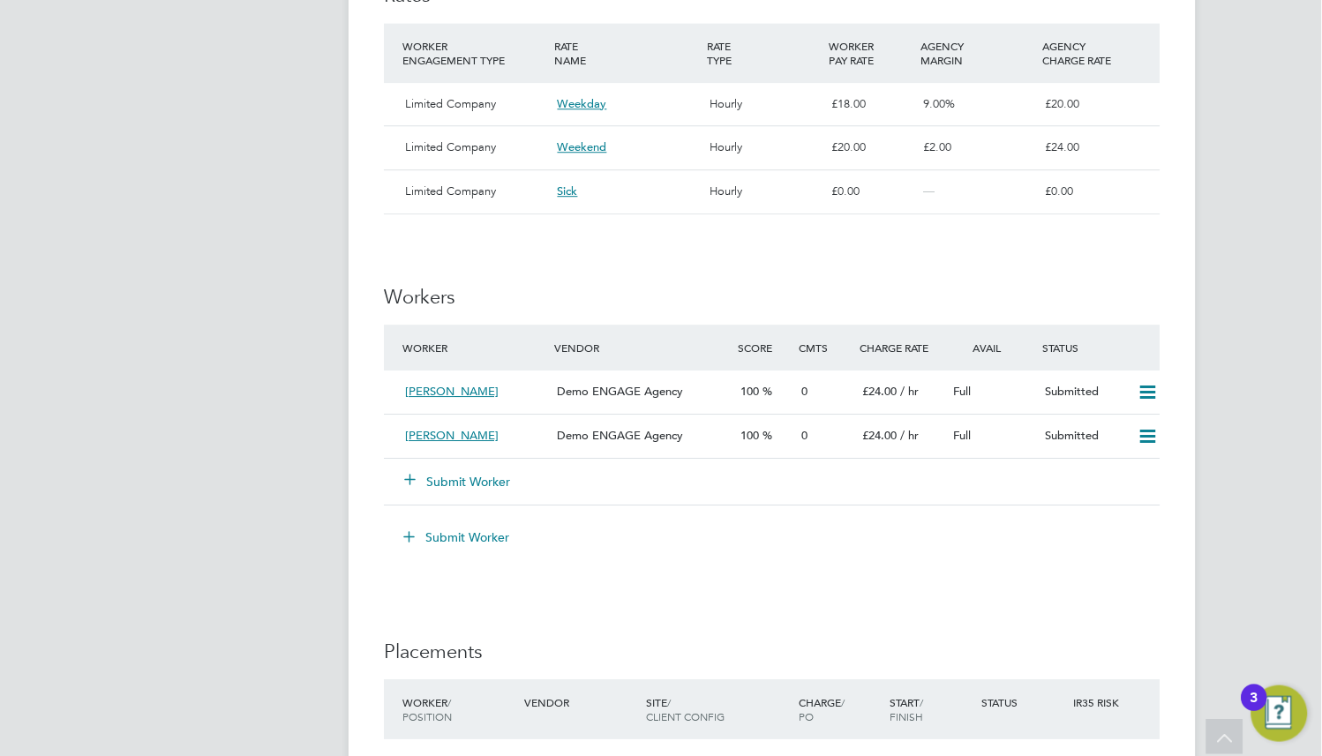
click at [474, 474] on button "Submit Worker" at bounding box center [458, 482] width 106 height 18
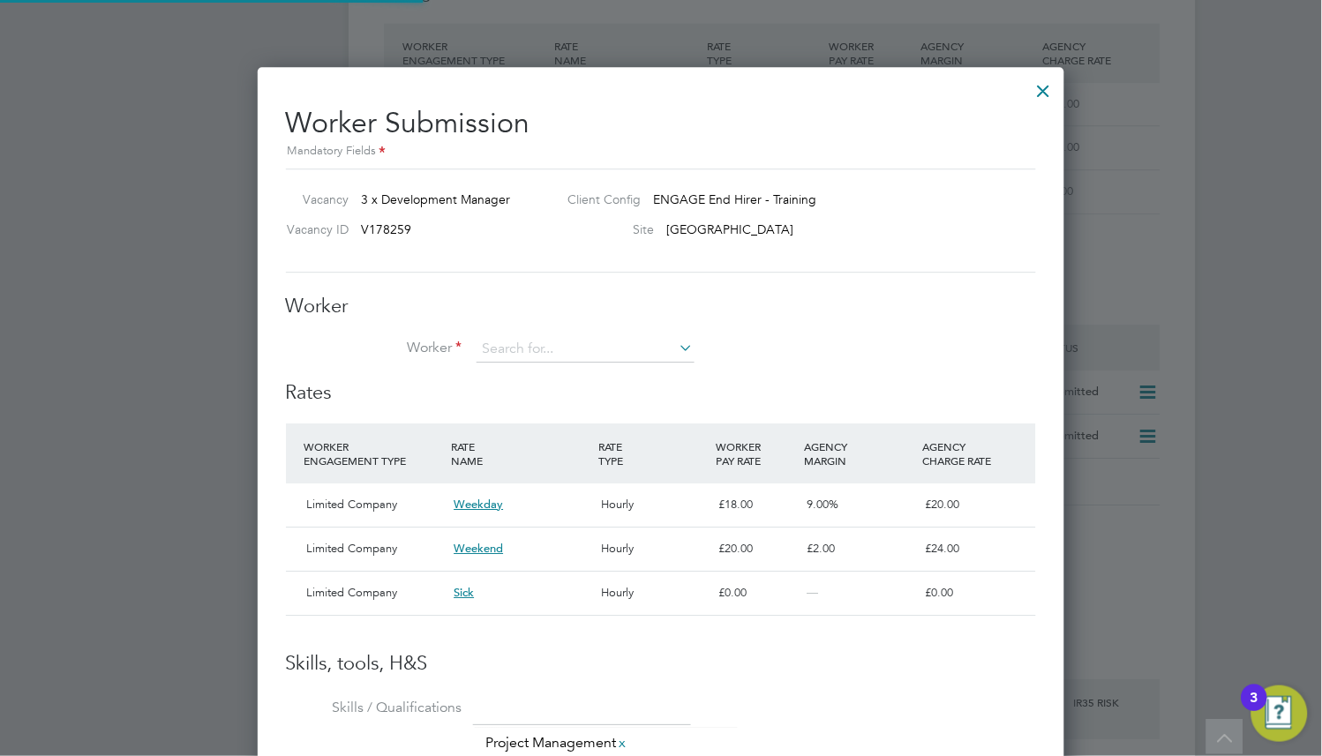
scroll to position [25, 459]
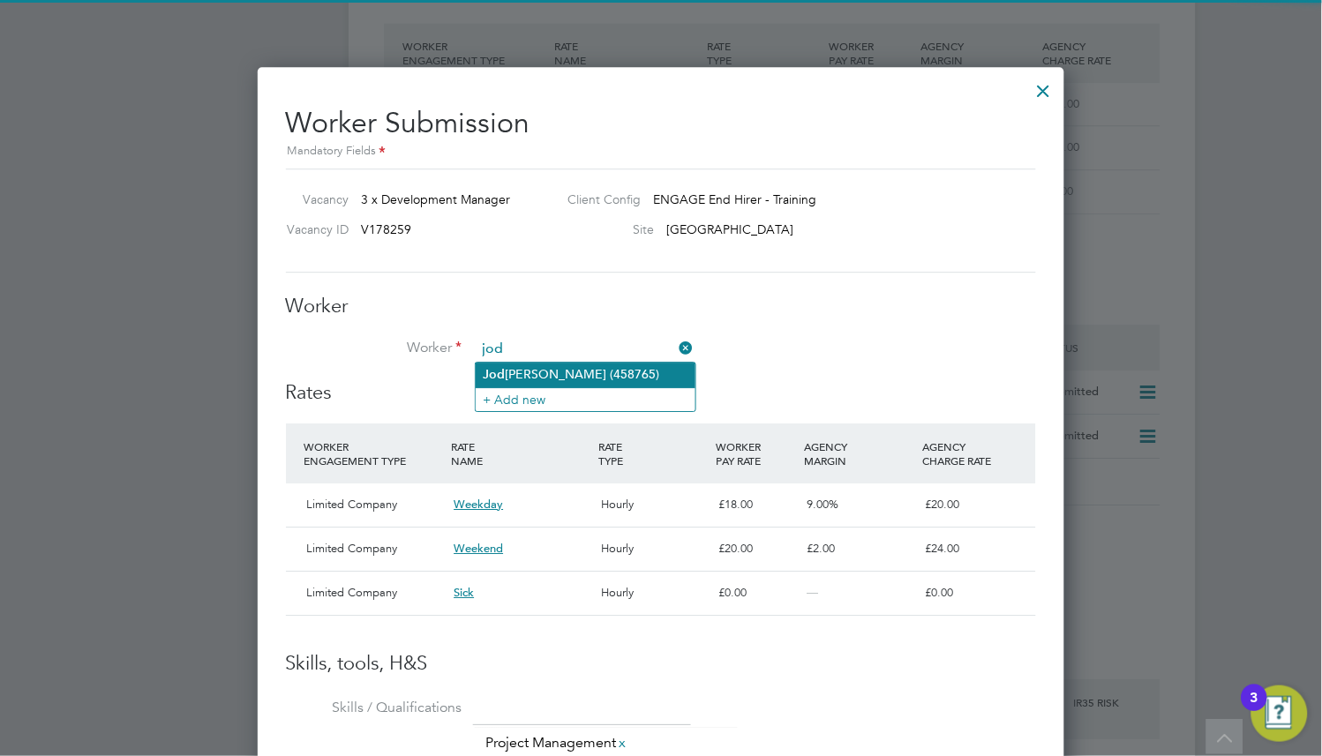
click at [576, 379] on li "[PERSON_NAME] (458765)" at bounding box center [585, 375] width 220 height 24
type input "[PERSON_NAME] (458765)"
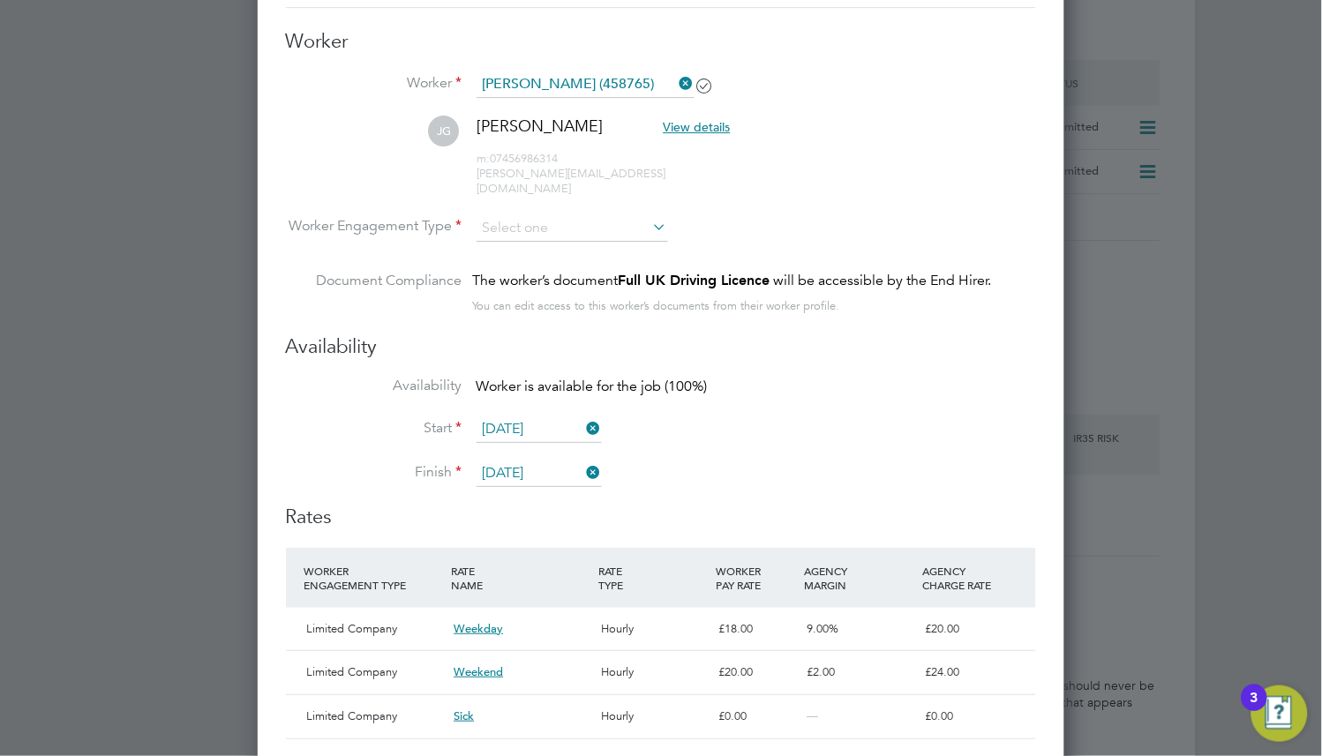
click at [603, 228] on li "Worker Engagement Type" at bounding box center [661, 242] width 750 height 55
click at [597, 215] on input at bounding box center [571, 228] width 191 height 26
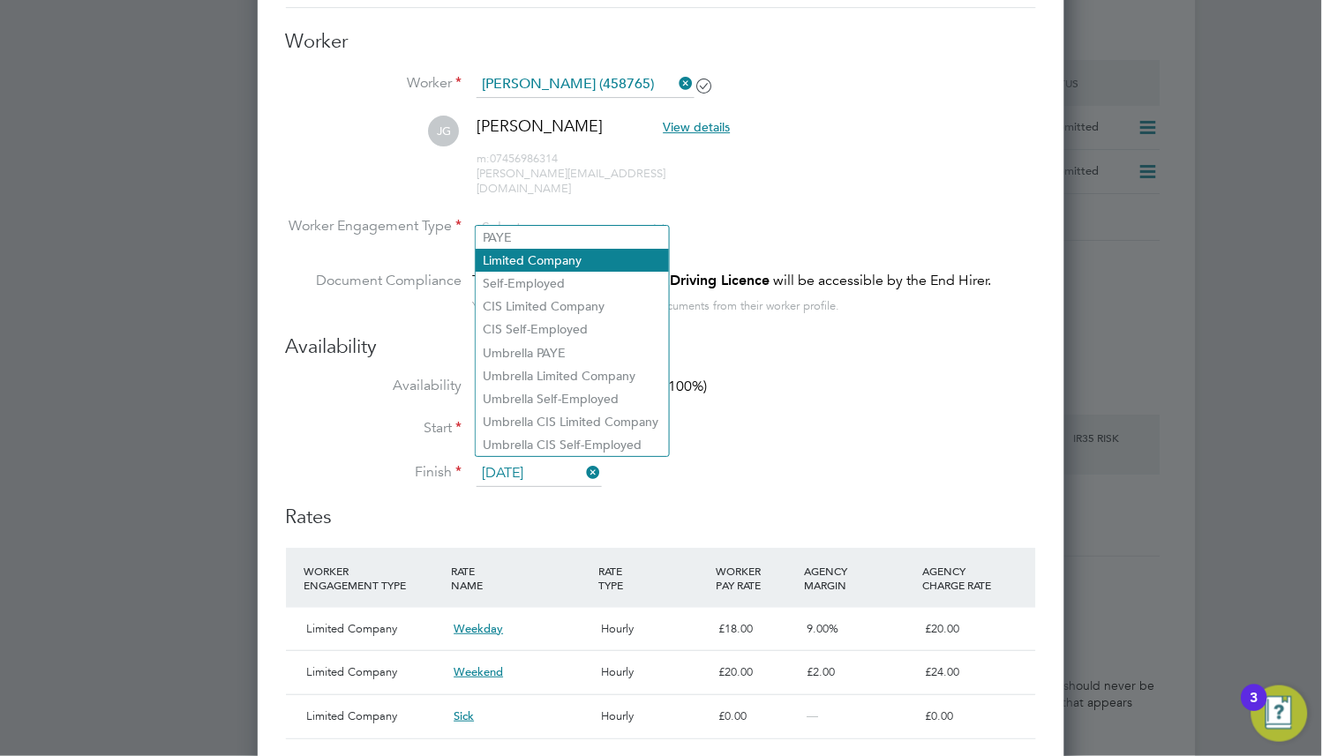
click at [601, 255] on li "Limited Company" at bounding box center [571, 260] width 193 height 23
type input "Limited Company"
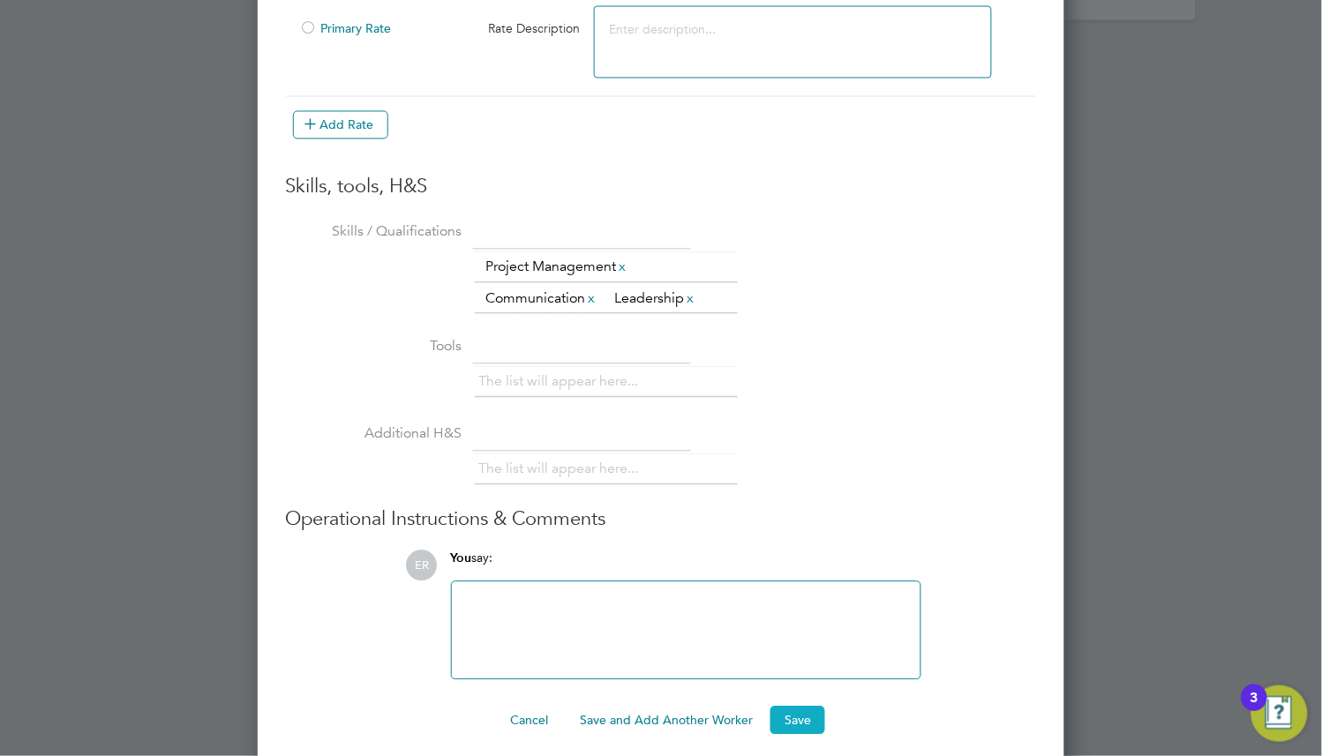
click at [773, 707] on button "Save" at bounding box center [797, 721] width 55 height 28
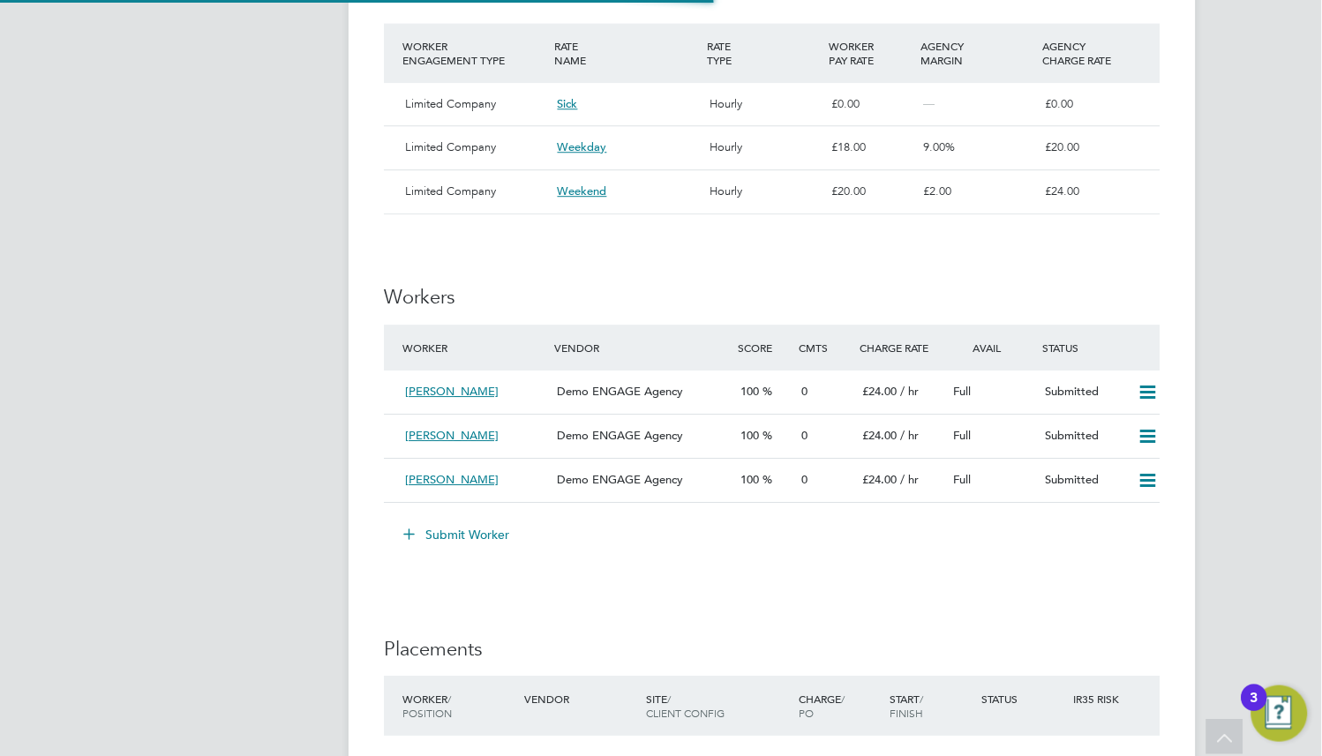
click at [1000, 561] on li "Submit Worker" at bounding box center [772, 543] width 776 height 46
click at [589, 430] on span "Demo ENGAGE Agency" at bounding box center [621, 435] width 126 height 15
